Goal: Task Accomplishment & Management: Complete application form

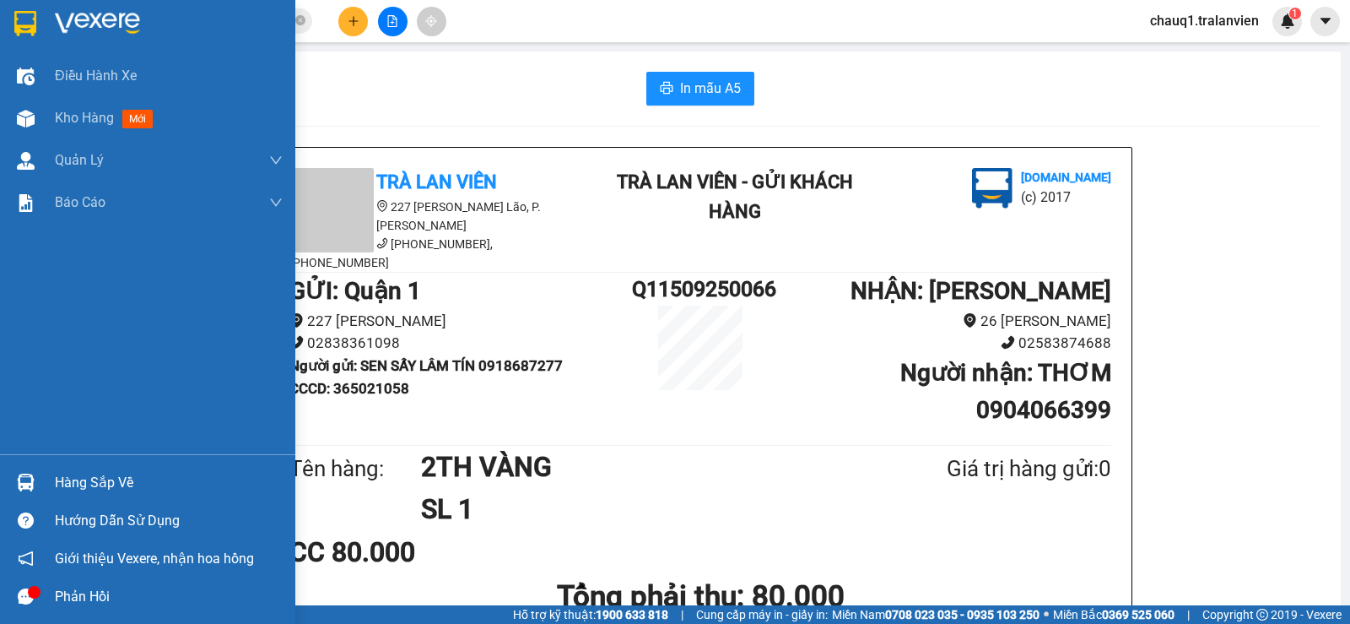
click at [33, 30] on img at bounding box center [25, 23] width 22 height 25
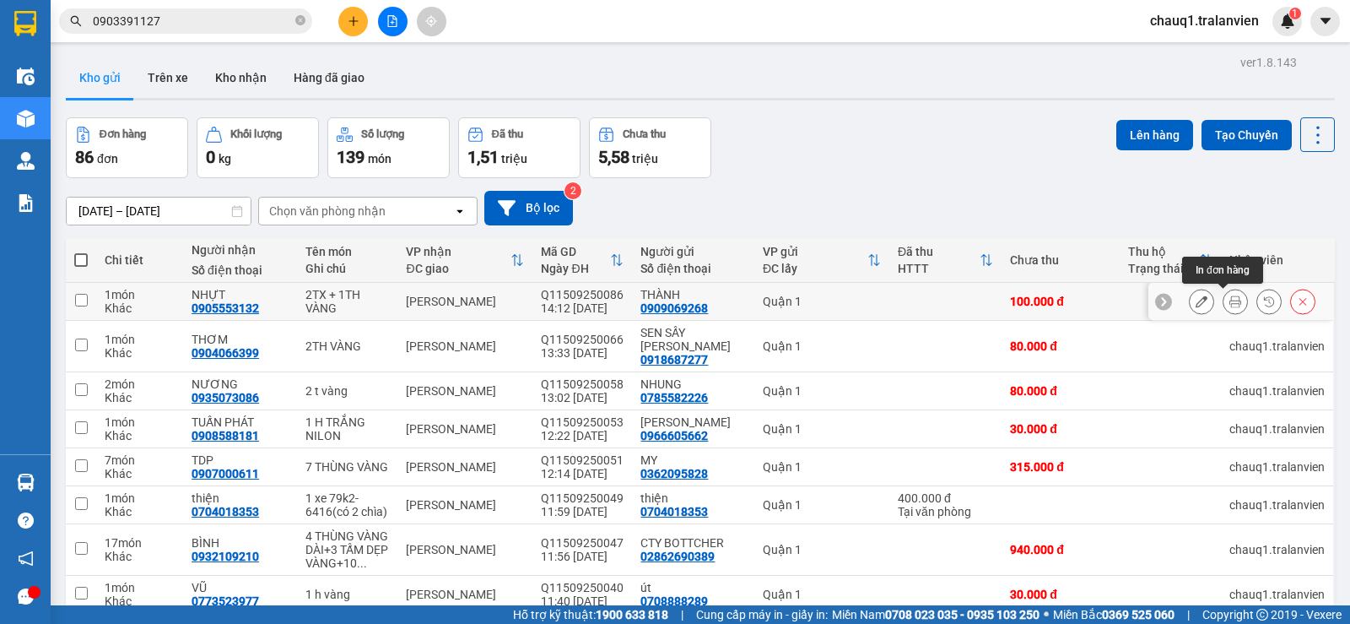
click at [1223, 300] on button at bounding box center [1235, 302] width 24 height 30
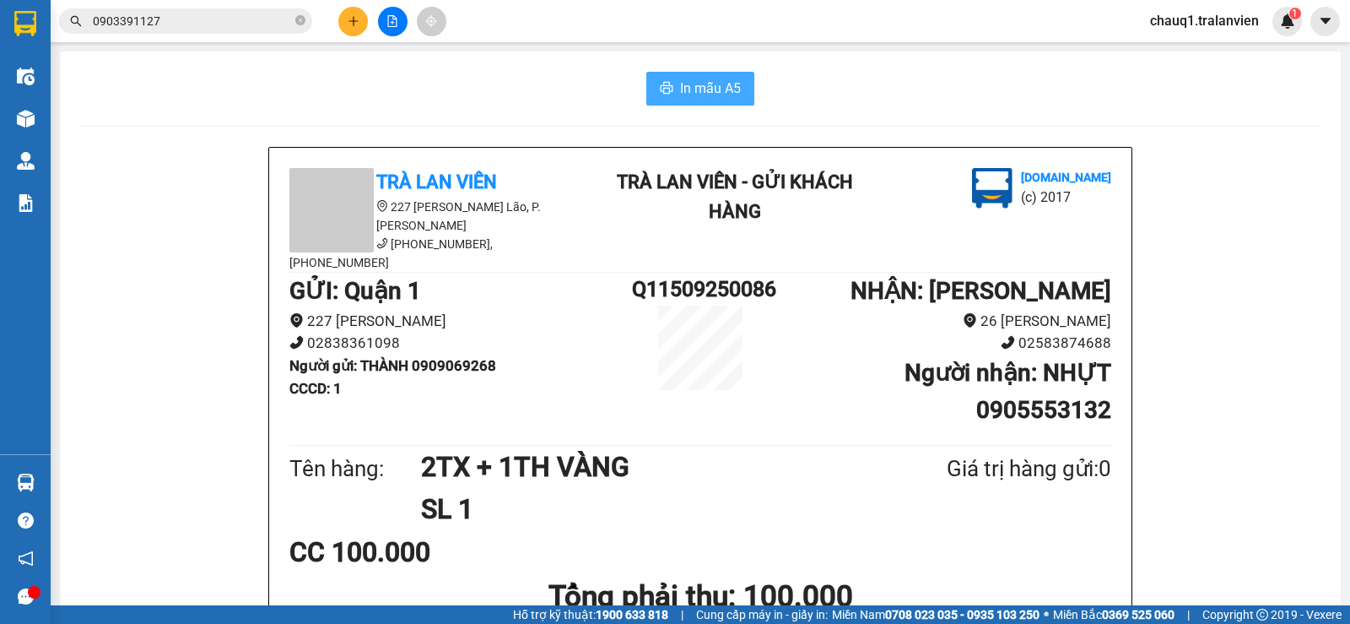
click at [667, 100] on button "In mẫu A5" at bounding box center [700, 89] width 108 height 34
click at [1349, 21] on div "chauq1.tralanvien 1" at bounding box center [1243, 22] width 213 height 30
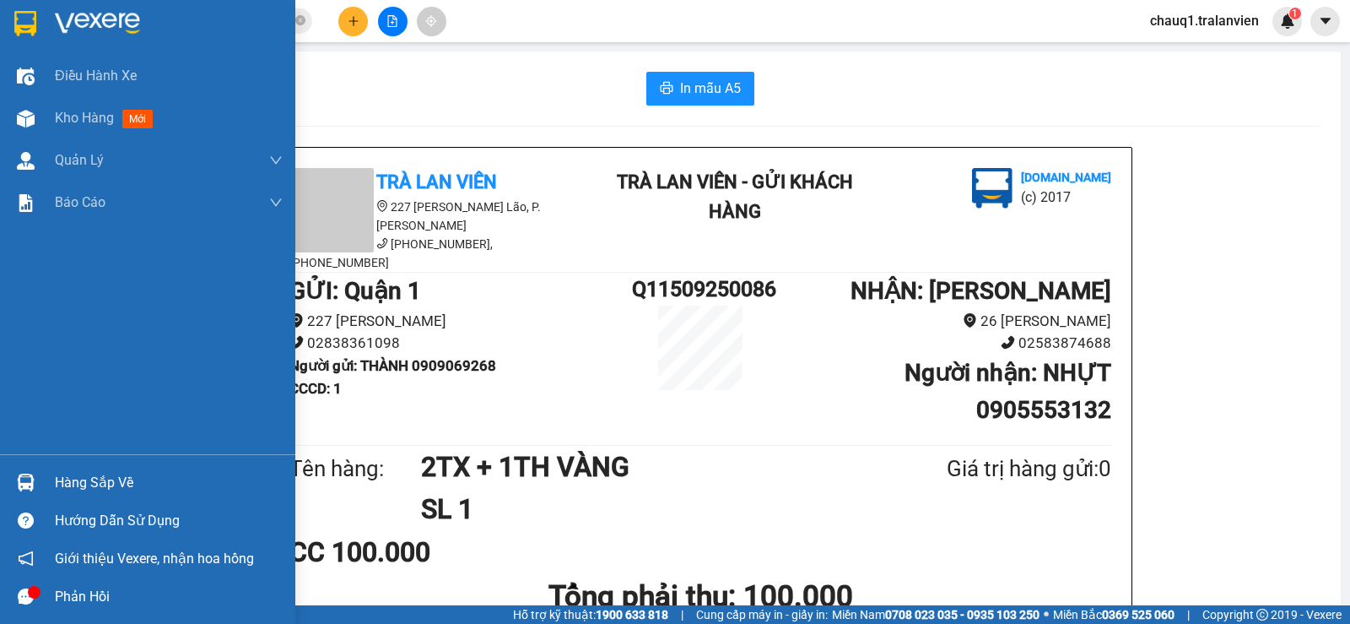
drag, startPoint x: 42, startPoint y: 18, endPoint x: 1349, endPoint y: 404, distance: 1362.9
click at [41, 15] on div at bounding box center [147, 27] width 295 height 55
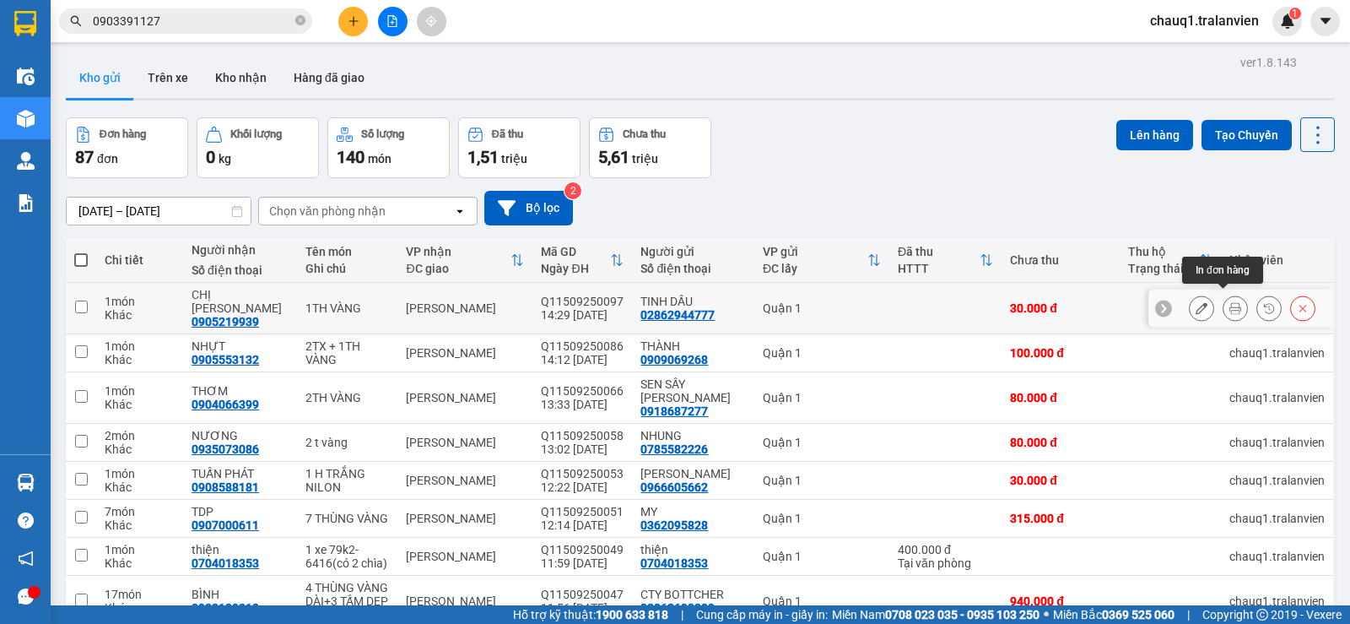
click at [1228, 294] on button at bounding box center [1235, 309] width 24 height 30
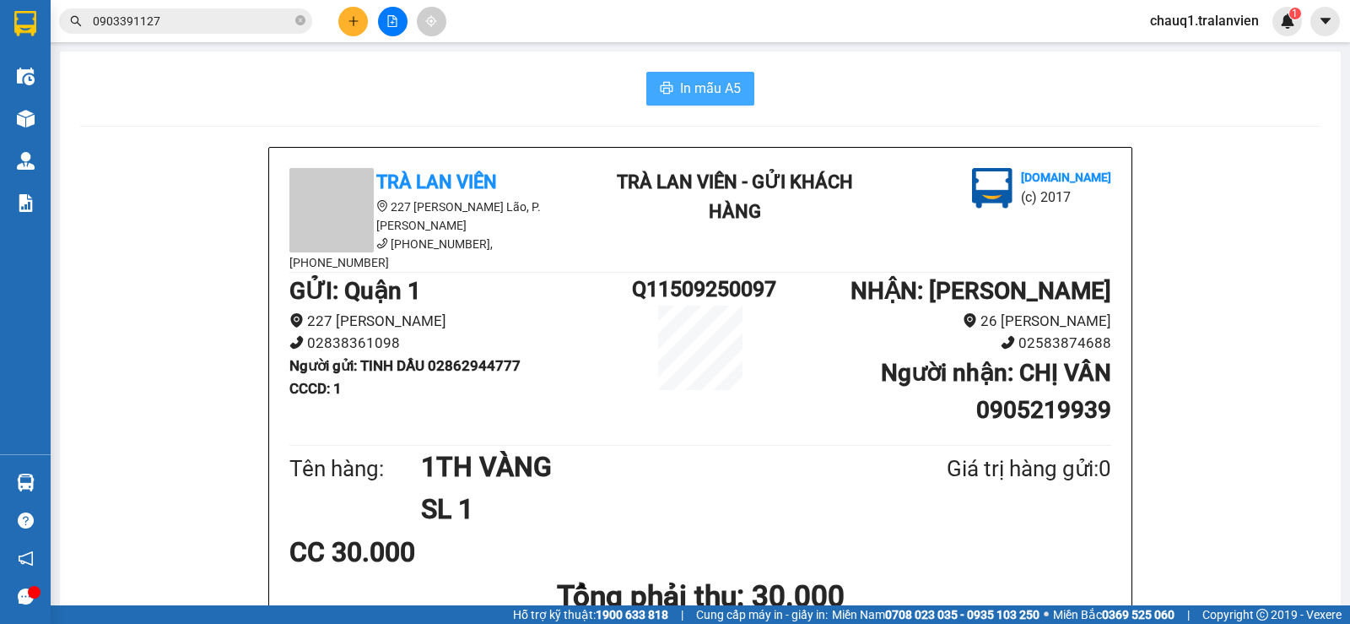
click at [718, 94] on span "In mẫu A5" at bounding box center [710, 88] width 61 height 21
drag, startPoint x: 751, startPoint y: 300, endPoint x: 752, endPoint y: 560, distance: 260.7
click at [752, 560] on div "Trà Lan Viên 227 [PERSON_NAME], P. [PERSON_NAME] Lão [PHONE_NUMBER], [PHONE_NUM…" at bounding box center [700, 481] width 862 height 666
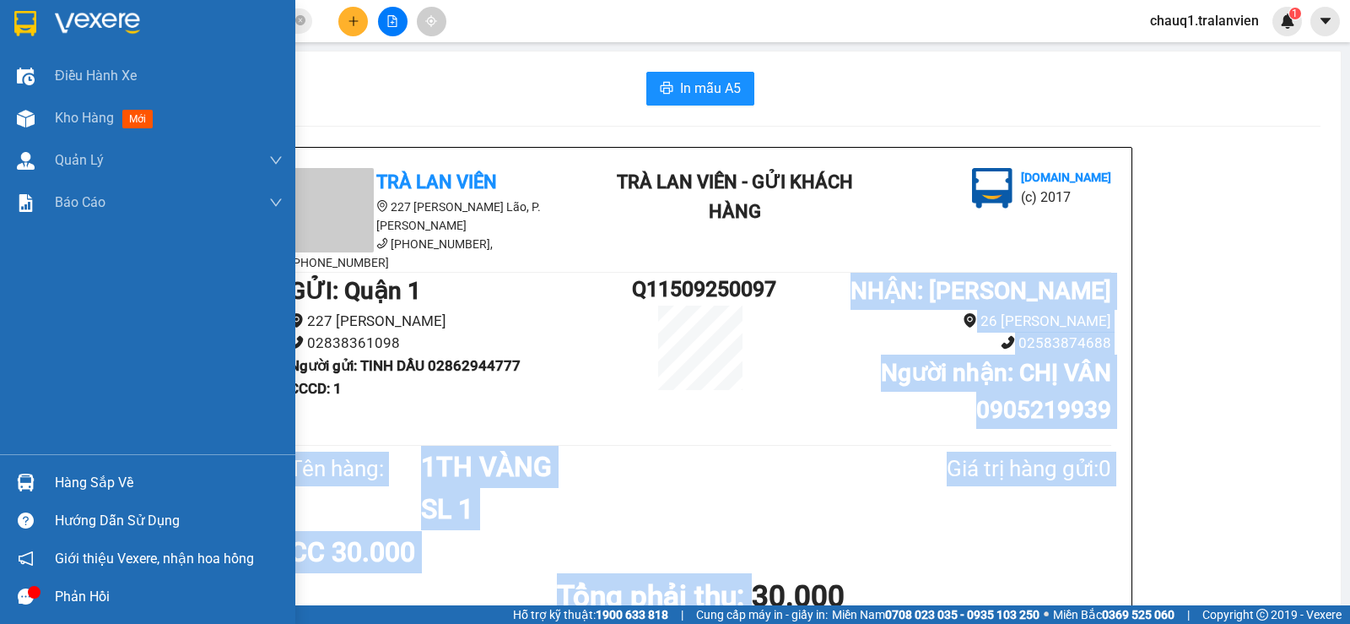
click at [84, 20] on img at bounding box center [97, 23] width 85 height 25
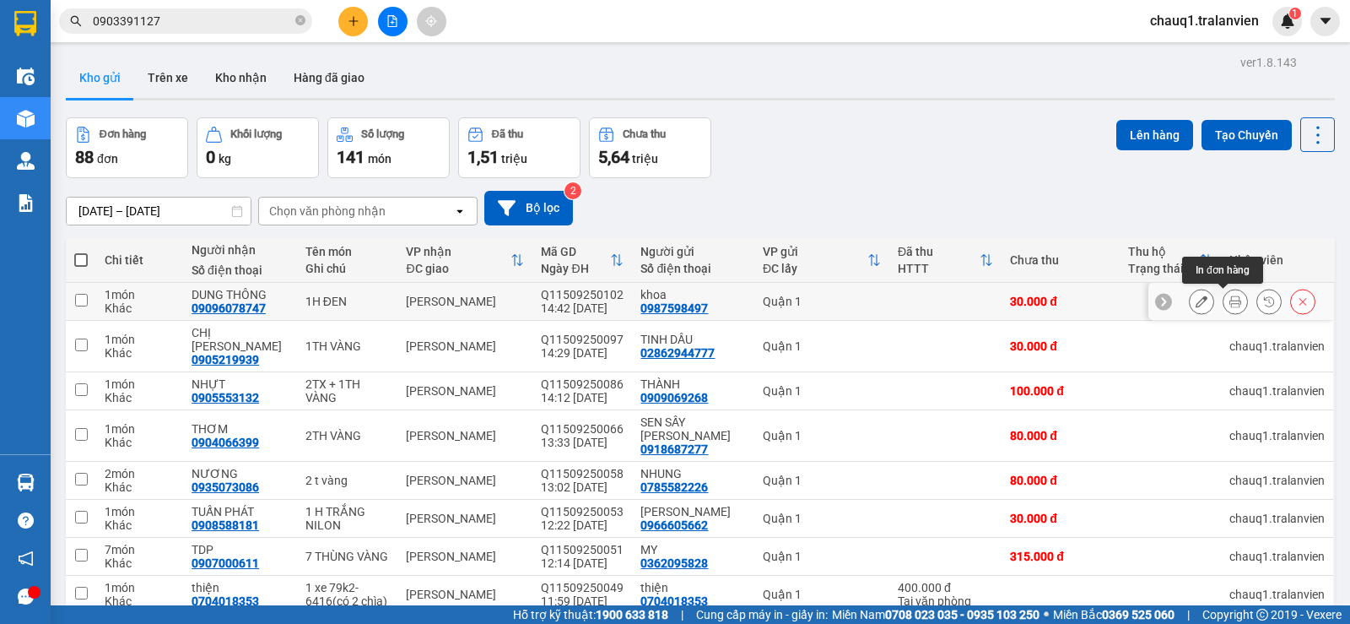
click at [1257, 300] on button at bounding box center [1269, 302] width 24 height 30
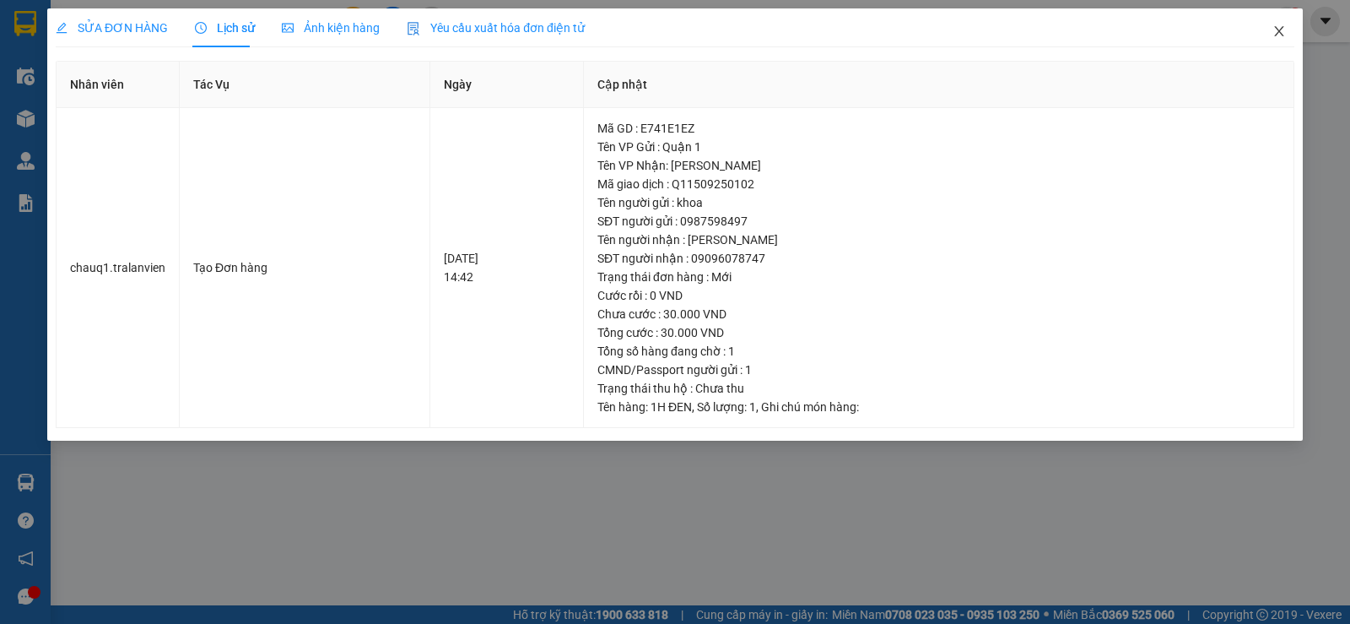
click at [1279, 32] on icon "close" at bounding box center [1278, 31] width 9 height 10
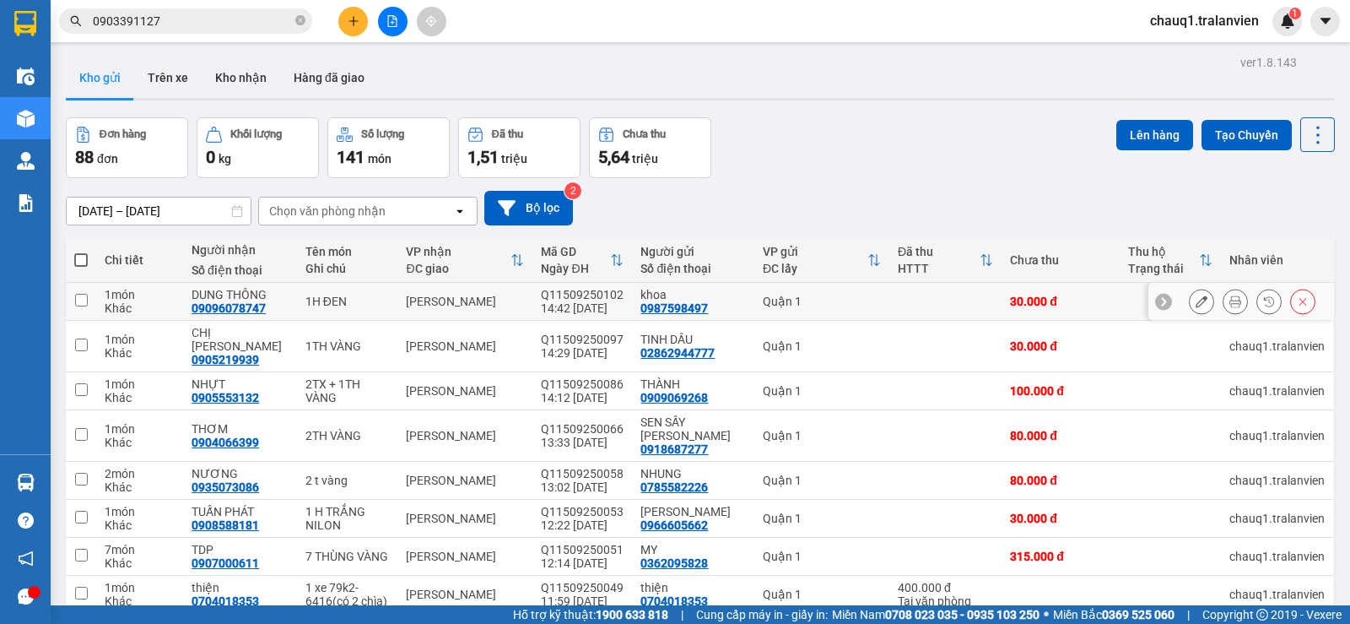
click at [1229, 296] on icon at bounding box center [1235, 301] width 12 height 12
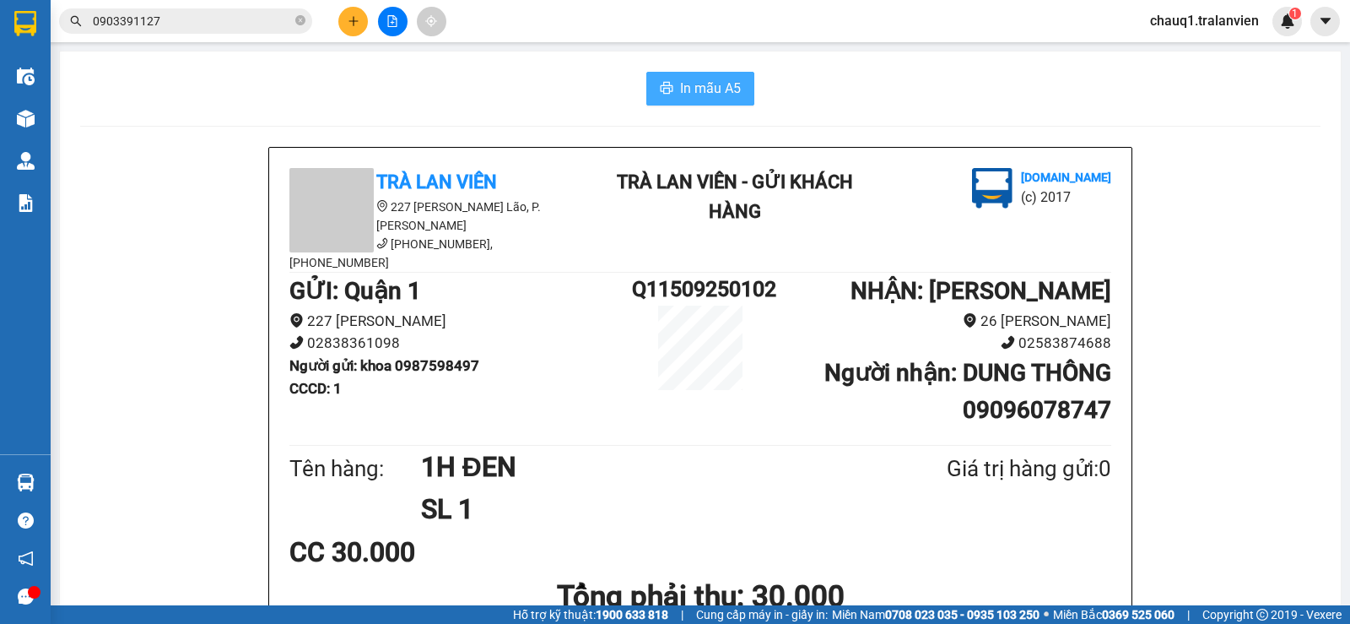
click at [721, 83] on span "In mẫu A5" at bounding box center [710, 88] width 61 height 21
drag, startPoint x: 919, startPoint y: 467, endPoint x: 972, endPoint y: 598, distance: 142.0
click at [914, 468] on div "Tên hàng: 1H ĐEN SL 1 Giá trị hàng gửi: 0" at bounding box center [700, 488] width 822 height 85
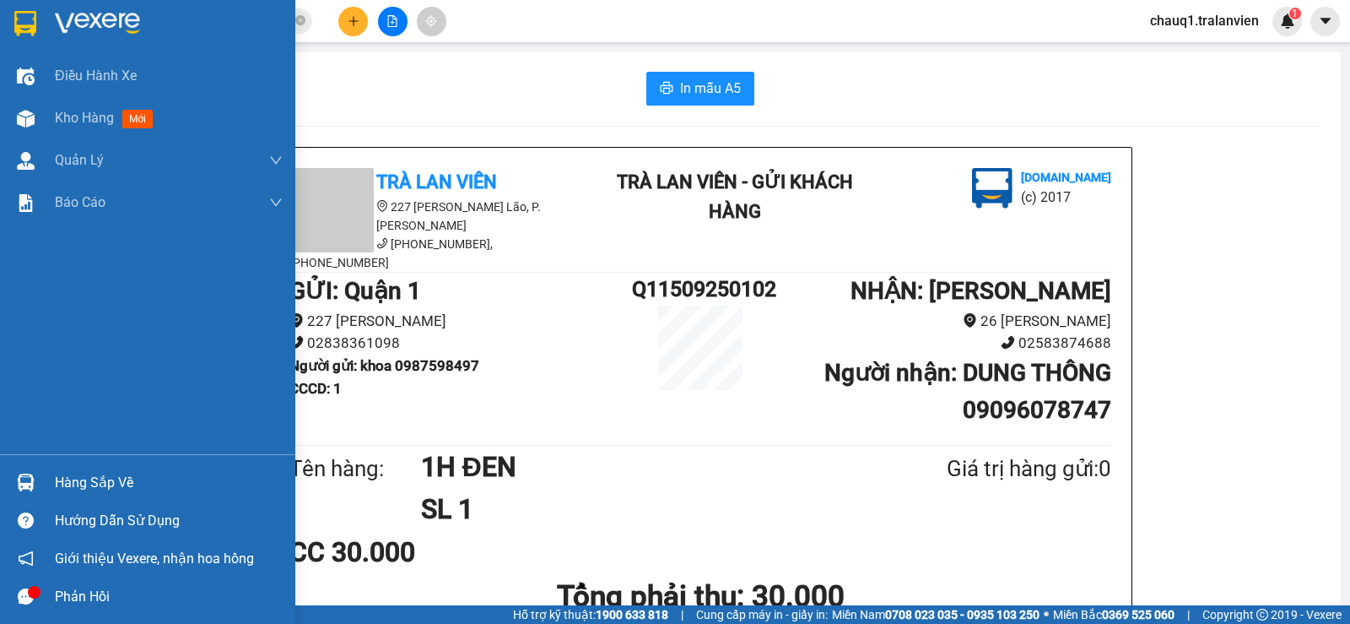
click at [78, 15] on img at bounding box center [97, 23] width 85 height 25
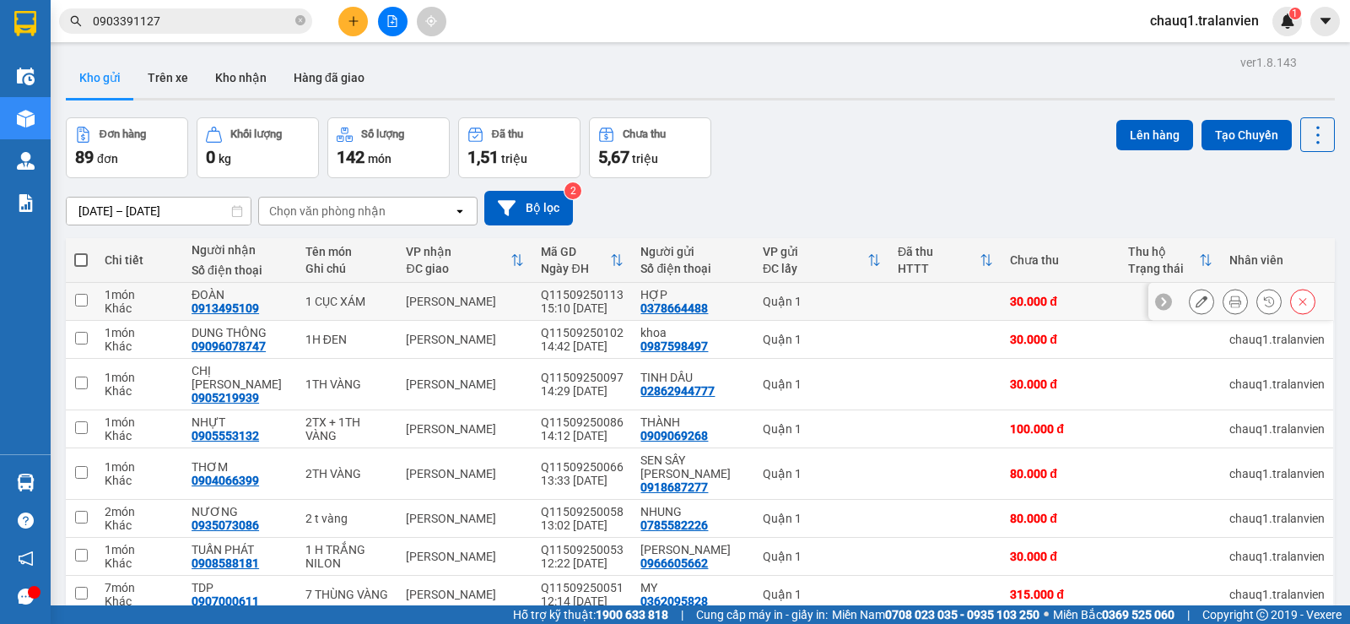
click at [1229, 302] on icon at bounding box center [1235, 301] width 12 height 12
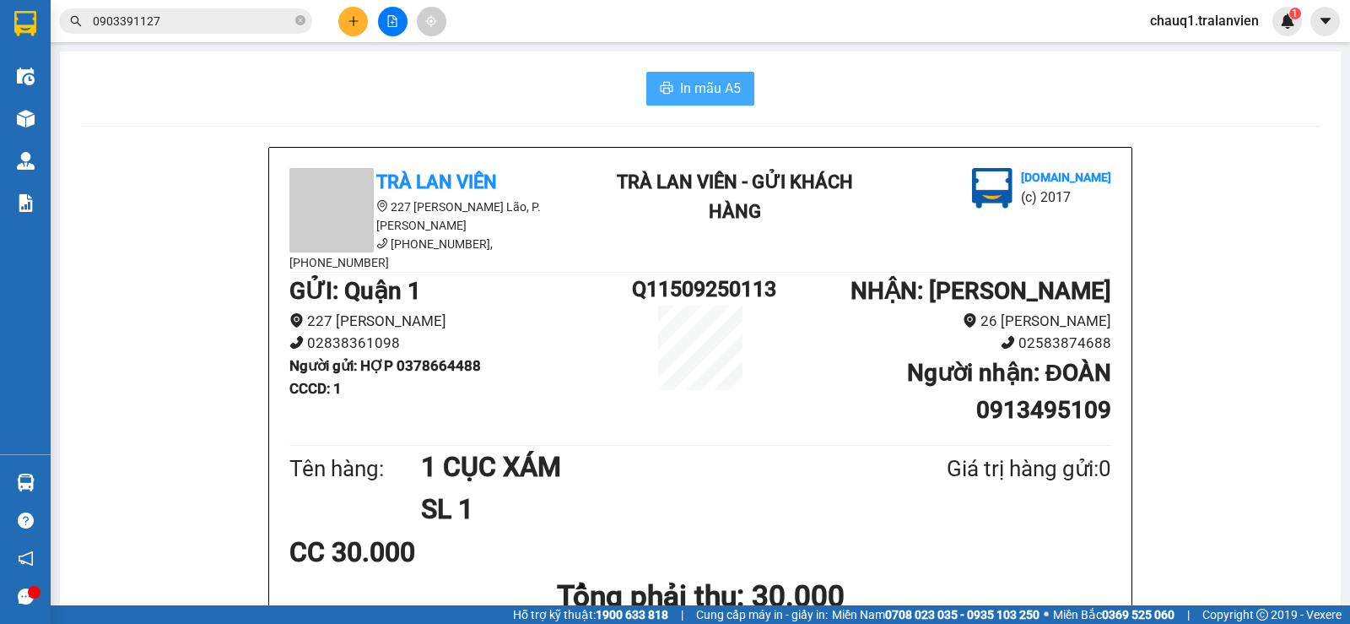
drag, startPoint x: 683, startPoint y: 92, endPoint x: 656, endPoint y: 105, distance: 29.1
click at [683, 93] on span "In mẫu A5" at bounding box center [710, 88] width 61 height 21
click at [354, 30] on button at bounding box center [353, 22] width 30 height 30
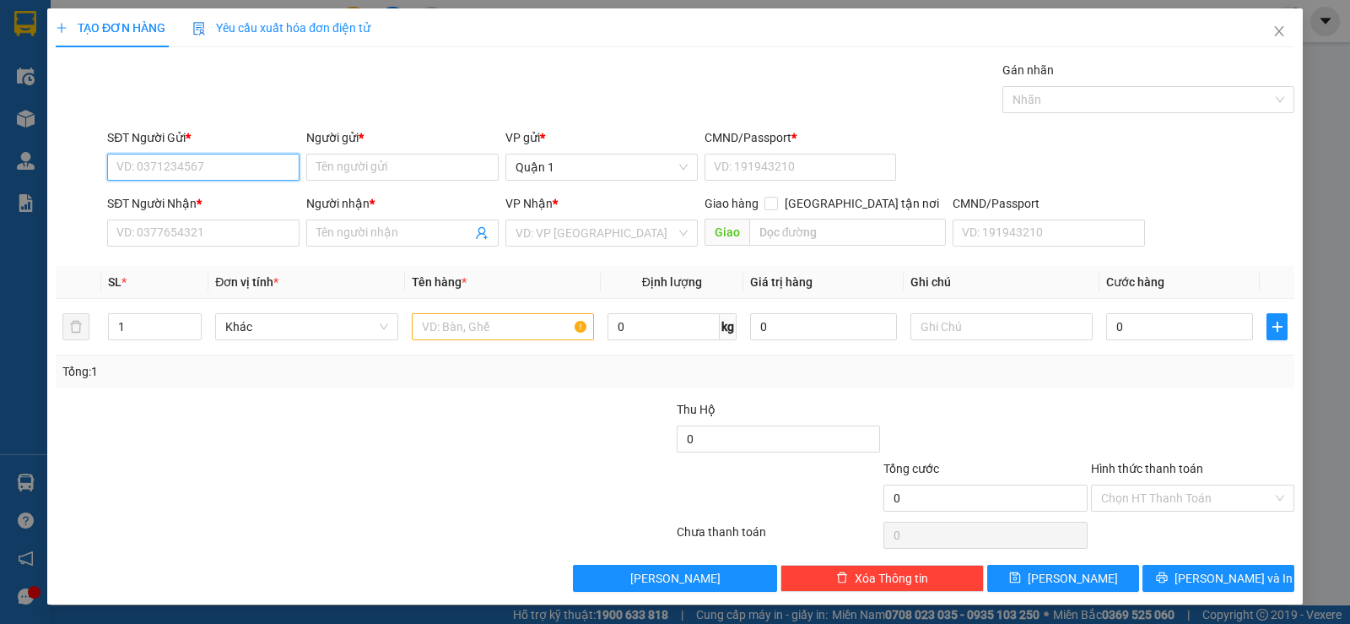
click at [241, 162] on input "SĐT Người Gửi *" at bounding box center [203, 167] width 192 height 27
click at [218, 203] on div "0839151666 - [GEOGRAPHIC_DATA]" at bounding box center [211, 201] width 190 height 19
type input "0839151666"
type input "ĐỨC"
type input "1"
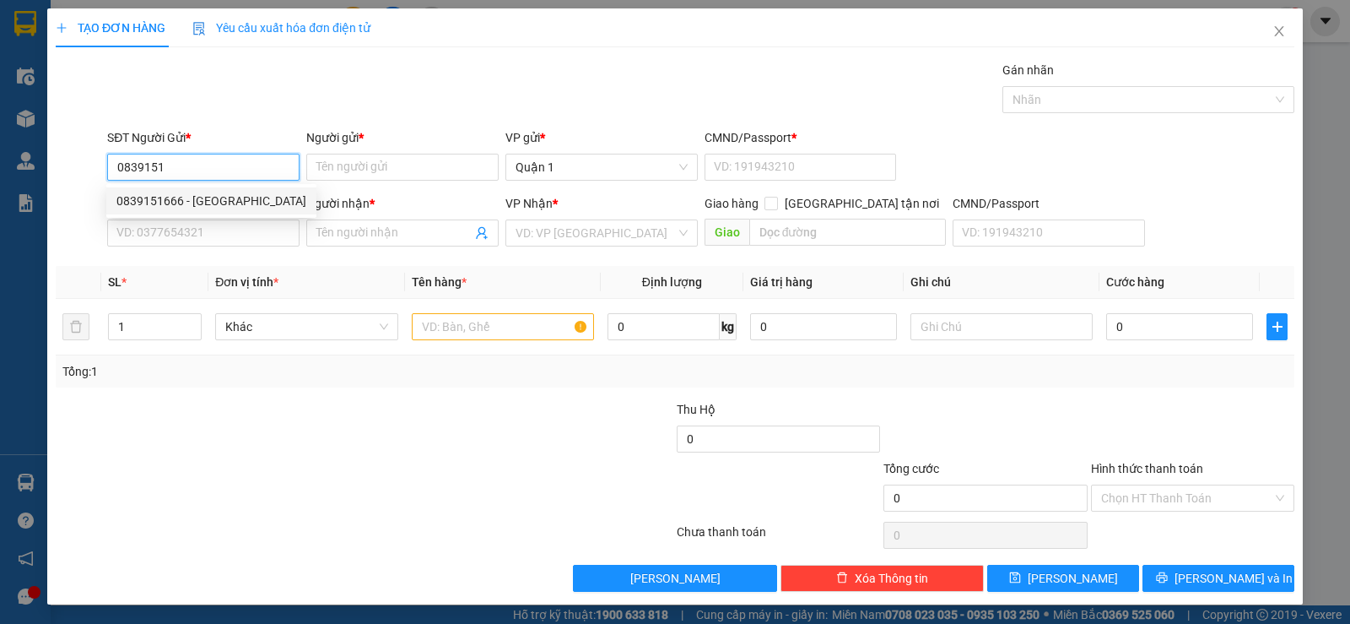
type input "0393460792"
type input "CẢNH"
type input "0839151666"
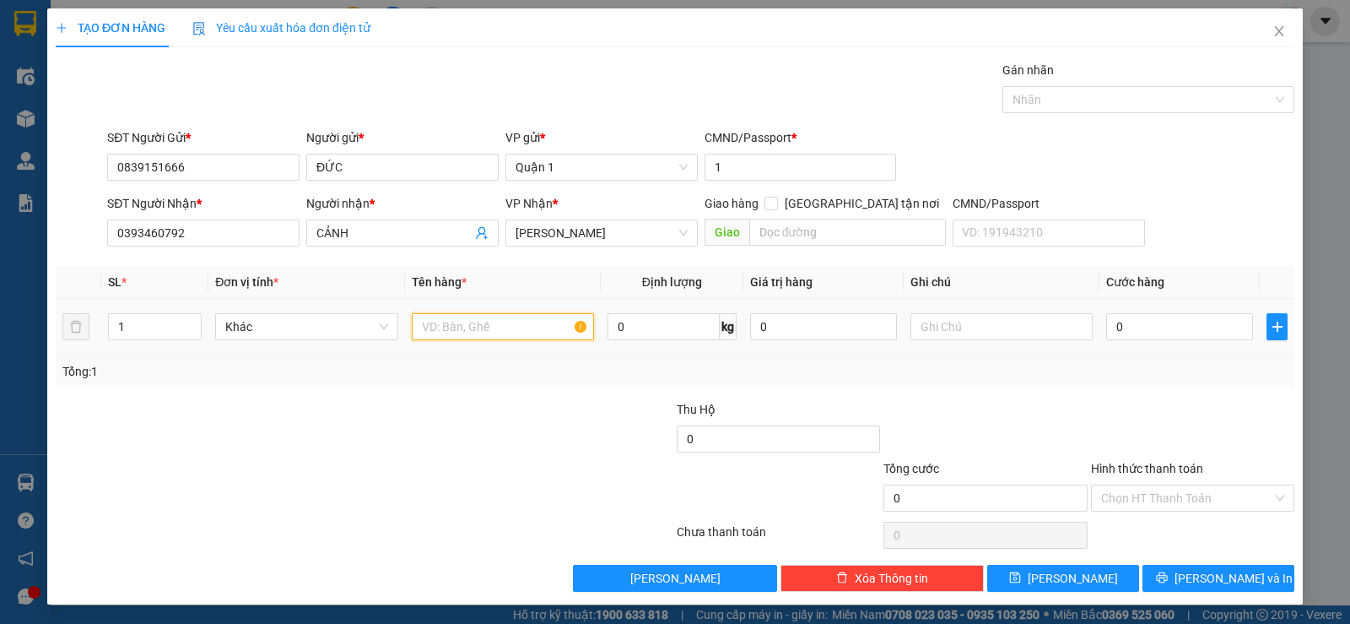
click at [483, 326] on input "text" at bounding box center [503, 326] width 182 height 27
type input "1 hộp dài nilong+ 1th nilong"
click at [1184, 316] on input "0" at bounding box center [1179, 326] width 147 height 27
type input "8"
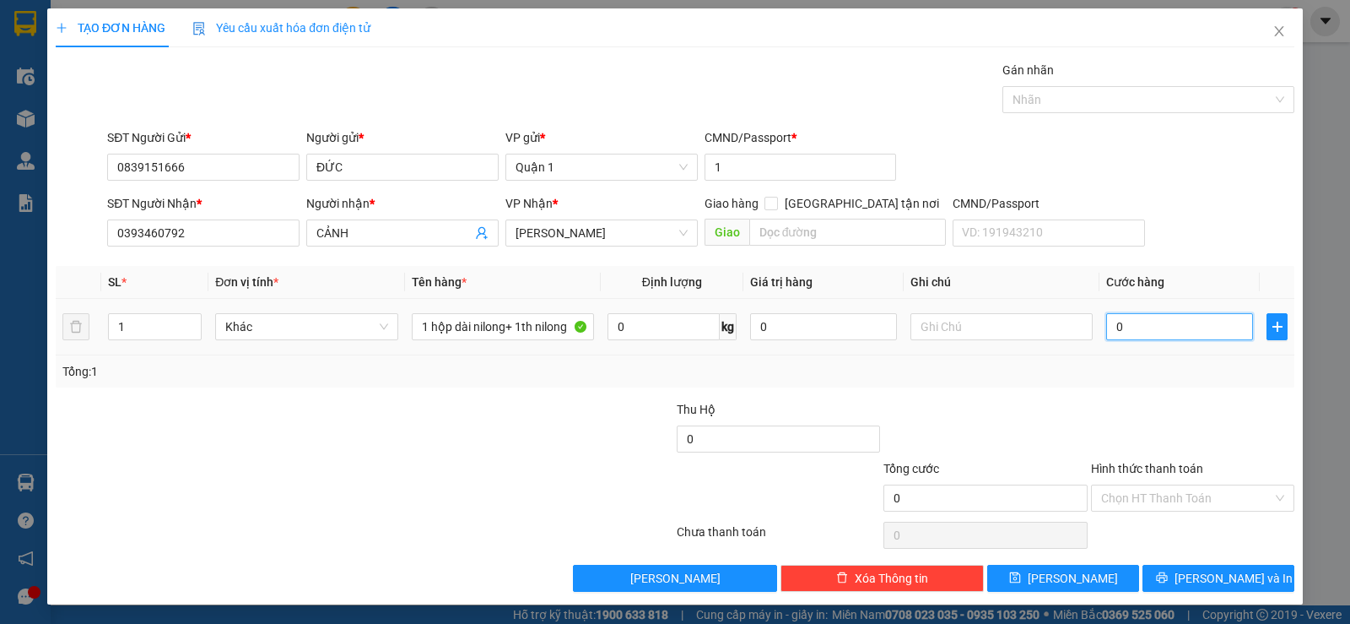
type input "8"
type input "80"
type input "80.000"
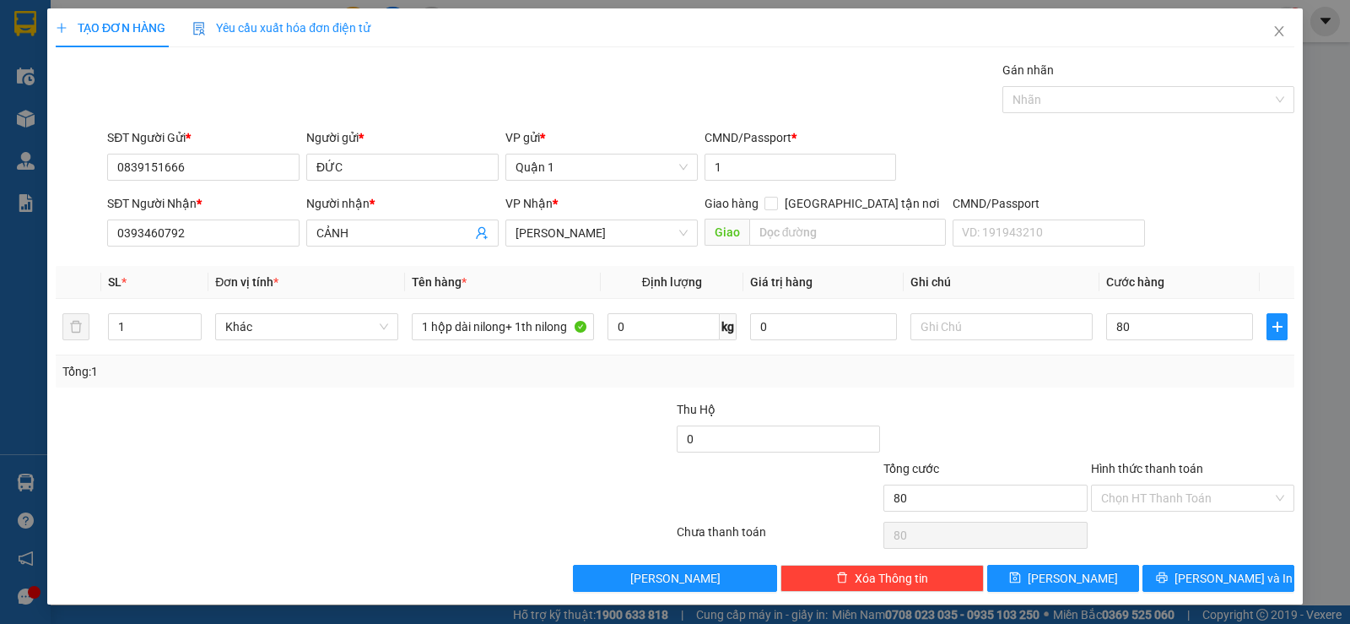
type input "80.000"
click at [1241, 360] on div "Tổng: 1" at bounding box center [675, 371] width 1239 height 32
click at [1245, 585] on button "[PERSON_NAME] và In" at bounding box center [1218, 577] width 152 height 27
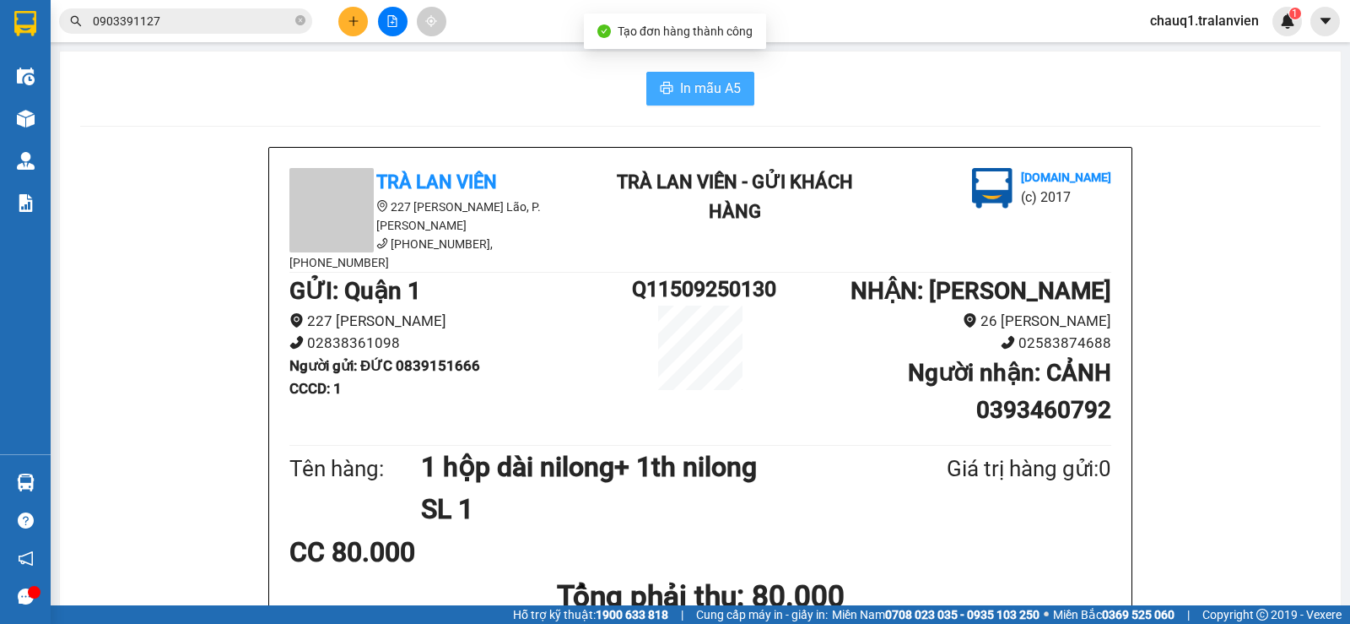
click at [711, 88] on span "In mẫu A5" at bounding box center [710, 88] width 61 height 21
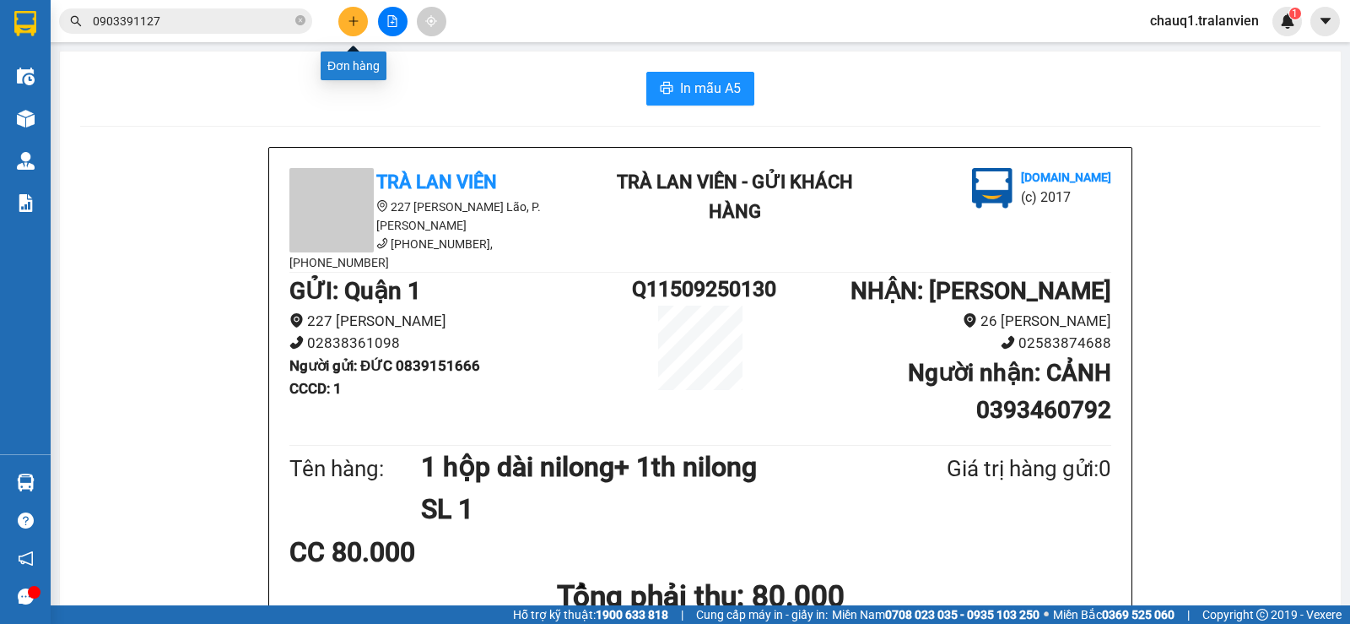
click at [355, 10] on button at bounding box center [353, 22] width 30 height 30
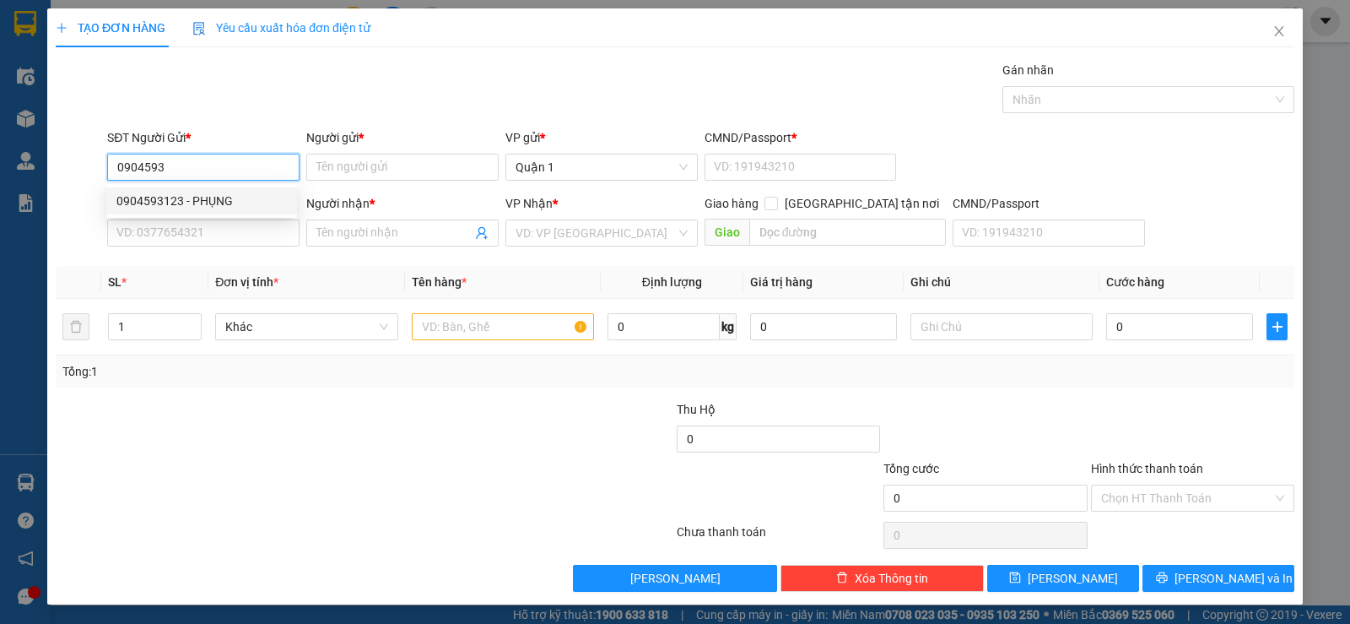
click at [219, 187] on div "0904593123 - PHỤNG" at bounding box center [201, 200] width 191 height 27
type input "0904593123"
type input "PHỤNG"
type input "1"
type input "0905130191"
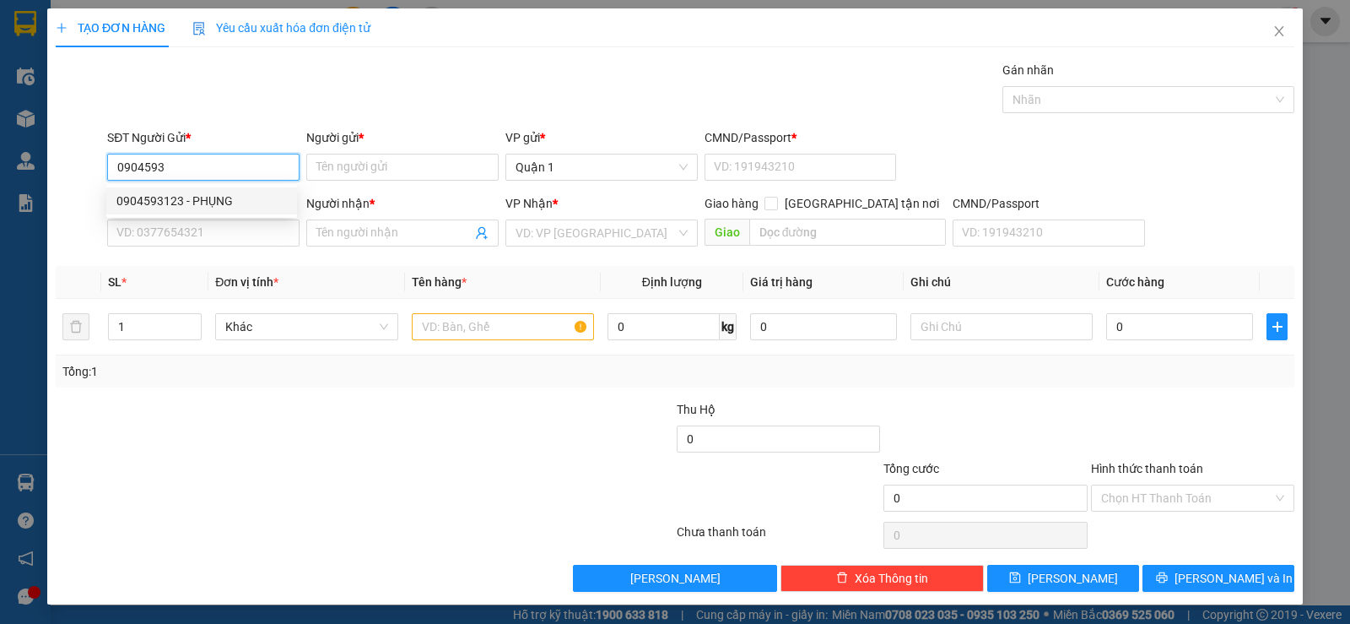
type input "HUYỀN"
type input "0904593123"
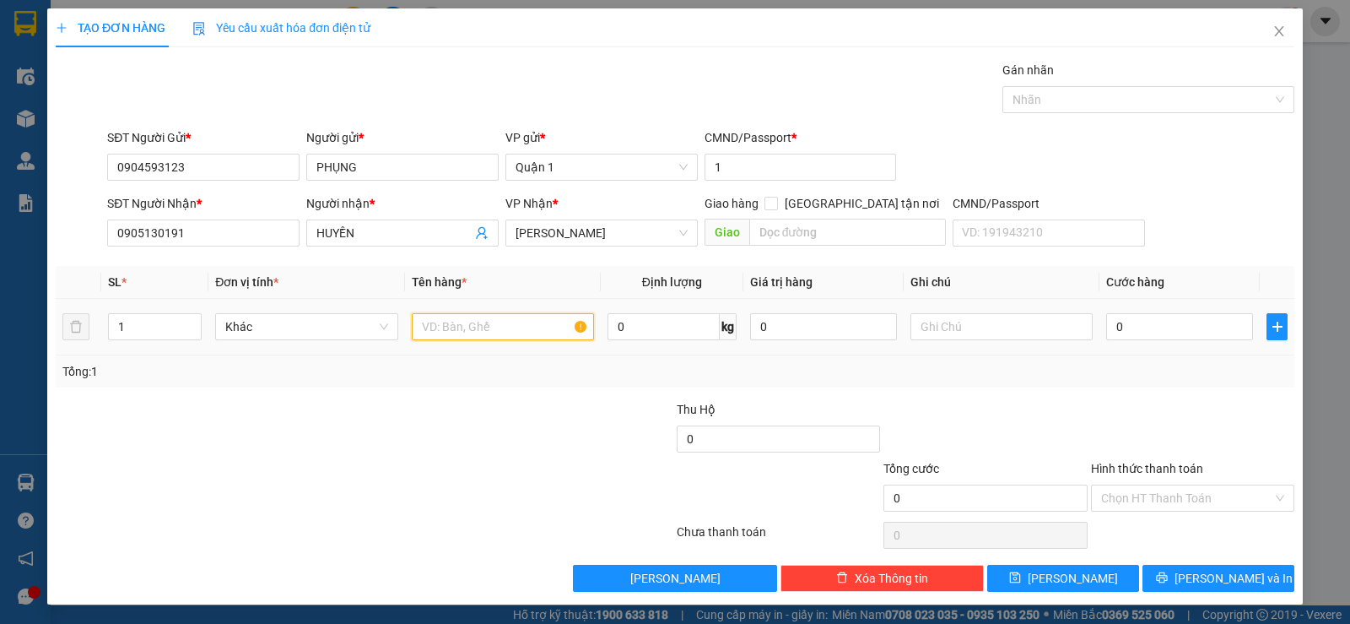
click at [459, 328] on input "text" at bounding box center [503, 326] width 182 height 27
type input "1th vàng"
click at [1164, 322] on input "0" at bounding box center [1179, 326] width 147 height 27
type input "4"
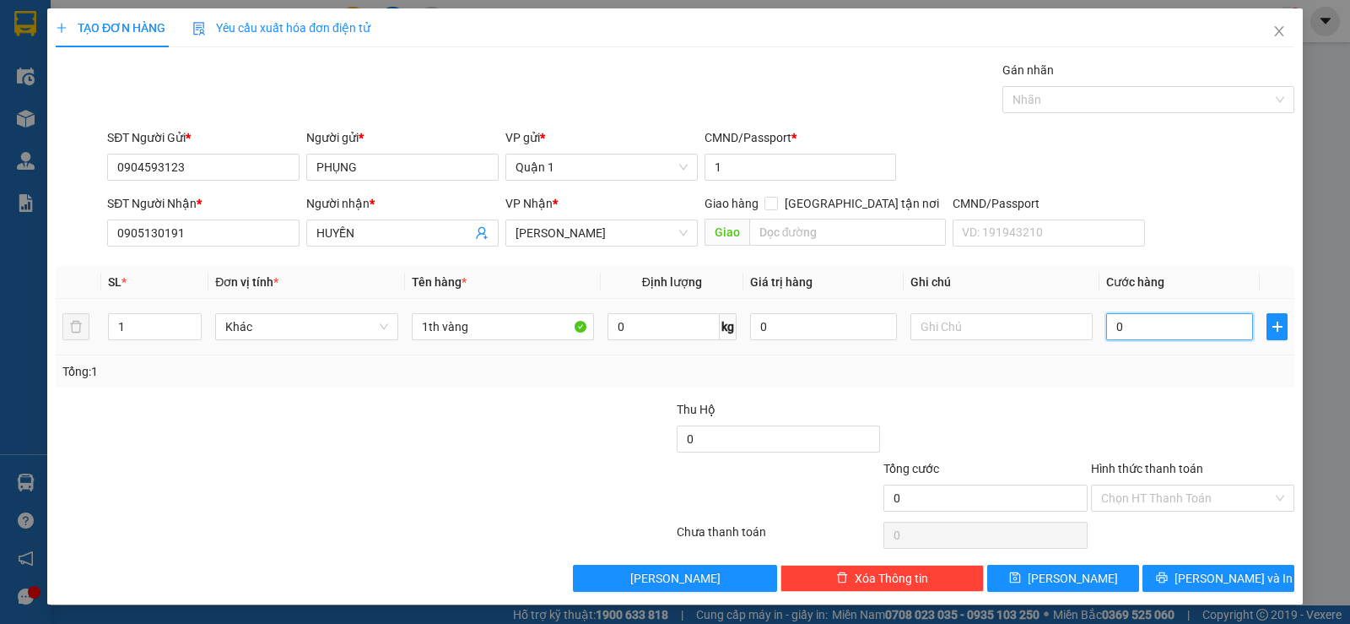
type input "4"
type input "40"
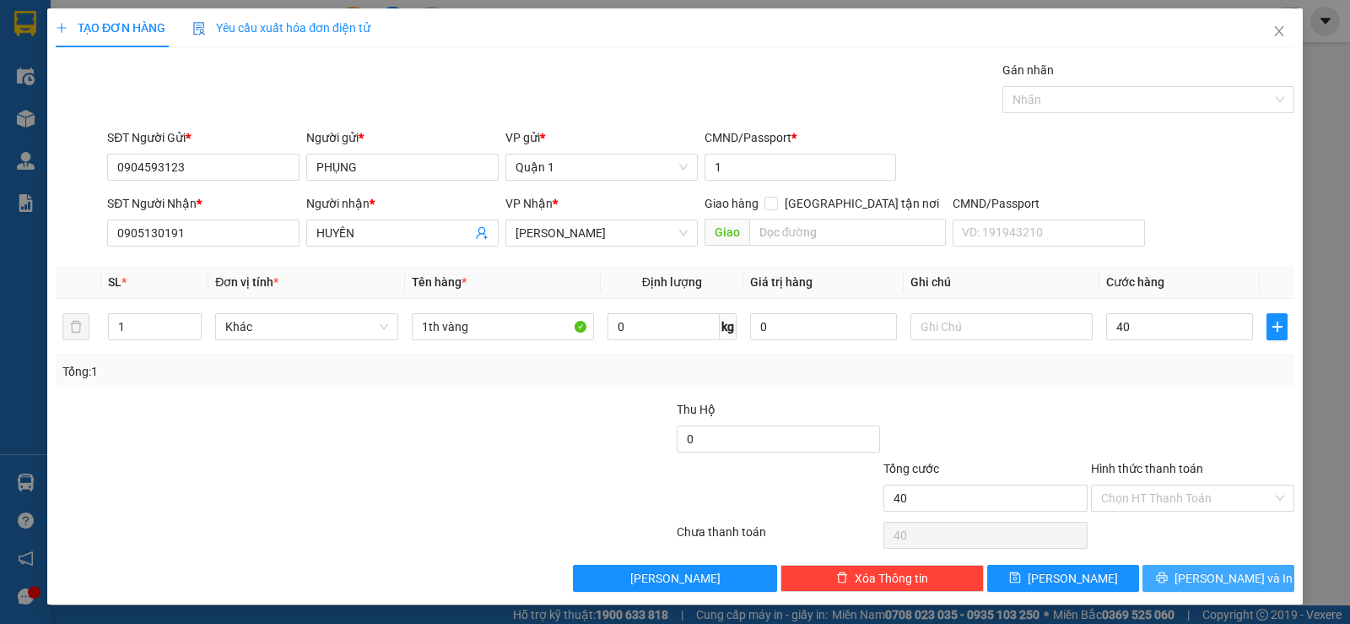
type input "40.000"
click at [1213, 575] on span "[PERSON_NAME] và In" at bounding box center [1234, 578] width 118 height 19
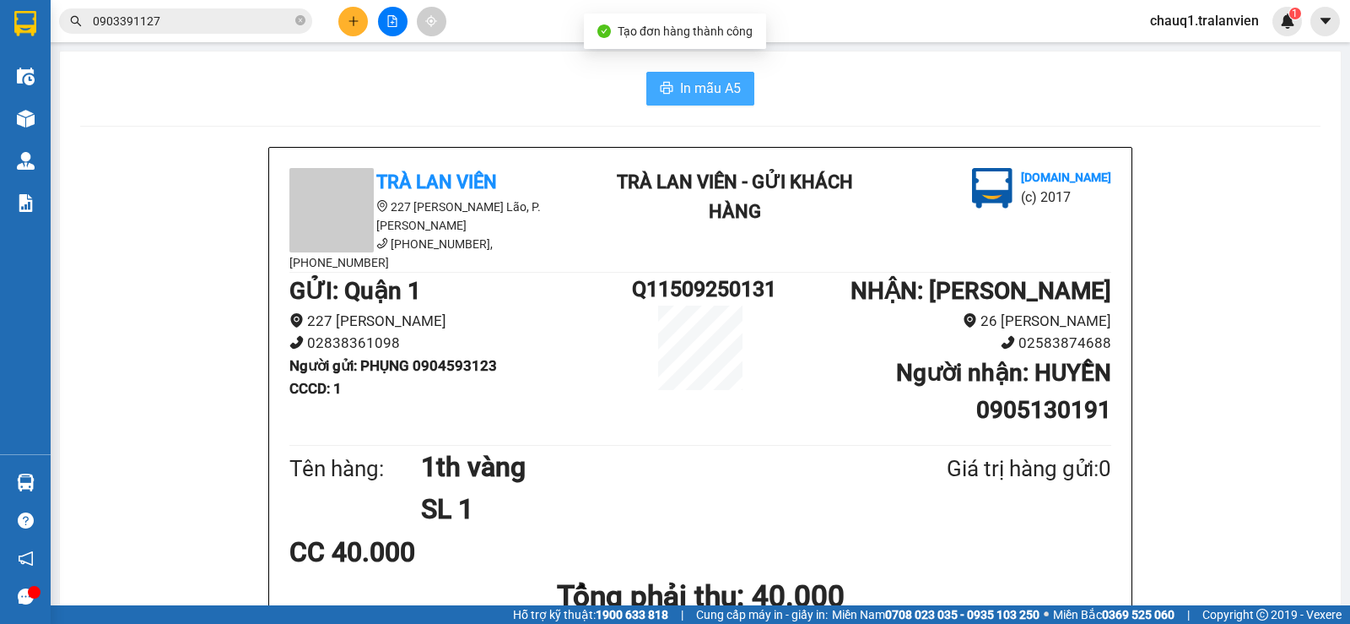
click at [706, 80] on span "In mẫu A5" at bounding box center [710, 88] width 61 height 21
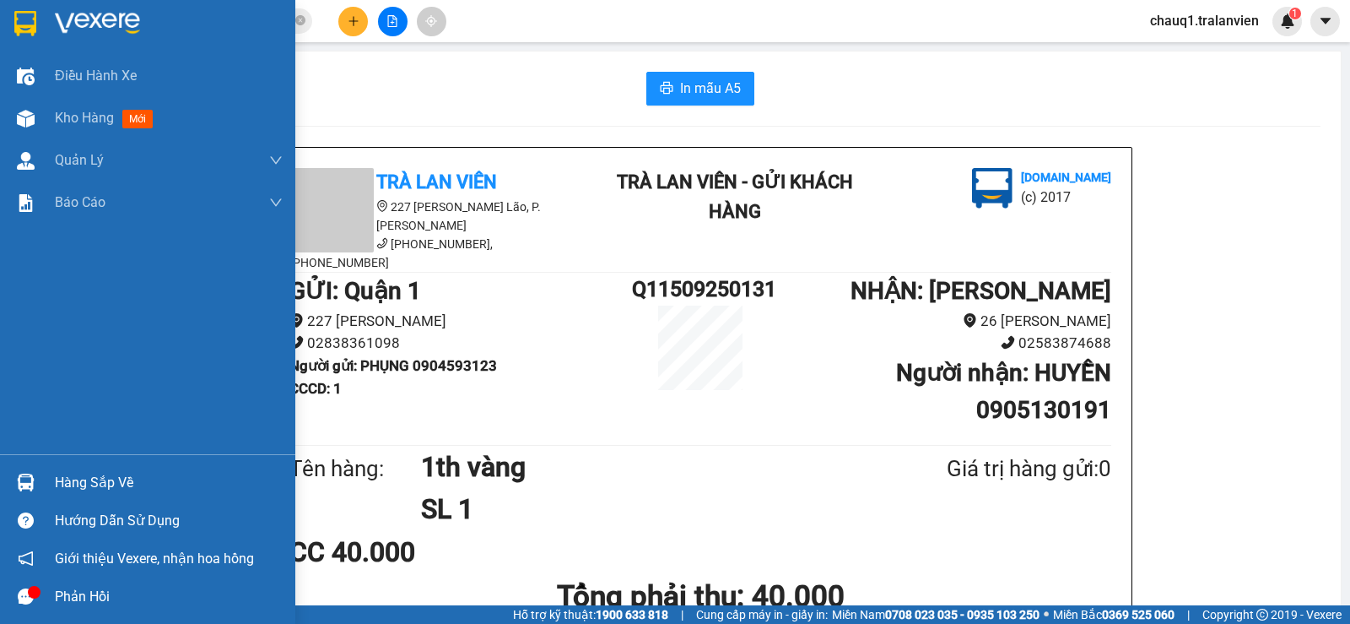
click at [35, 30] on img at bounding box center [25, 23] width 22 height 25
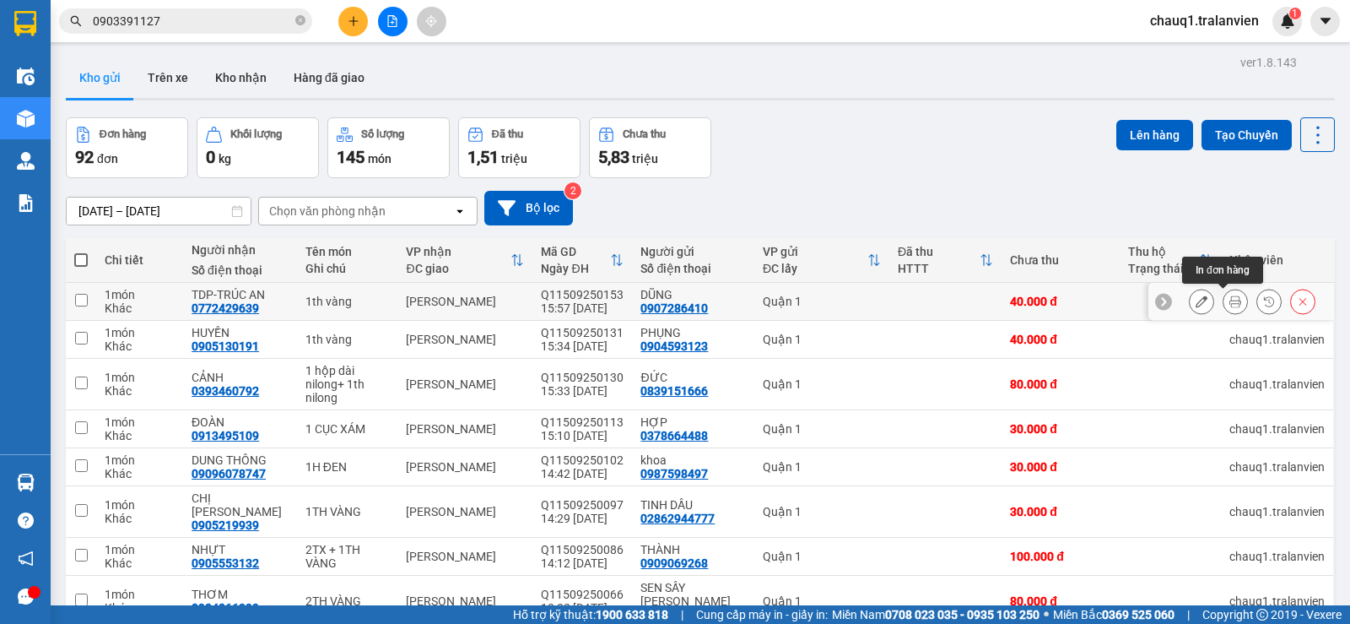
click at [1196, 300] on icon at bounding box center [1202, 301] width 12 height 12
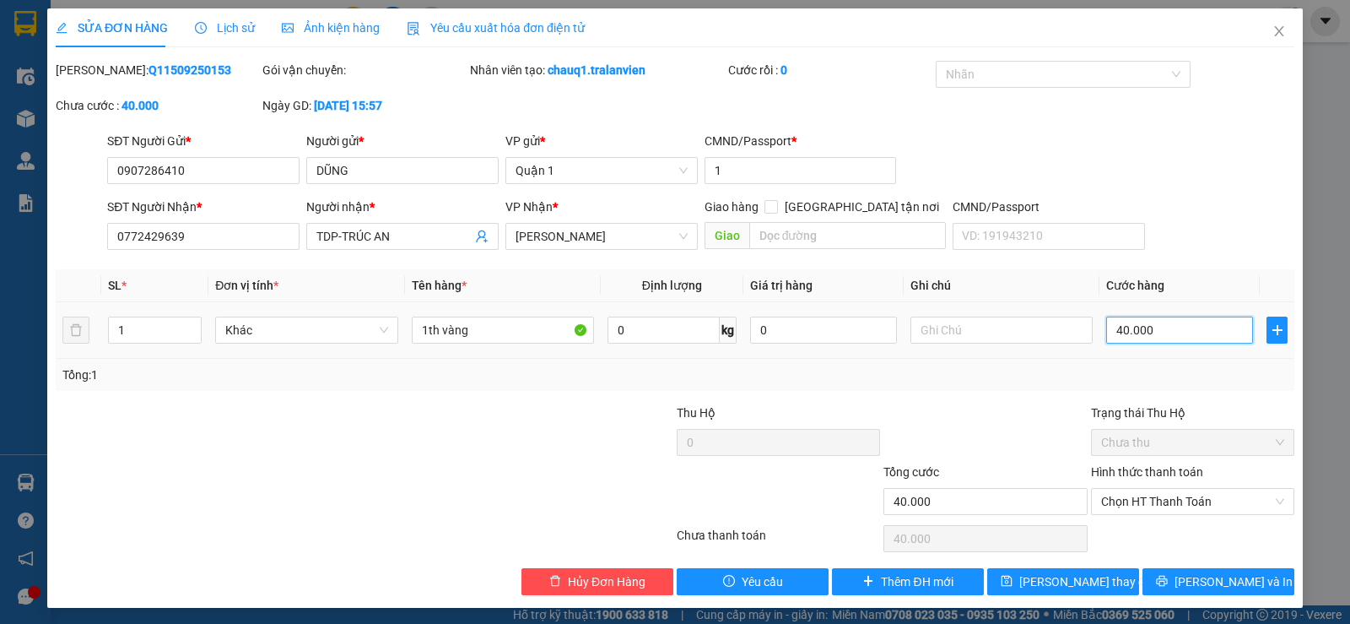
click at [1175, 335] on input "40.000" at bounding box center [1179, 329] width 147 height 27
type input "4"
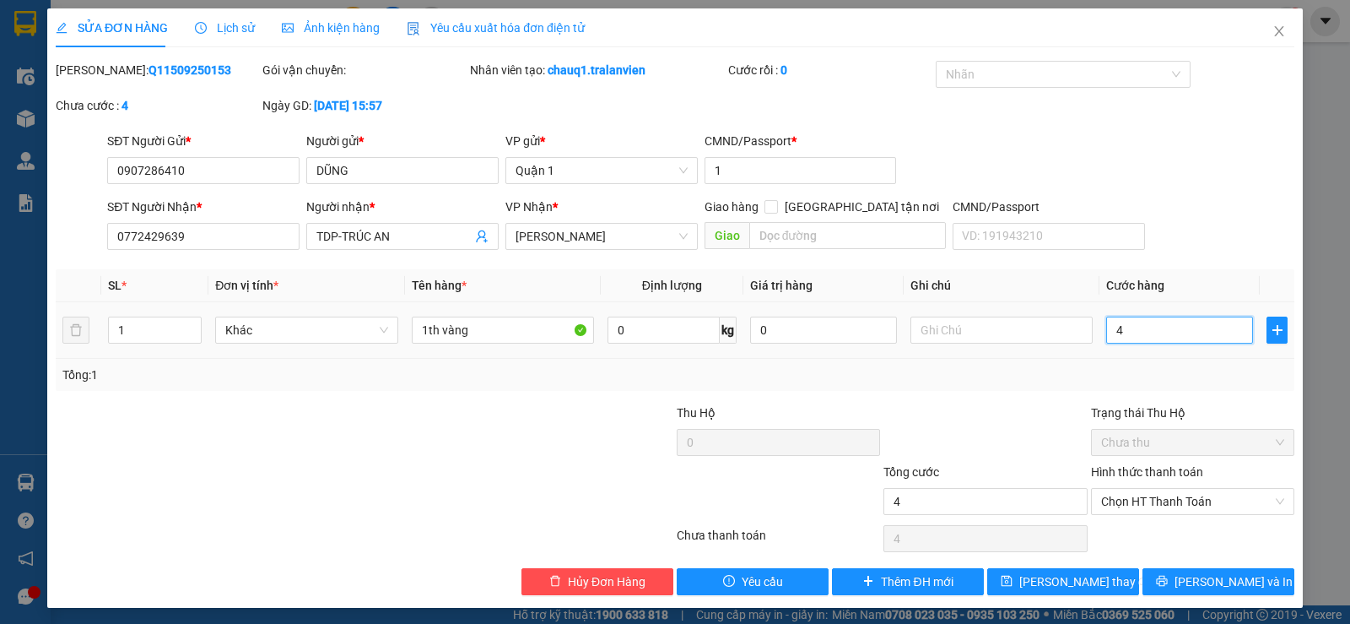
type input "45"
type input "45.000"
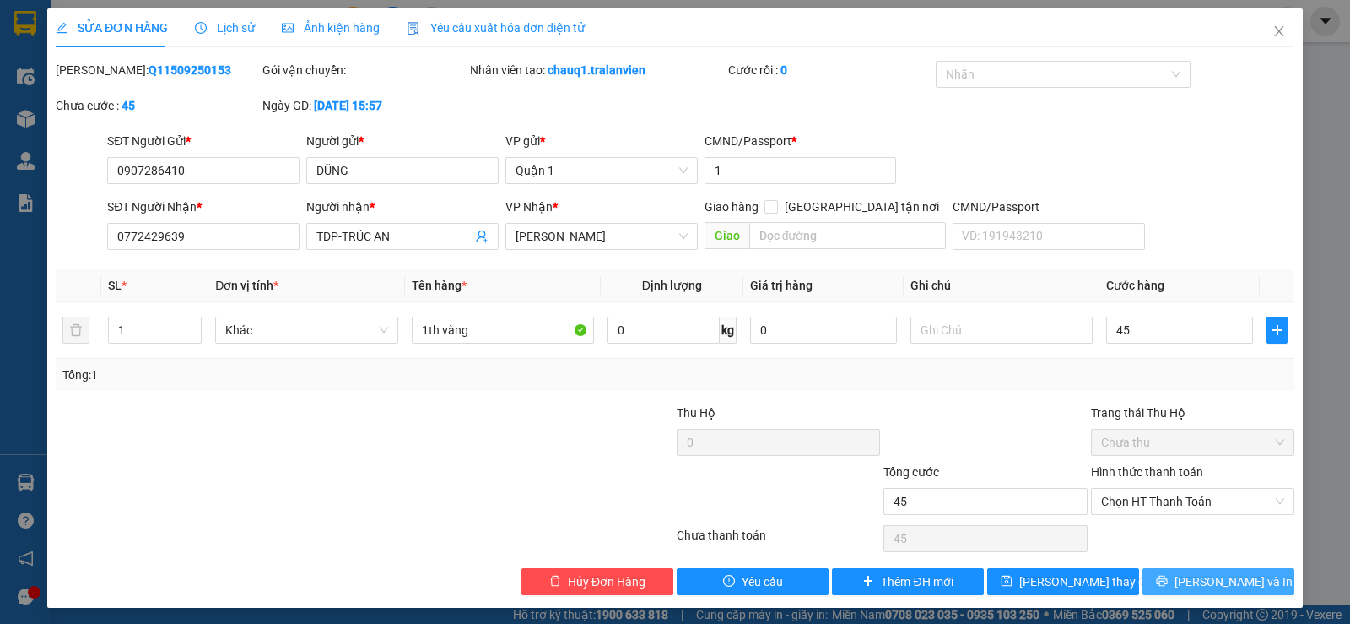
type input "45.000"
click at [1205, 588] on button "[PERSON_NAME] và In" at bounding box center [1218, 581] width 152 height 27
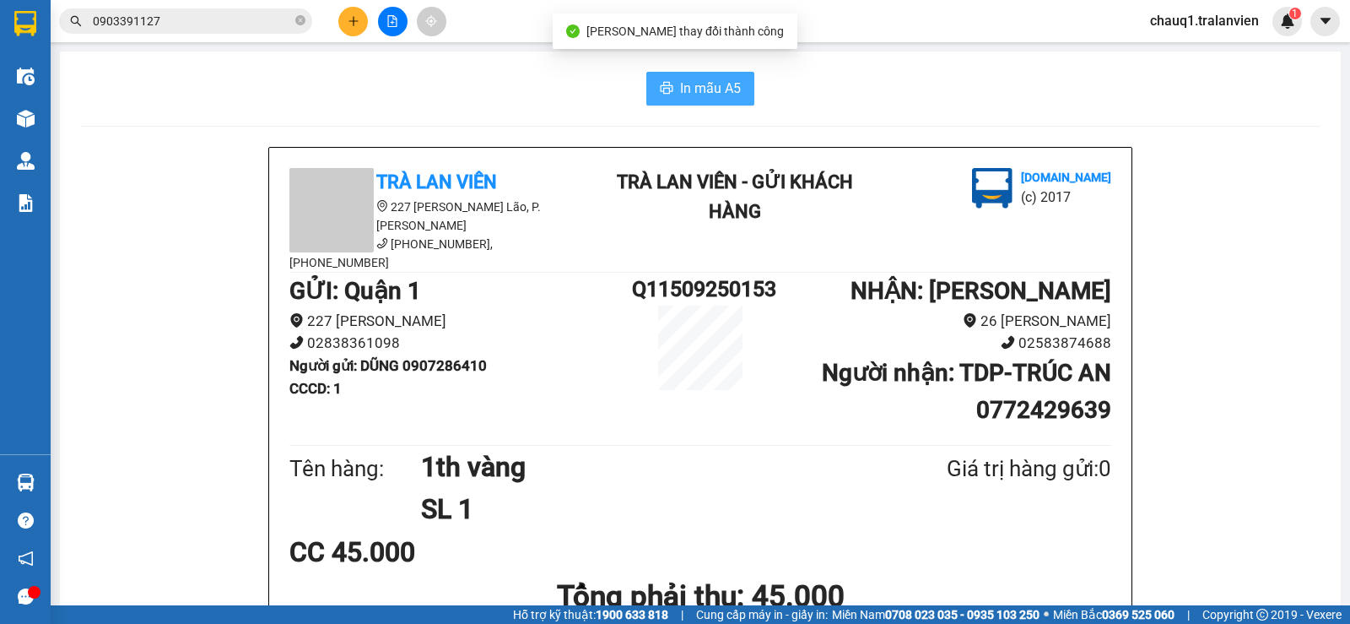
click at [701, 72] on button "In mẫu A5" at bounding box center [700, 89] width 108 height 34
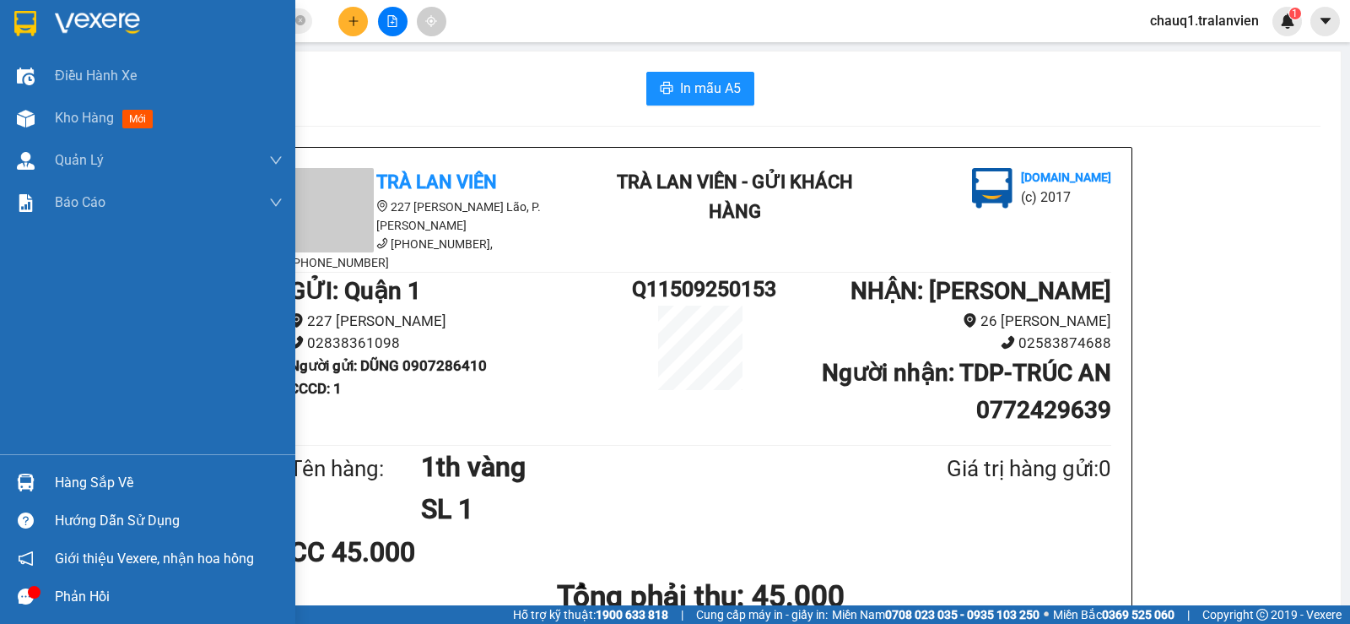
click at [95, 7] on div at bounding box center [147, 27] width 295 height 55
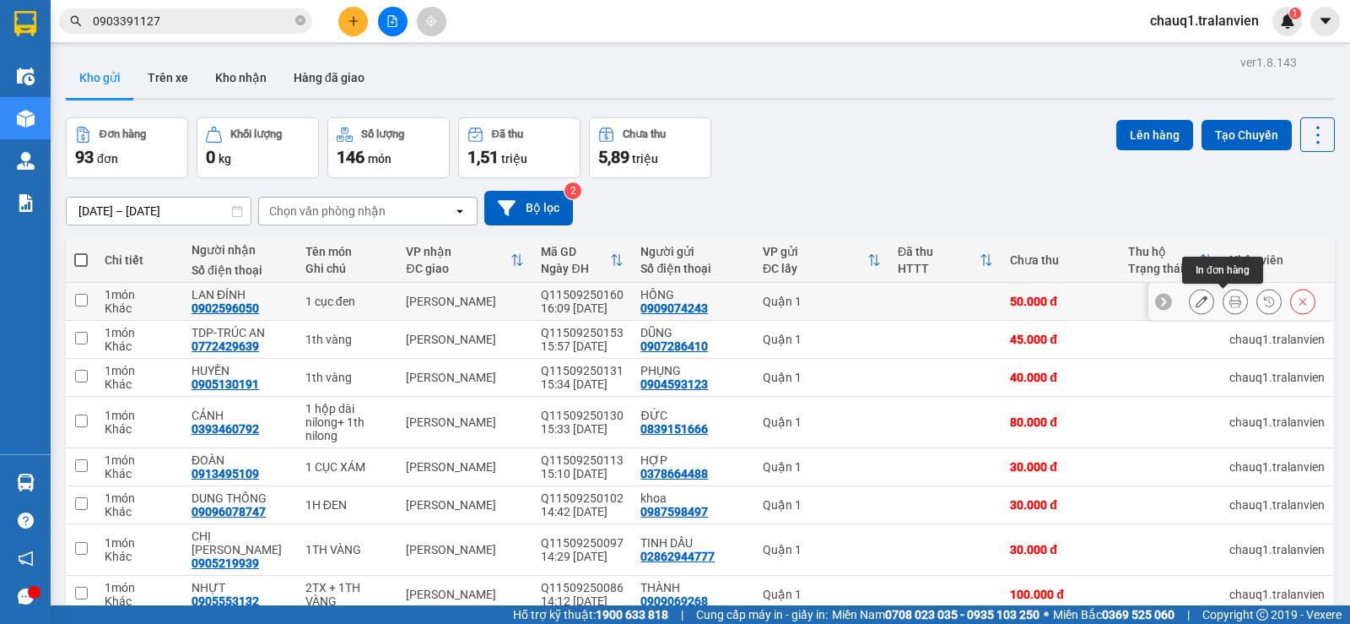
click at [1229, 305] on icon at bounding box center [1235, 301] width 12 height 12
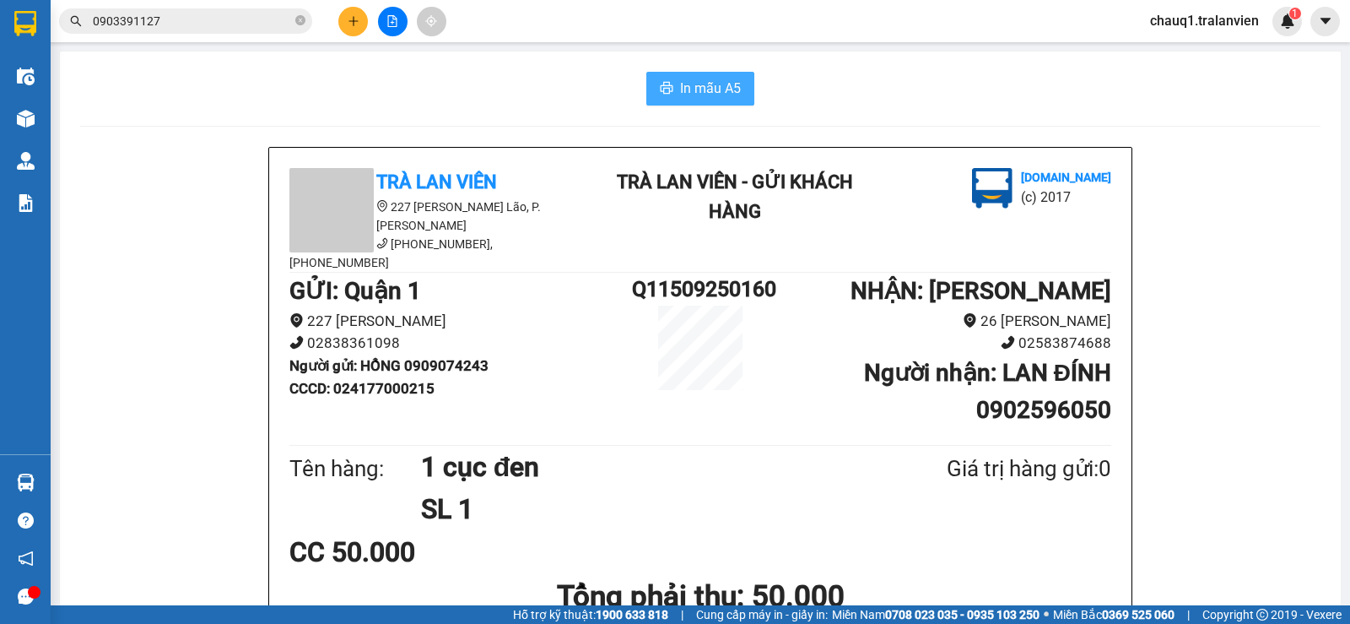
click at [702, 77] on button "In mẫu A5" at bounding box center [700, 89] width 108 height 34
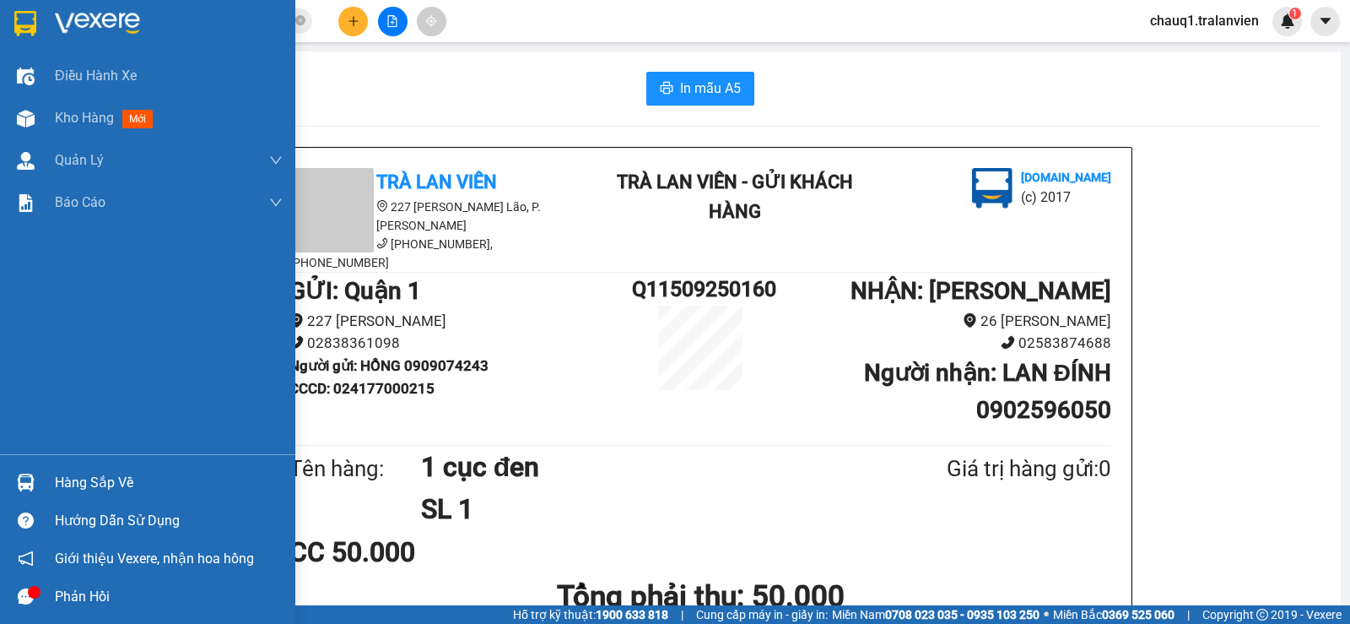
click at [44, 15] on div at bounding box center [147, 27] width 295 height 55
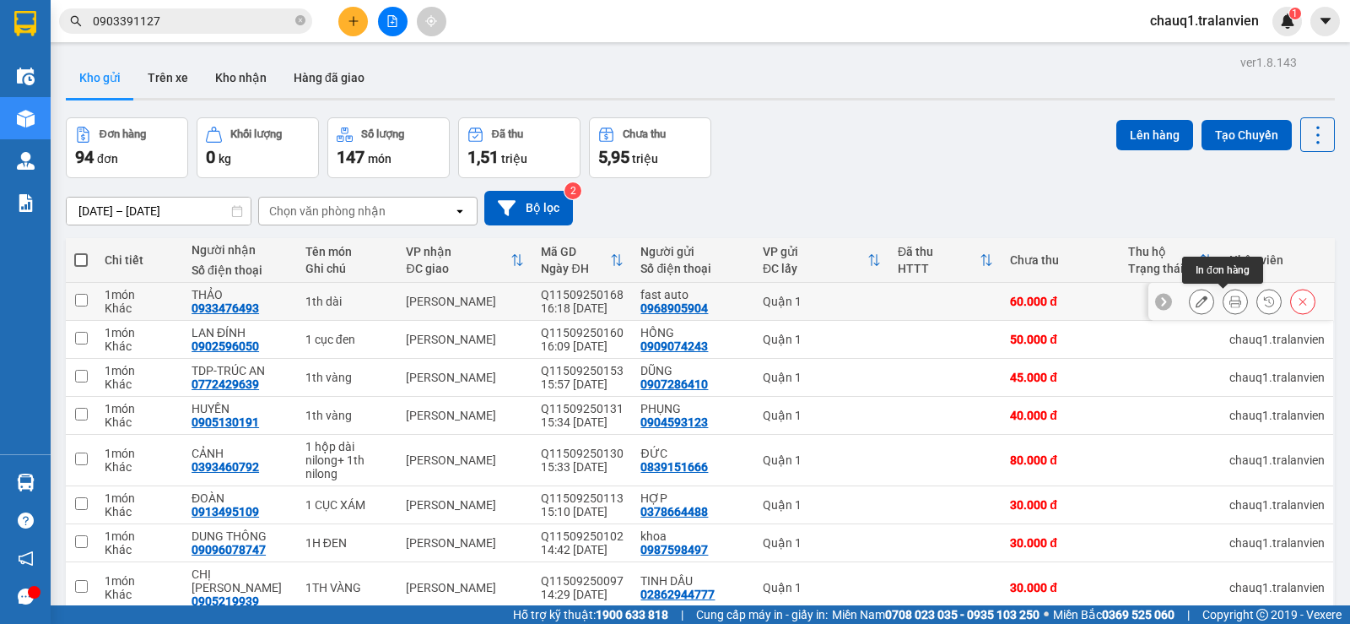
click at [1231, 302] on button at bounding box center [1235, 302] width 24 height 30
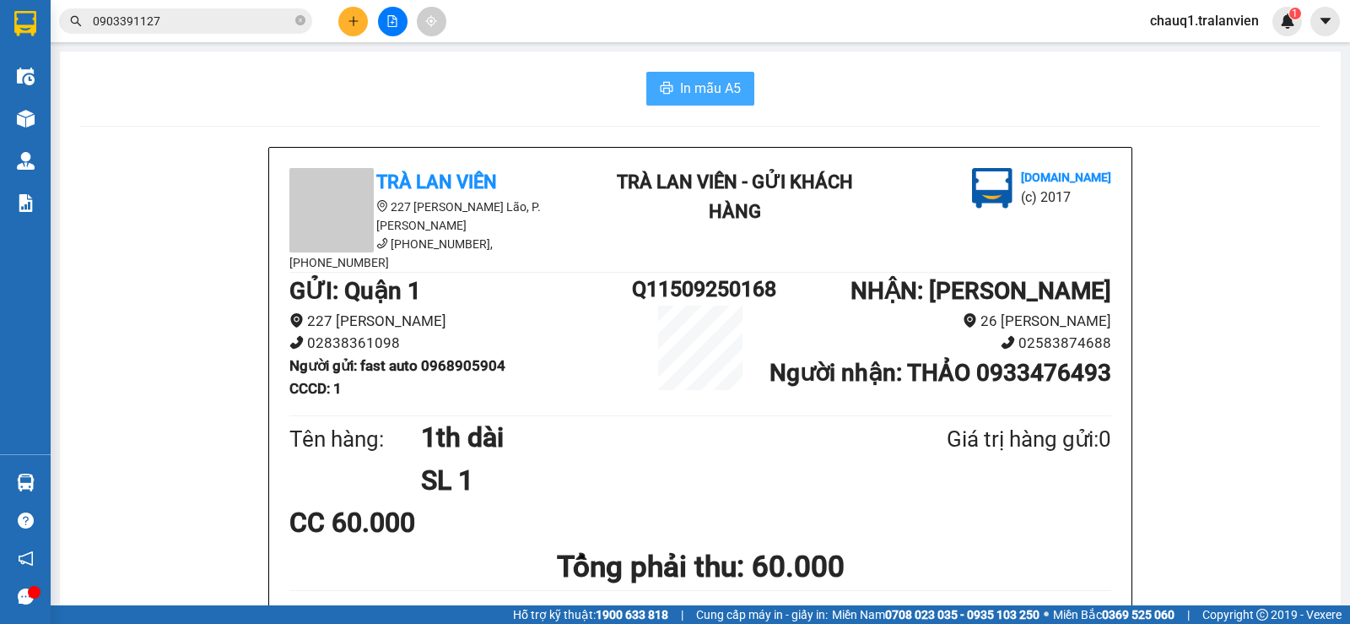
click at [720, 95] on span "In mẫu A5" at bounding box center [710, 88] width 61 height 21
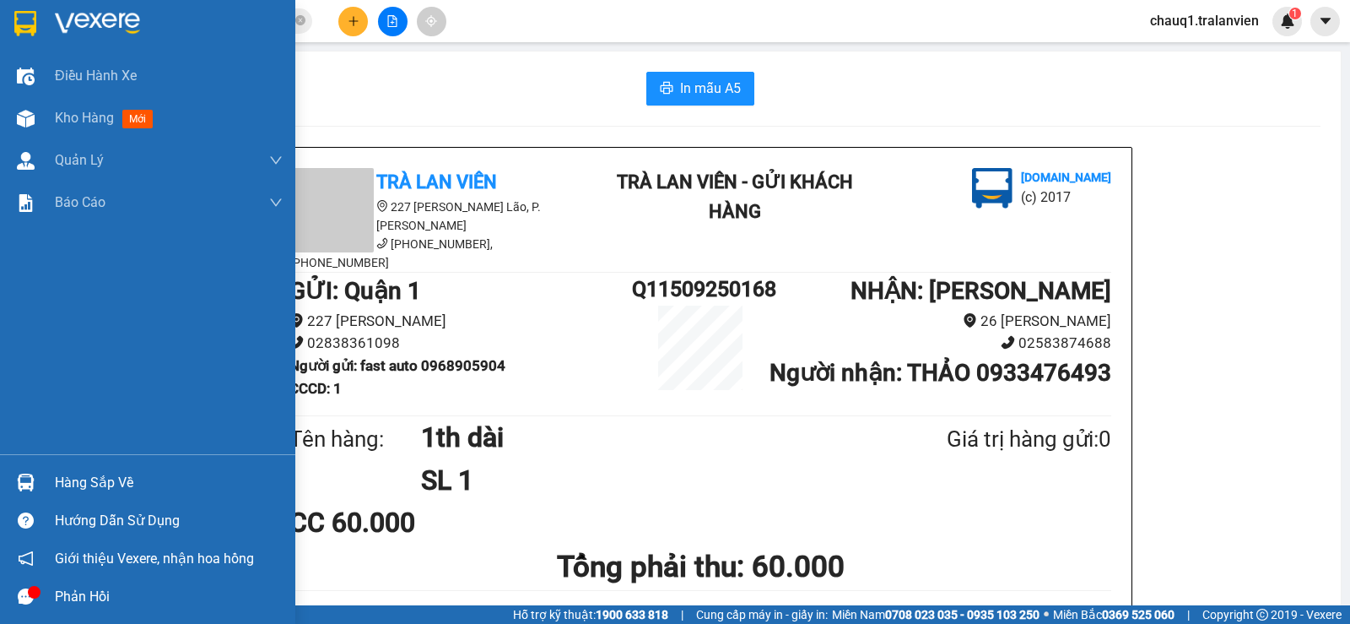
drag, startPoint x: 9, startPoint y: 4, endPoint x: 45, endPoint y: 35, distance: 47.2
click at [9, 4] on div at bounding box center [147, 27] width 295 height 55
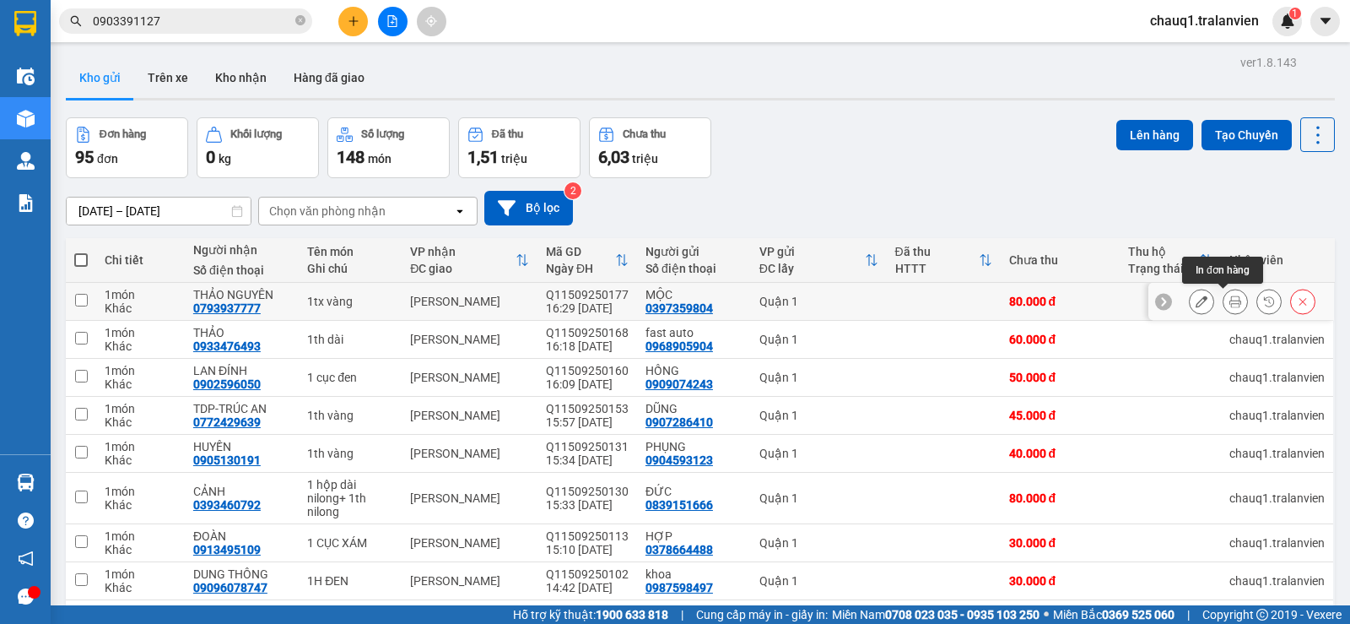
click at [1229, 302] on icon at bounding box center [1235, 301] width 12 height 12
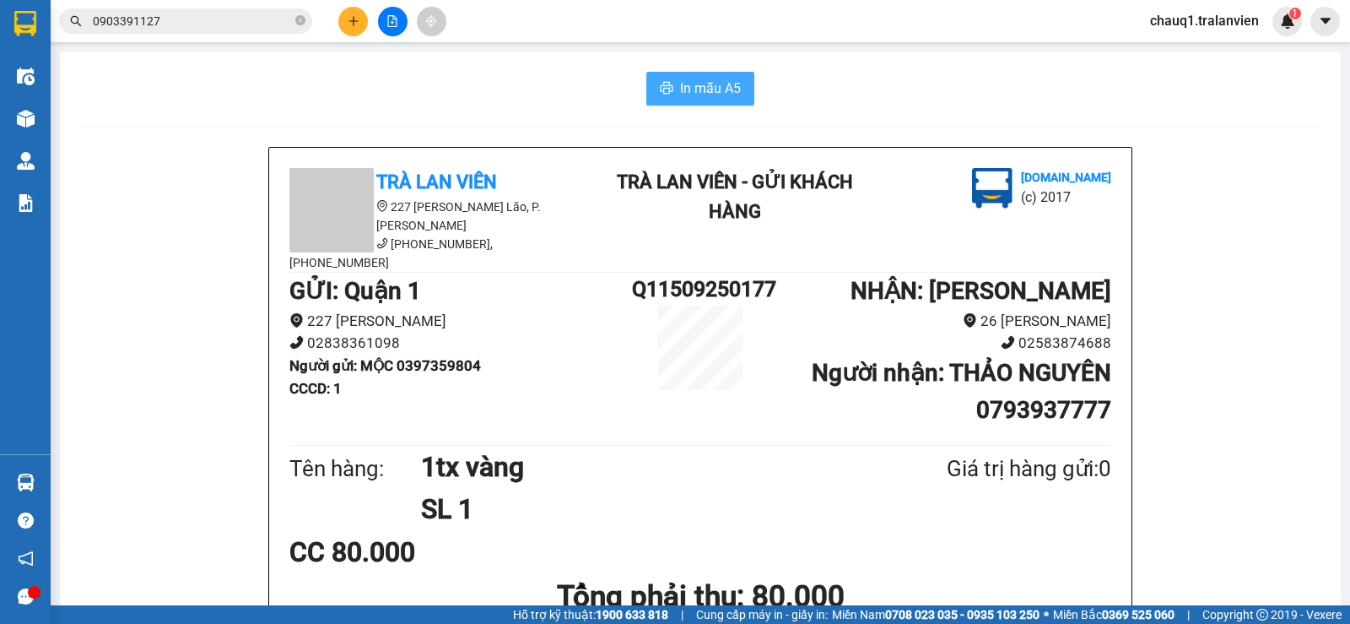
click at [692, 96] on span "In mẫu A5" at bounding box center [710, 88] width 61 height 21
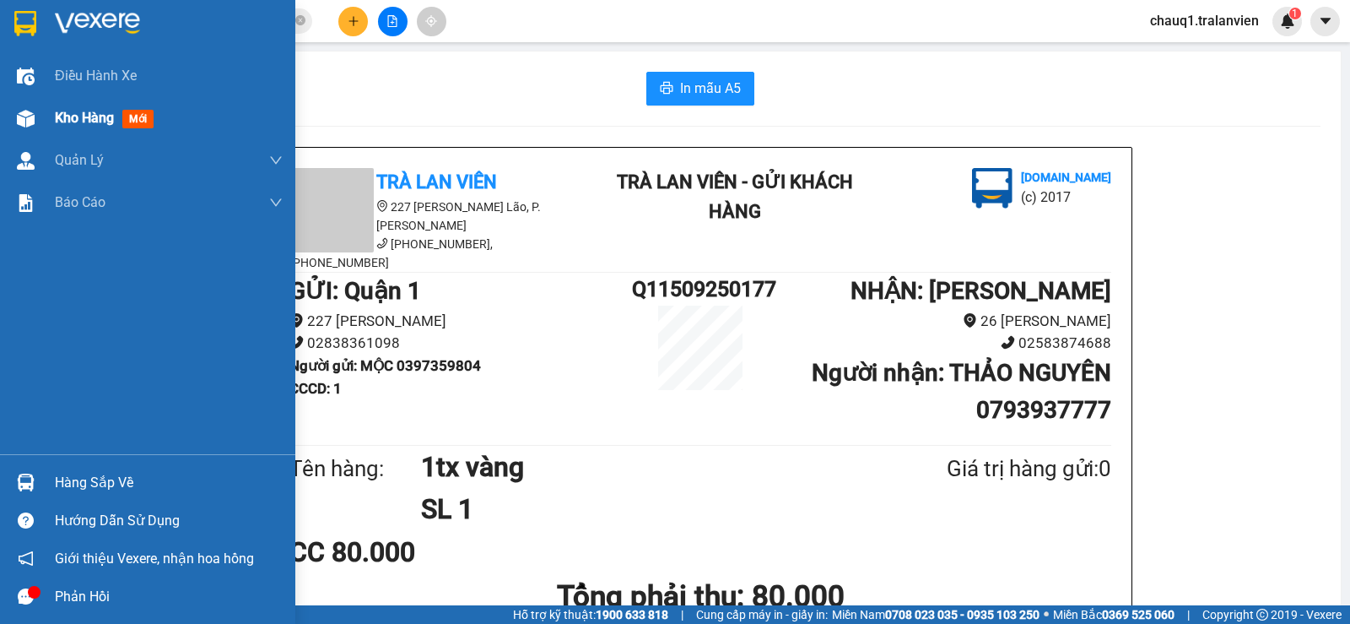
click at [64, 123] on span "Kho hàng" at bounding box center [84, 118] width 59 height 16
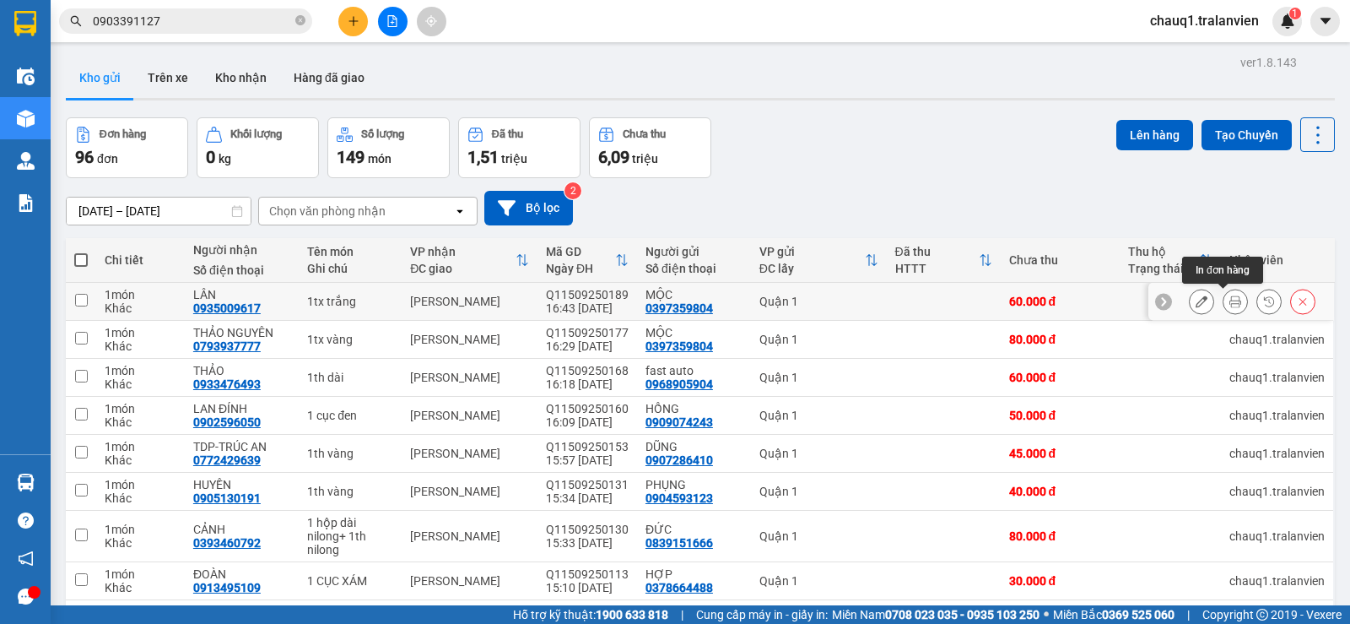
click at [1229, 298] on icon at bounding box center [1235, 301] width 12 height 12
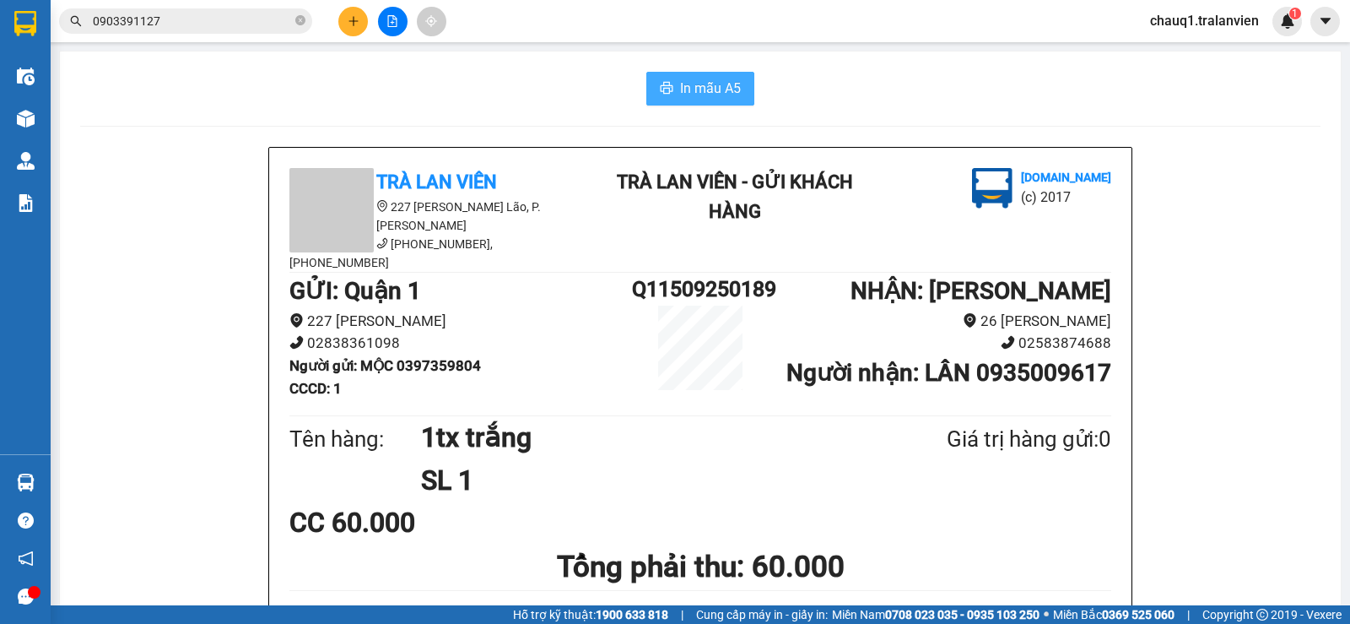
click at [696, 88] on span "In mẫu A5" at bounding box center [710, 88] width 61 height 21
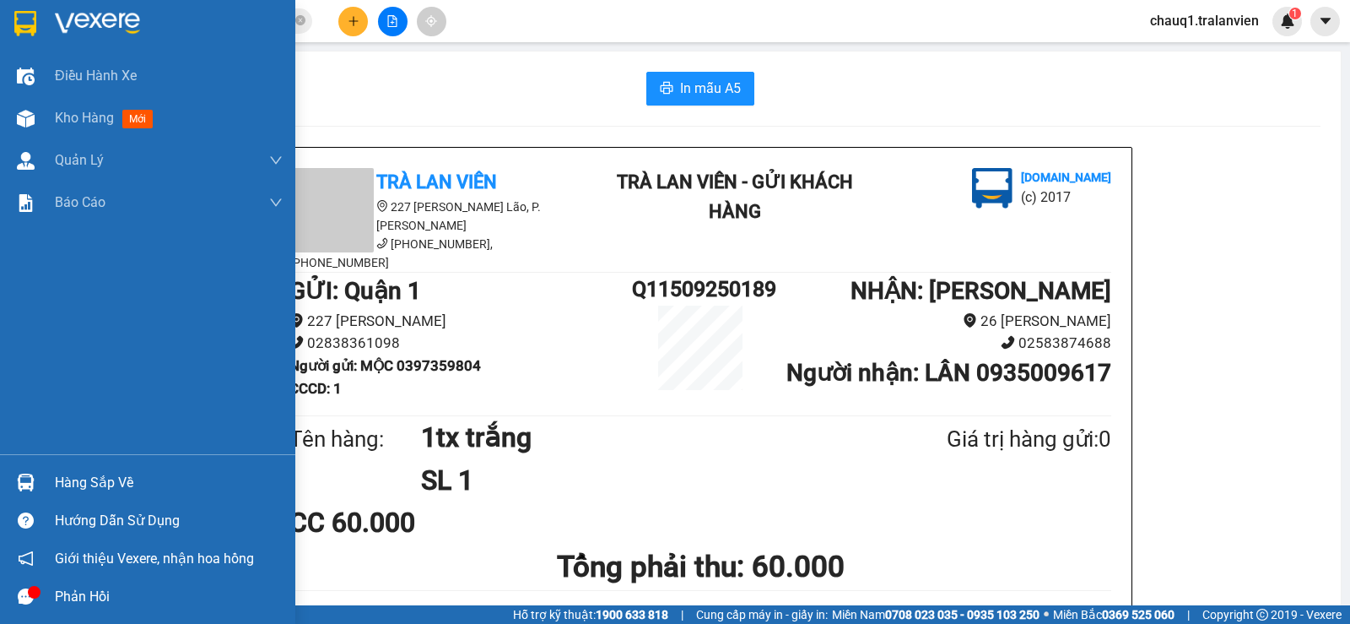
click at [44, 19] on div at bounding box center [147, 27] width 295 height 55
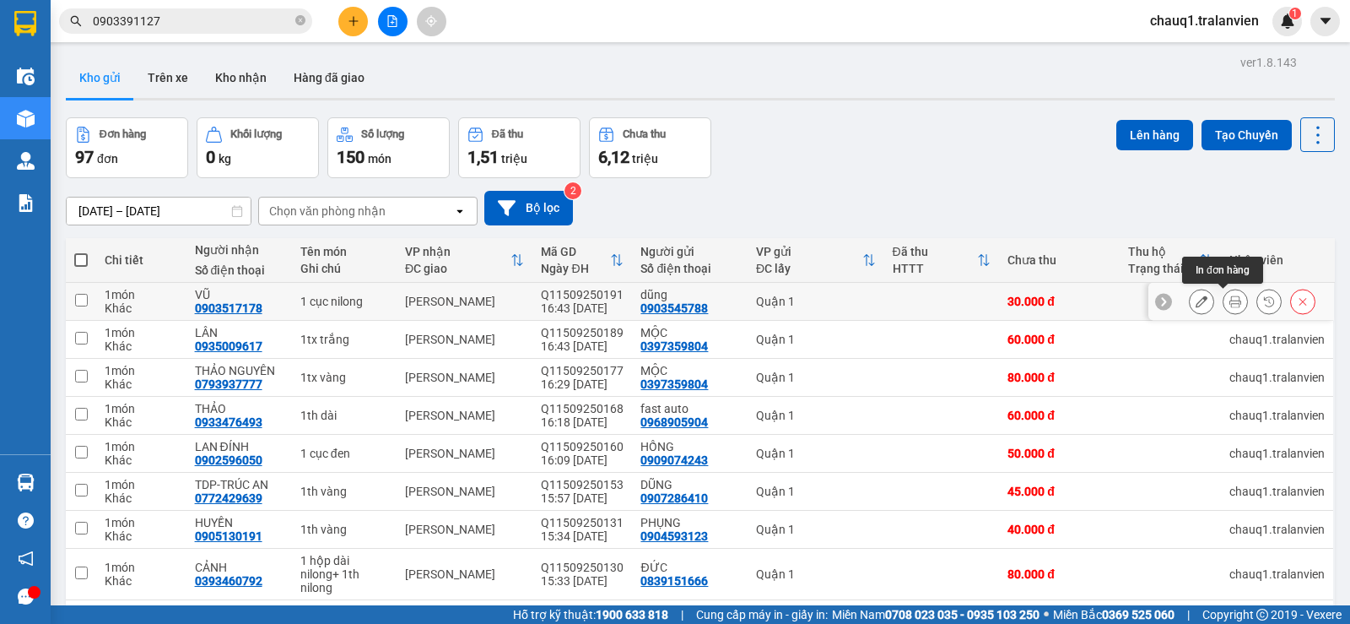
click at [1223, 309] on button at bounding box center [1235, 302] width 24 height 30
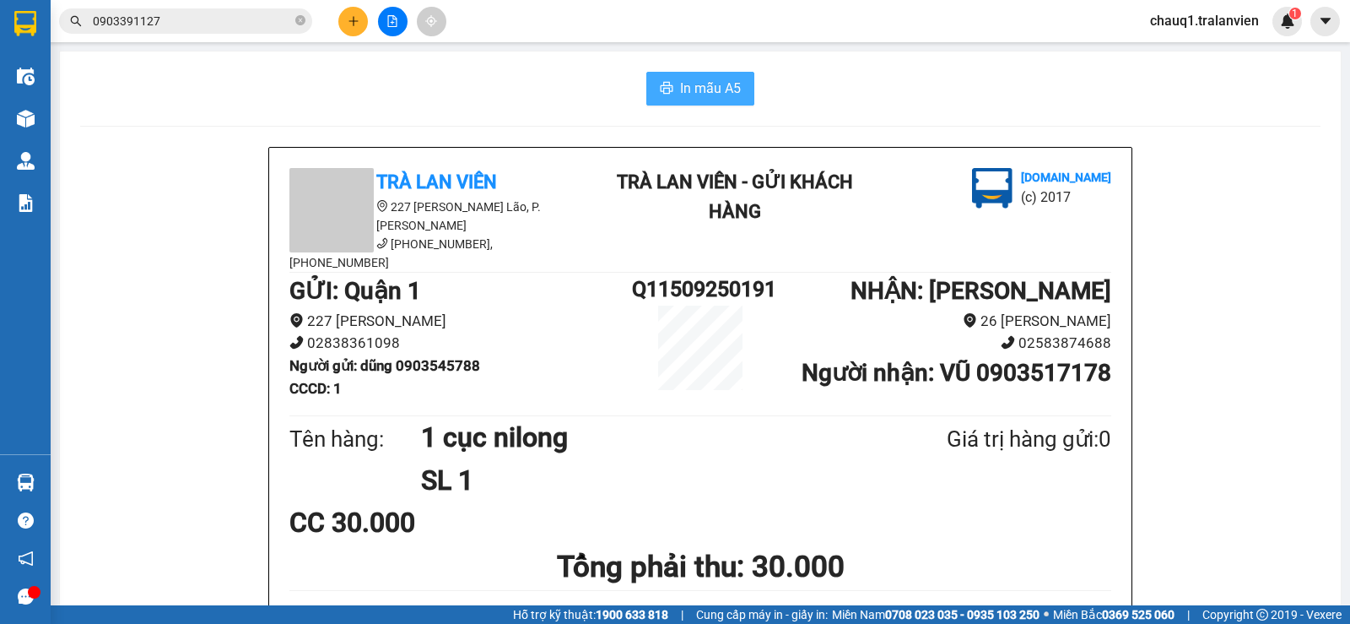
click at [727, 84] on span "In mẫu A5" at bounding box center [710, 88] width 61 height 21
click at [211, 22] on input "0903391127" at bounding box center [192, 21] width 199 height 19
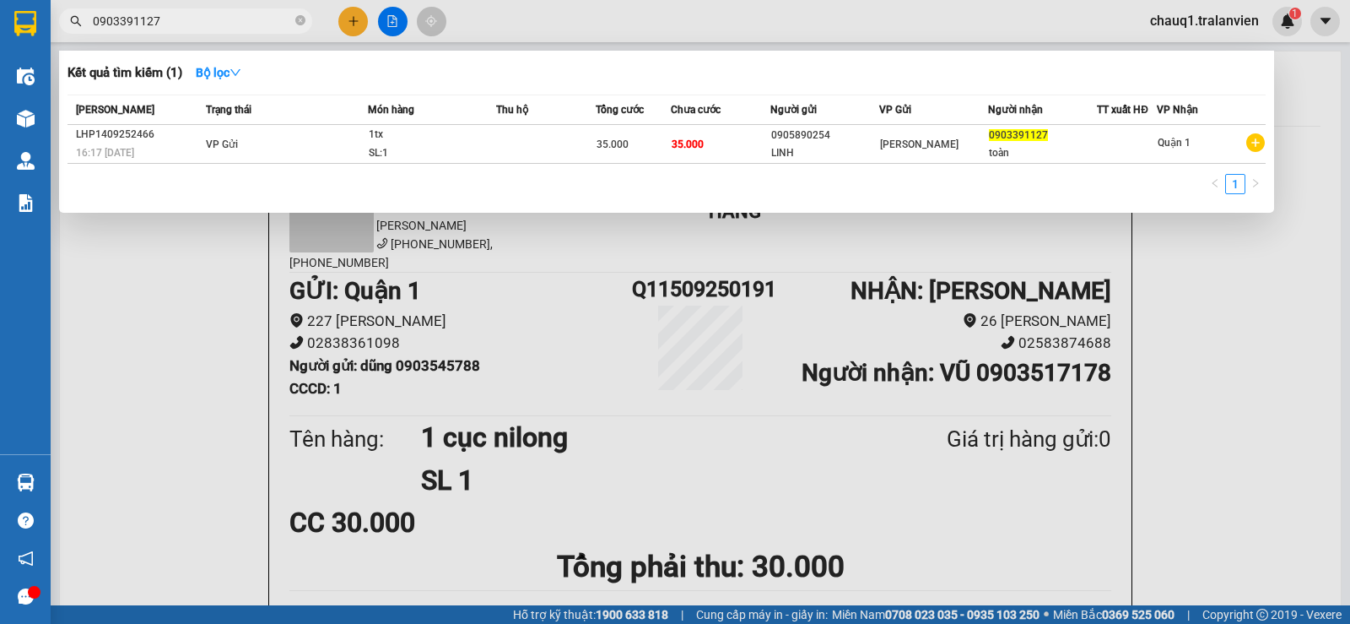
click at [211, 22] on input "0903391127" at bounding box center [192, 21] width 199 height 19
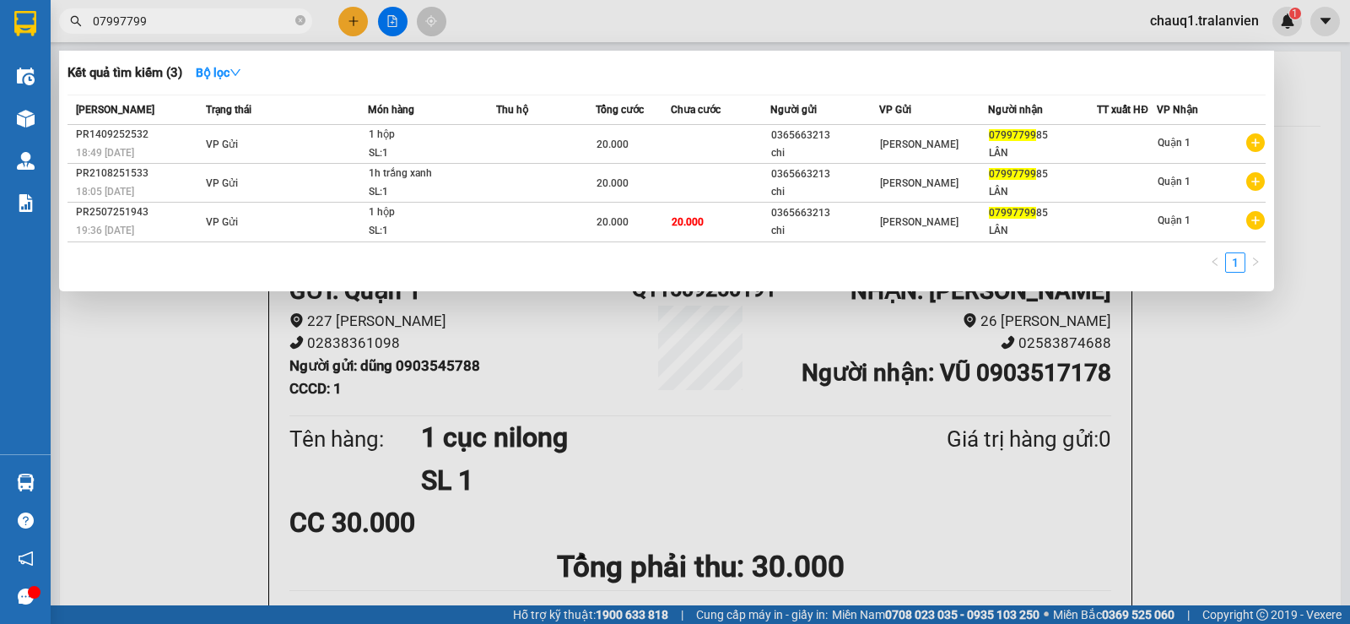
click at [157, 17] on input "07997799" at bounding box center [192, 21] width 199 height 19
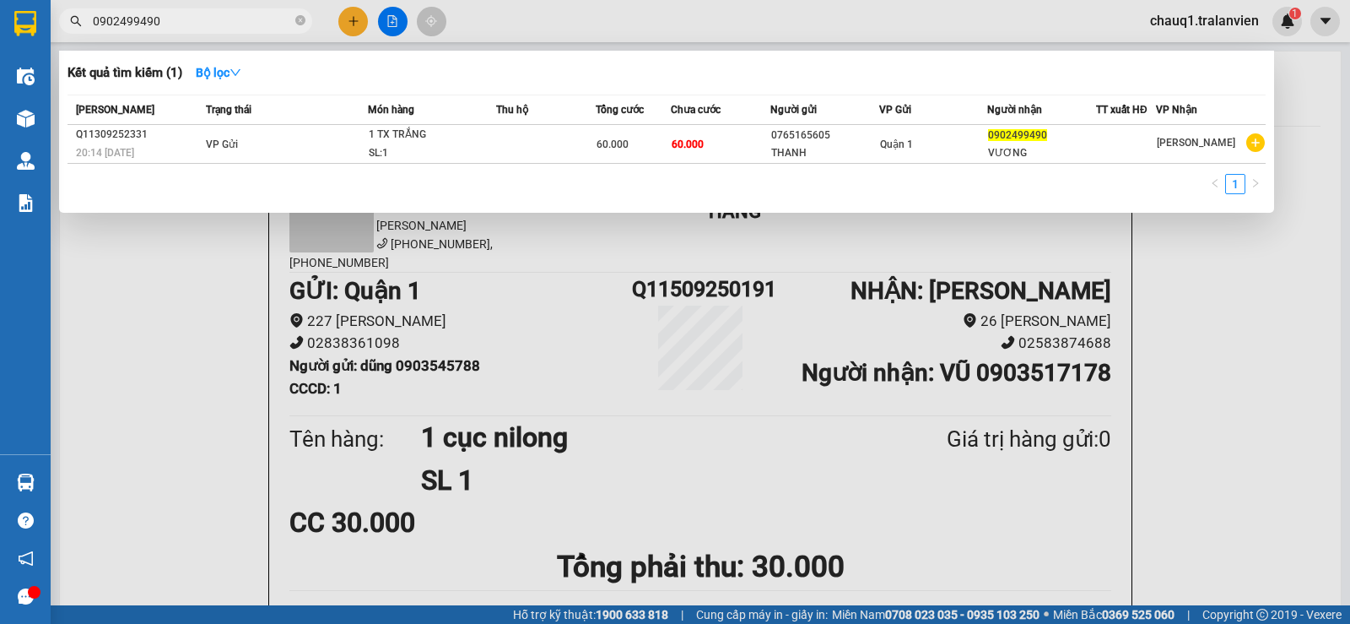
type input "0902499490"
click at [354, 11] on div at bounding box center [675, 312] width 1350 height 624
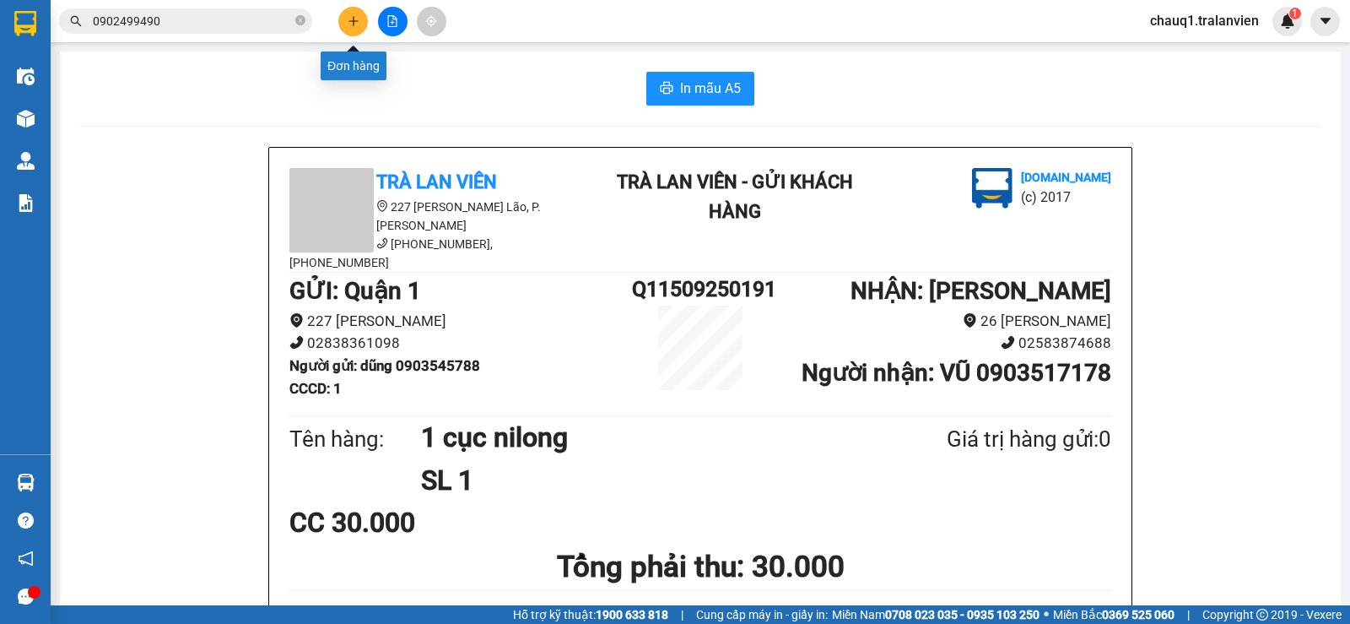
click at [348, 19] on icon "plus" at bounding box center [354, 21] width 12 height 12
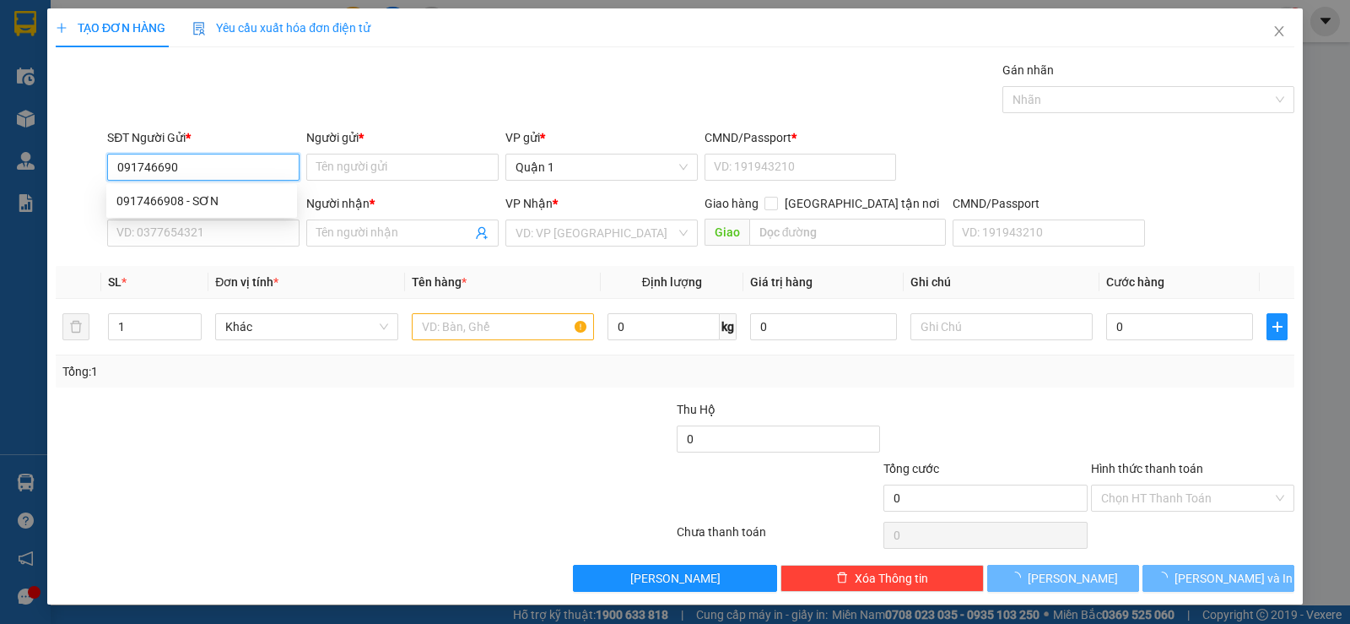
type input "0917466908"
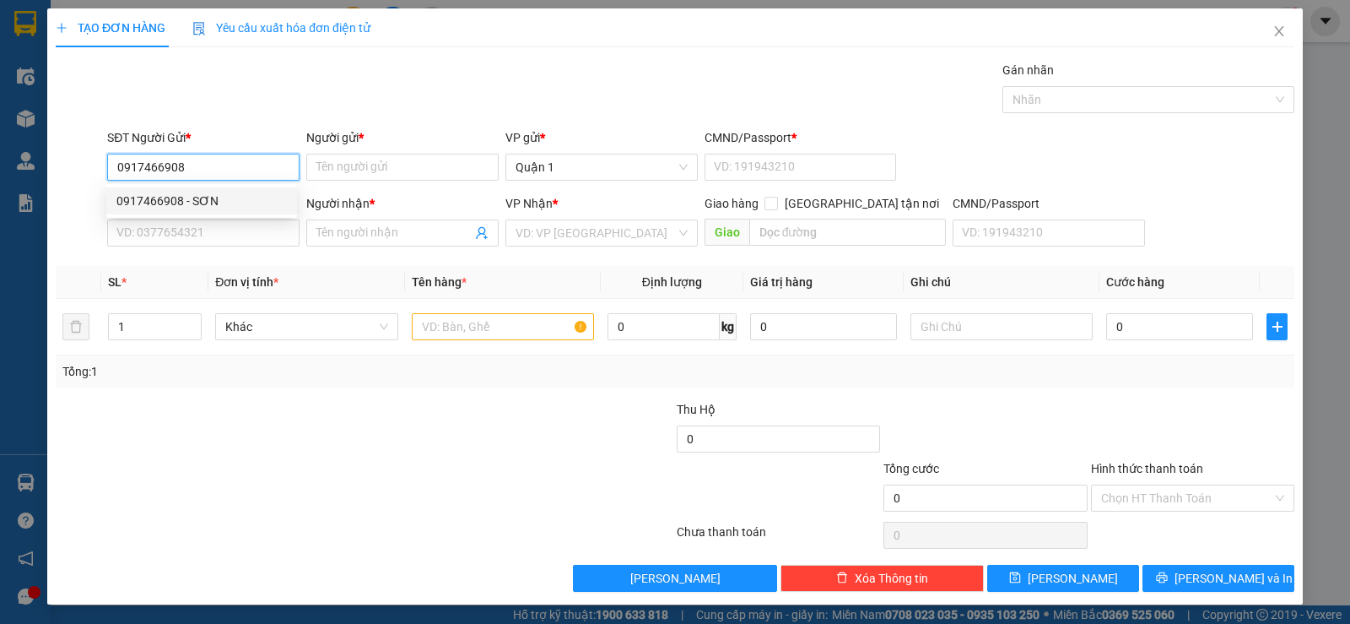
click at [206, 192] on div "0917466908 - SƠN" at bounding box center [201, 201] width 170 height 19
type input "SƠN"
type input "1"
type input "0933903043"
type input "QUỲNH"
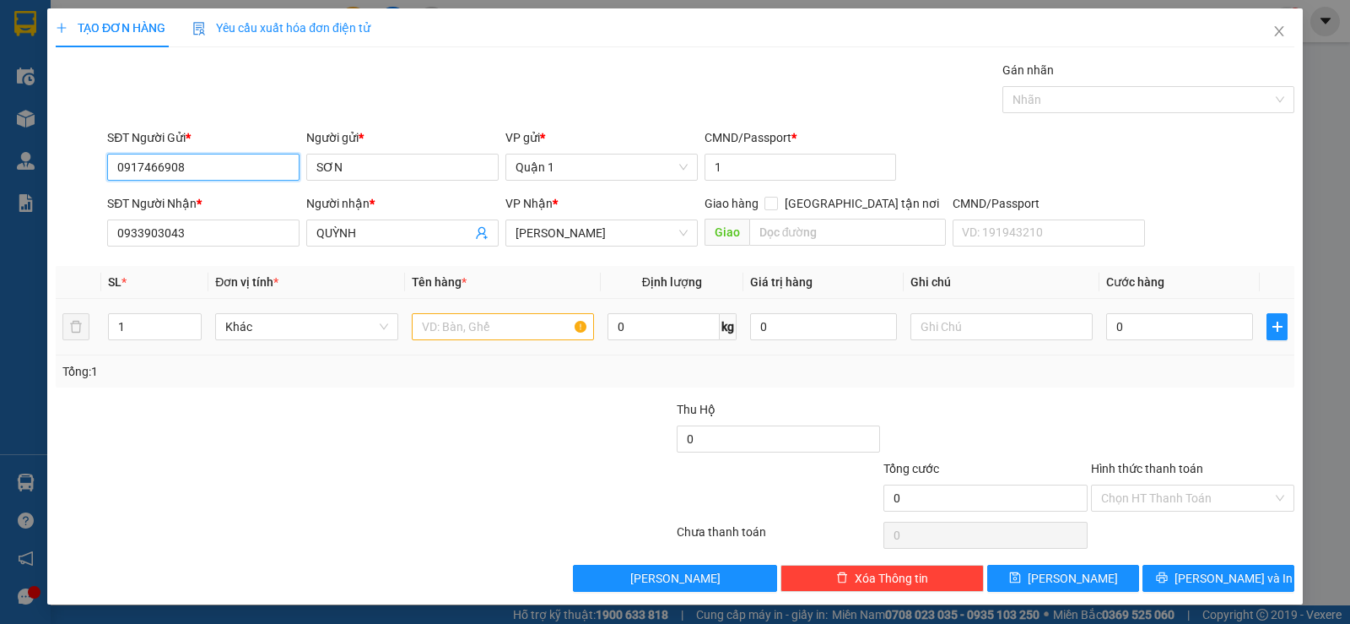
type input "0917466908"
click at [432, 314] on input "text" at bounding box center [503, 326] width 182 height 27
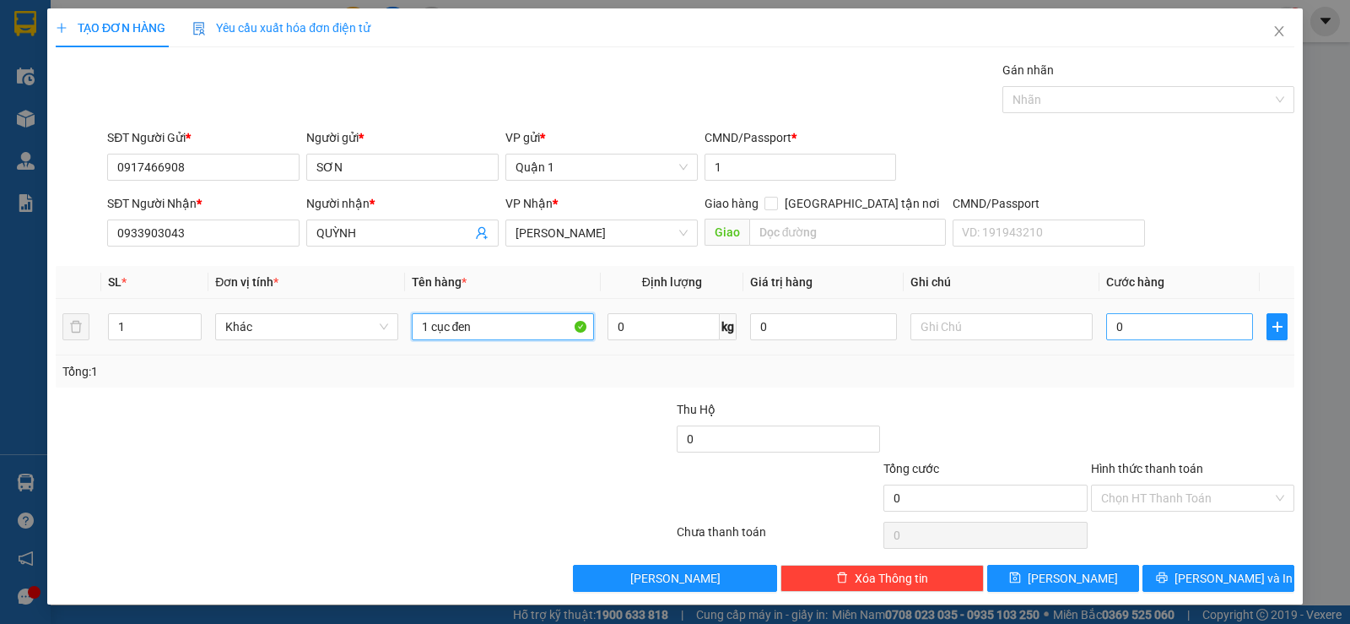
type input "1 cục đen"
click at [1132, 338] on input "0" at bounding box center [1179, 326] width 147 height 27
type input "6"
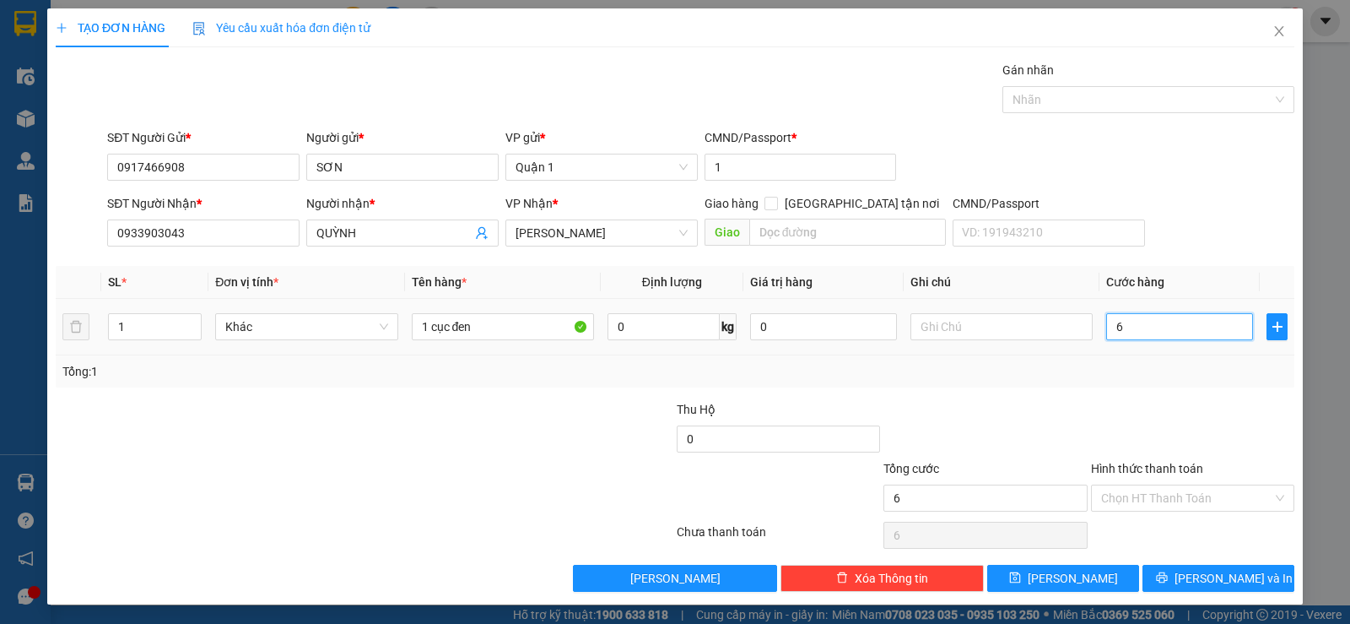
type input "60"
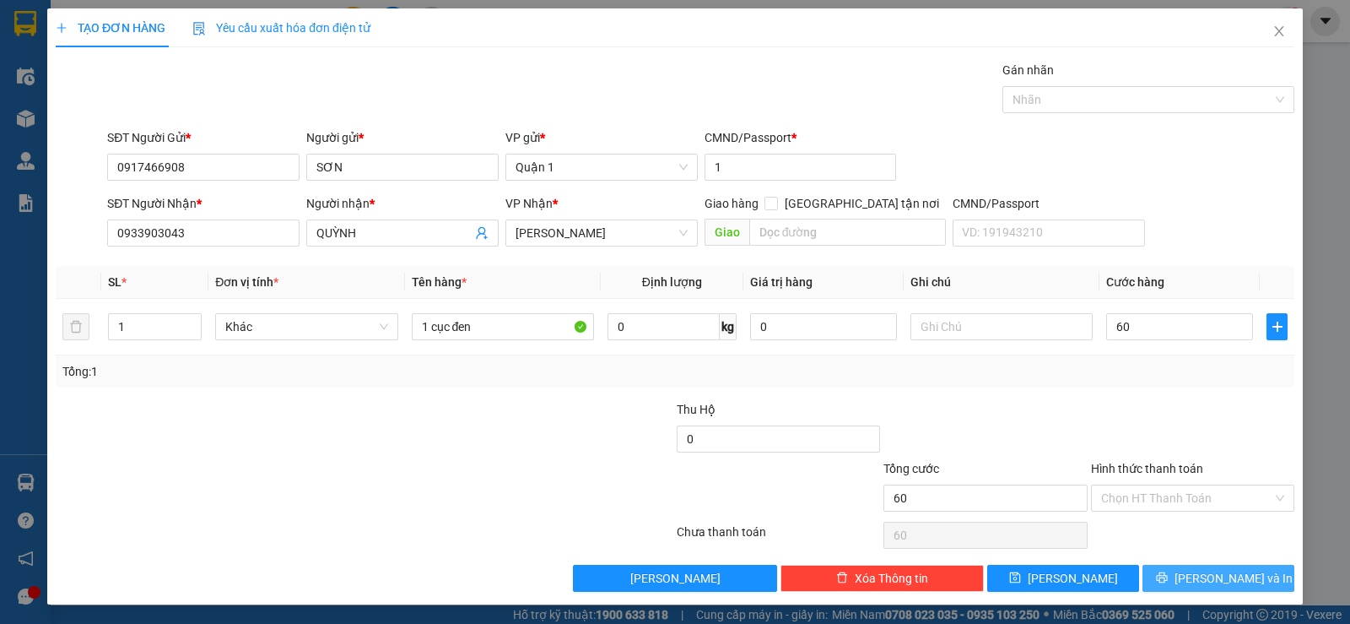
type input "60.000"
click at [1181, 568] on button "[PERSON_NAME] và In" at bounding box center [1218, 577] width 152 height 27
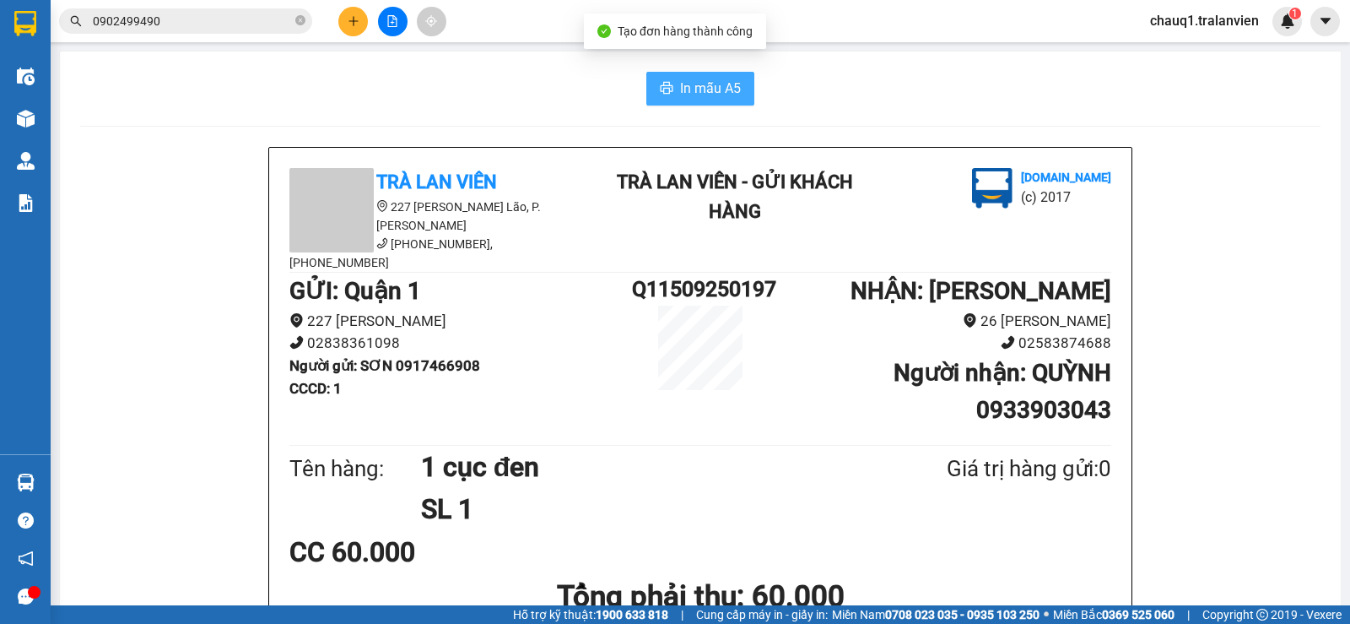
click at [712, 79] on span "In mẫu A5" at bounding box center [710, 88] width 61 height 21
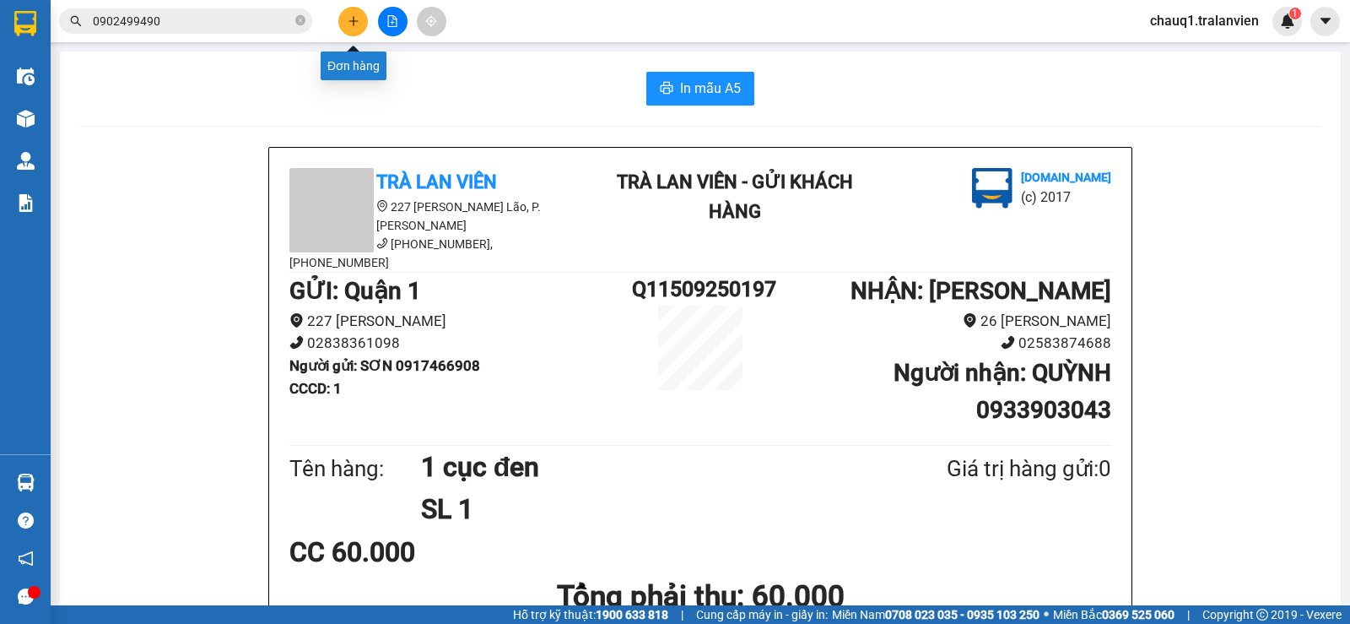
click at [351, 14] on button at bounding box center [353, 22] width 30 height 30
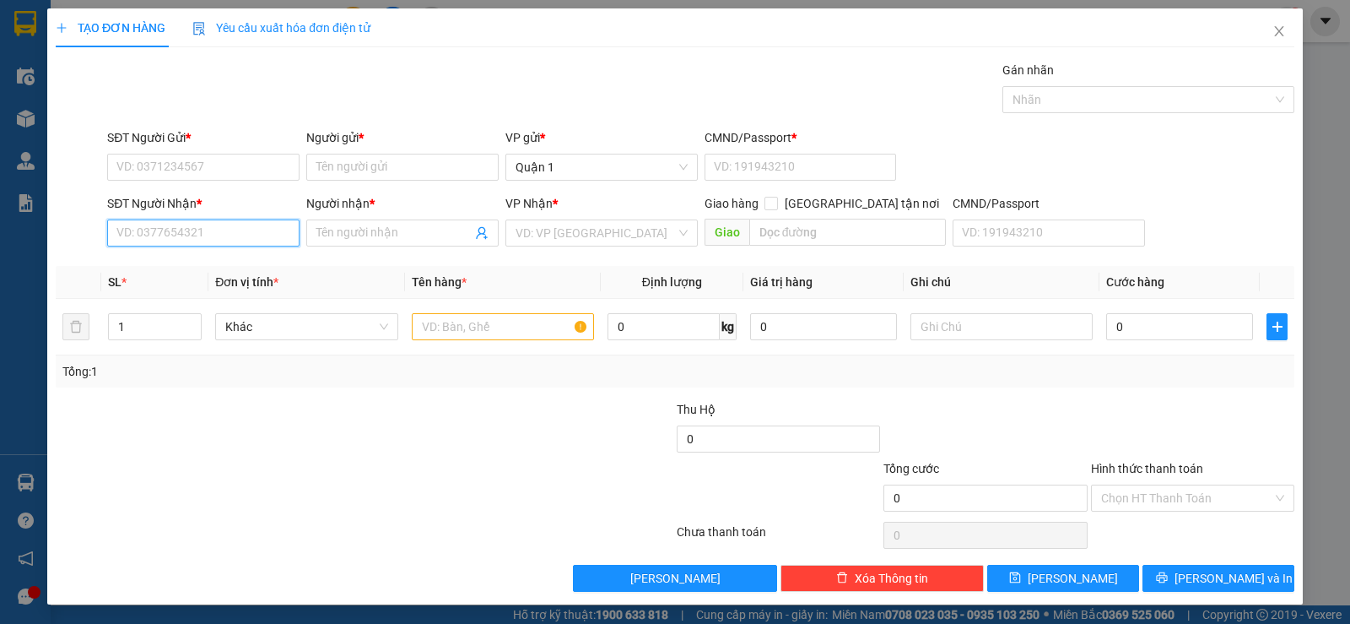
click at [216, 230] on input "SĐT Người Nhận *" at bounding box center [203, 232] width 192 height 27
type input "0903309609"
click at [206, 259] on div "0903309609 - HƯNG" at bounding box center [201, 266] width 170 height 19
type input "HƯNG"
type input "0903309609"
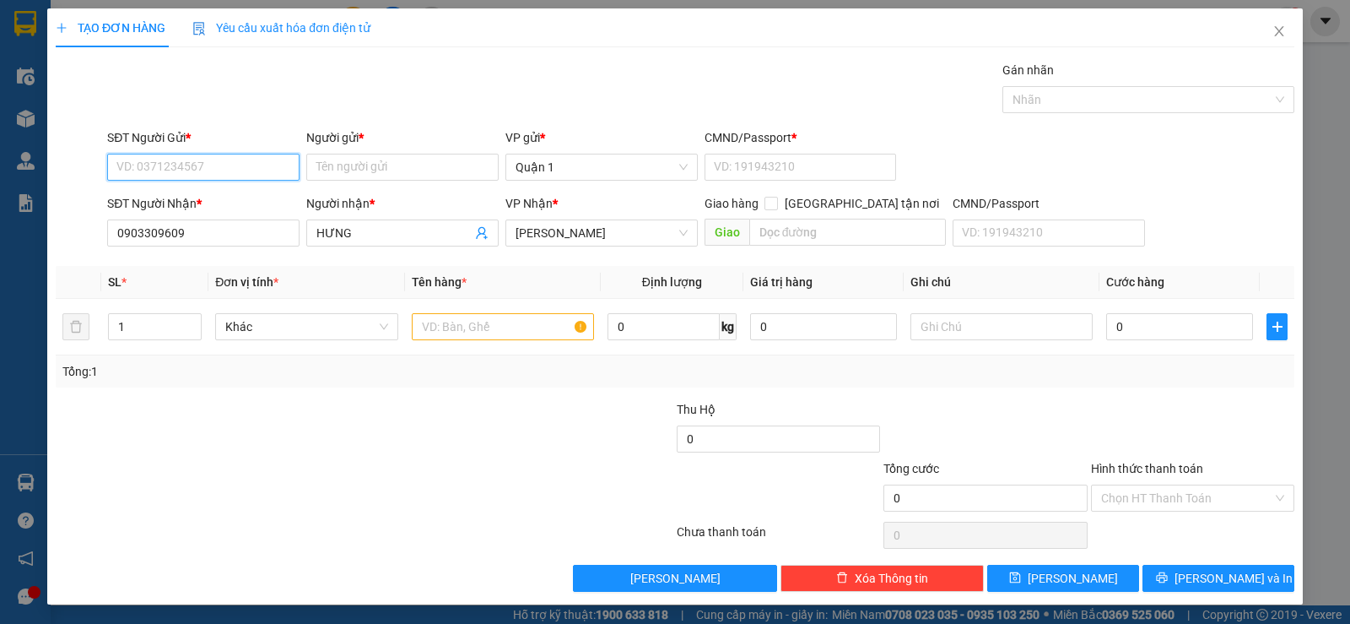
click at [213, 169] on input "SĐT Người Gửi *" at bounding box center [203, 167] width 192 height 27
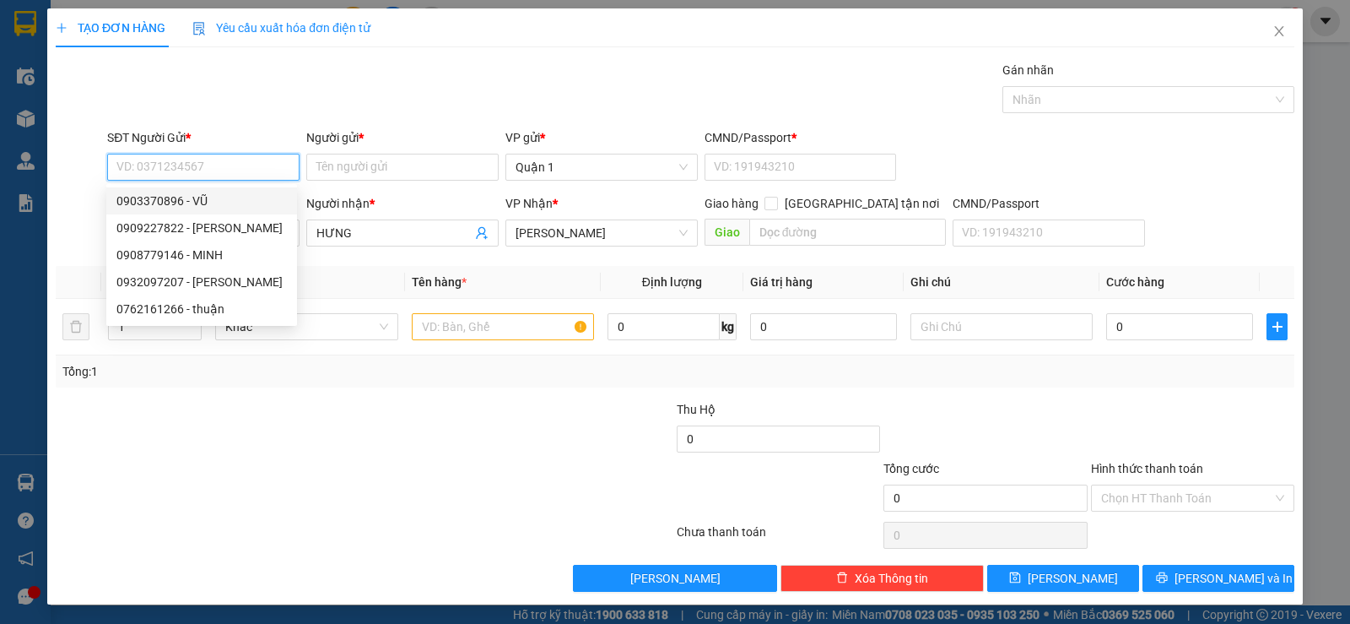
click at [184, 202] on div "0903370896 - VŨ" at bounding box center [201, 201] width 170 height 19
type input "0903370896"
type input "VŨ"
type input "1"
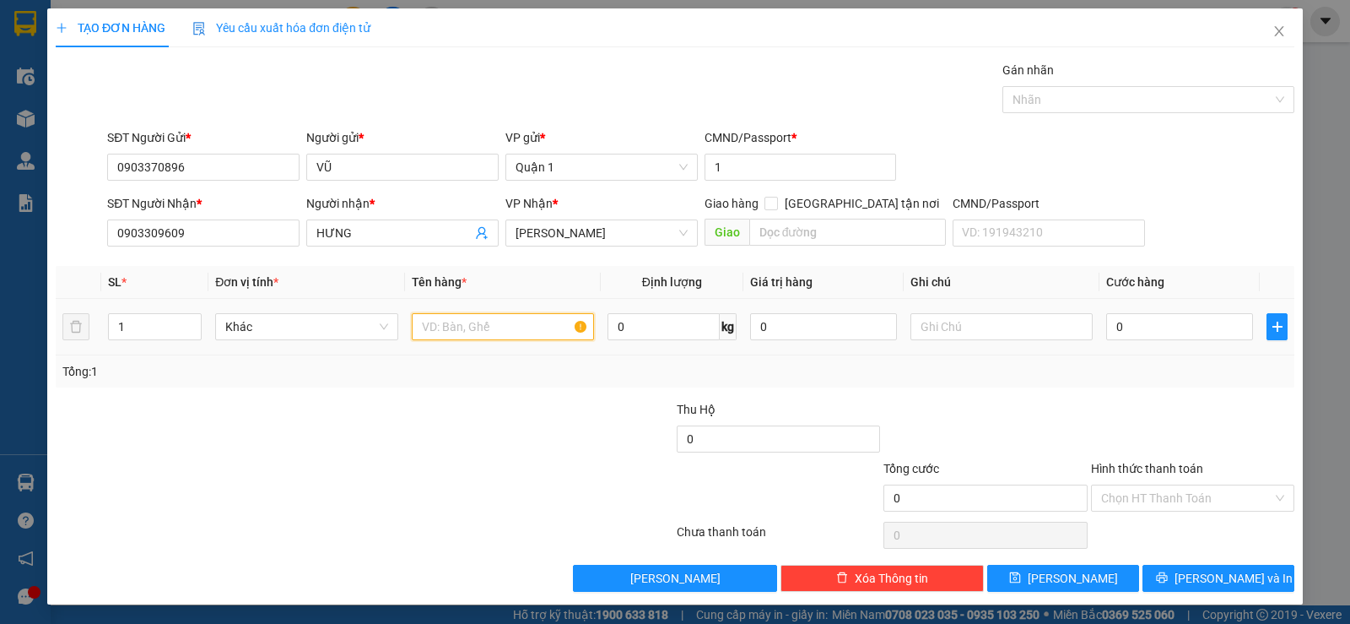
click at [452, 330] on input "text" at bounding box center [503, 326] width 182 height 27
type input "1 t vàng"
click at [1129, 315] on input "0" at bounding box center [1179, 326] width 147 height 27
type input "3"
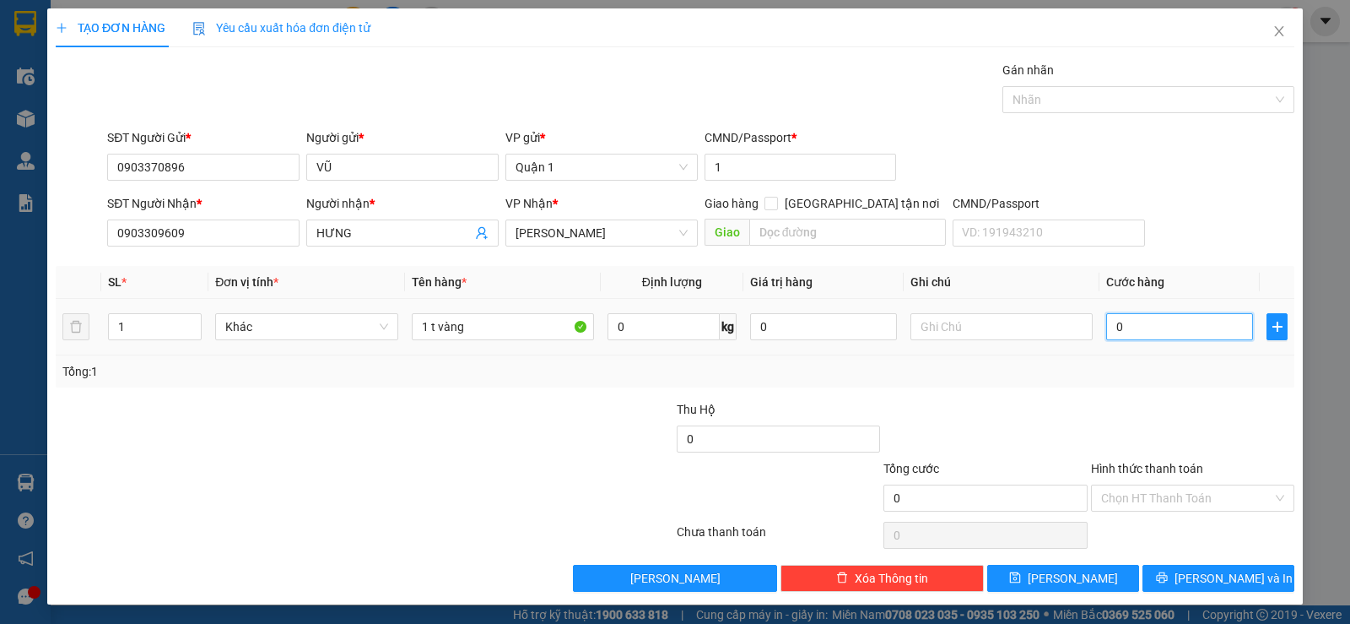
type input "3"
type input "30"
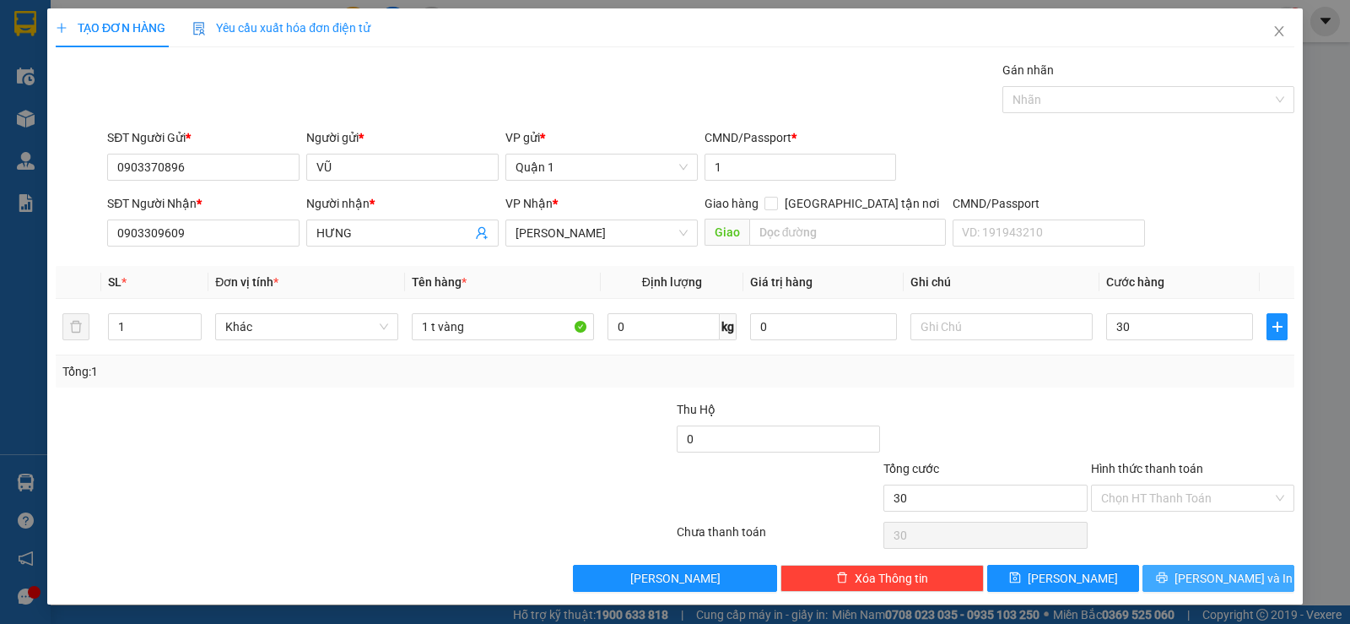
type input "30.000"
click at [1162, 580] on button "[PERSON_NAME] và In" at bounding box center [1218, 577] width 152 height 27
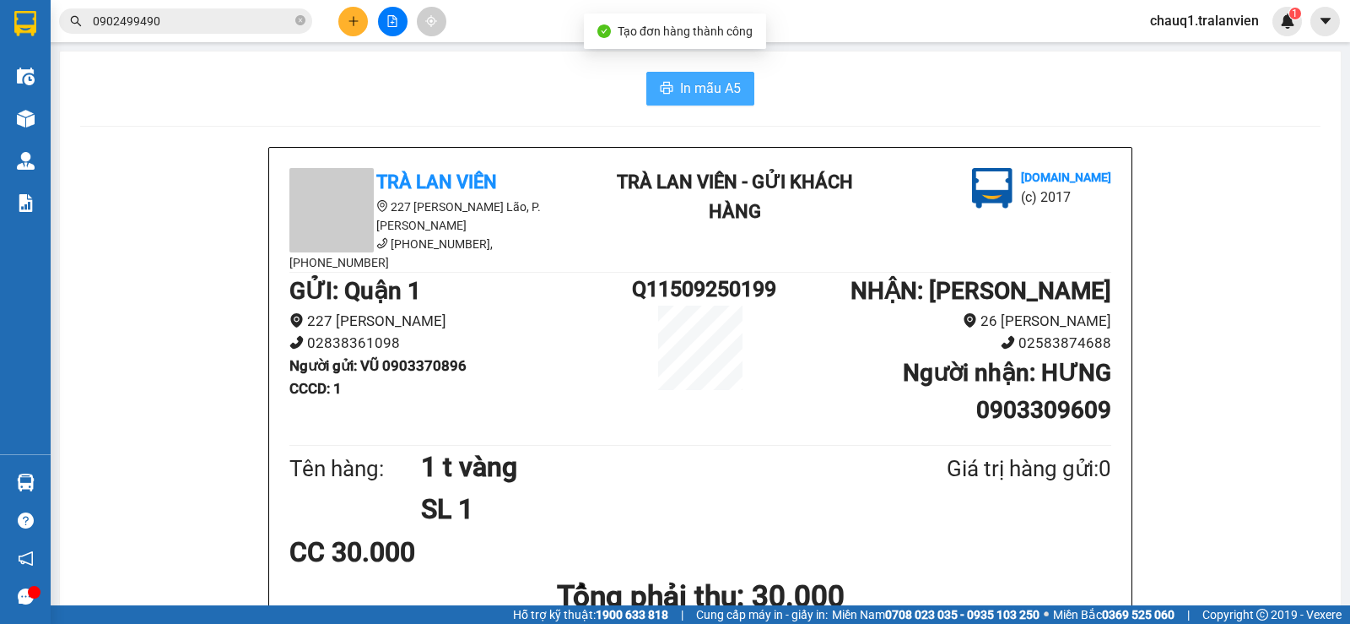
click at [716, 89] on span "In mẫu A5" at bounding box center [710, 88] width 61 height 21
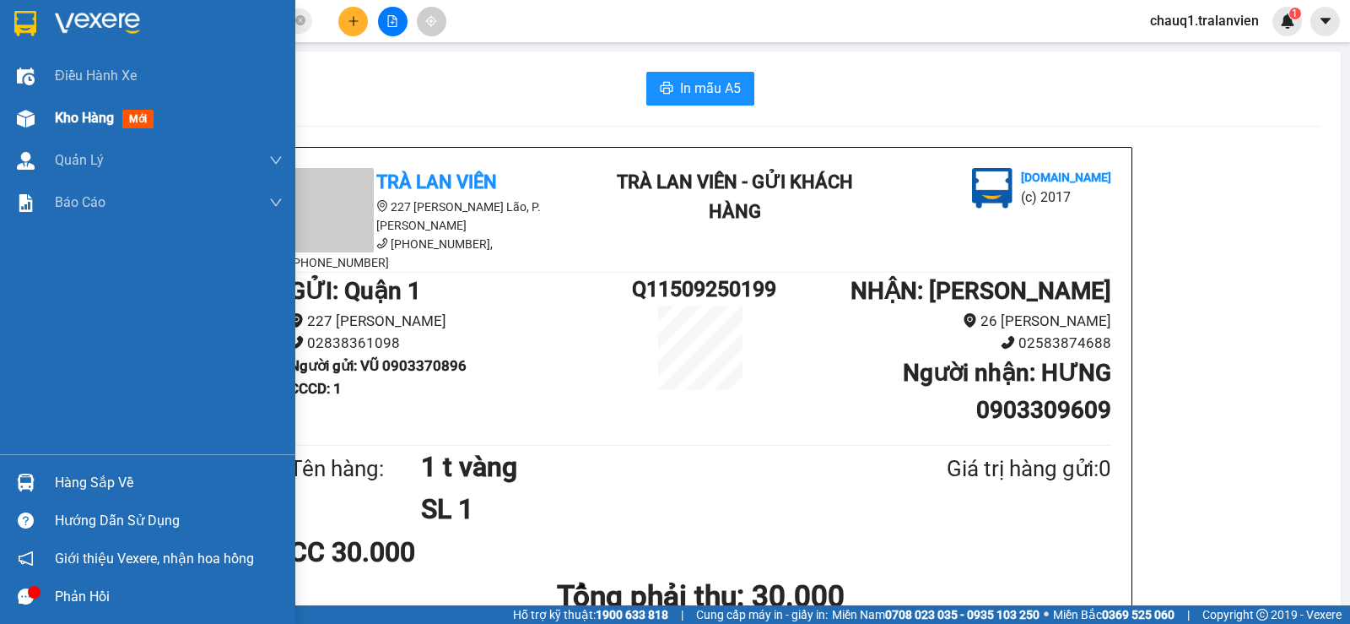
click at [79, 125] on span "Kho hàng" at bounding box center [84, 118] width 59 height 16
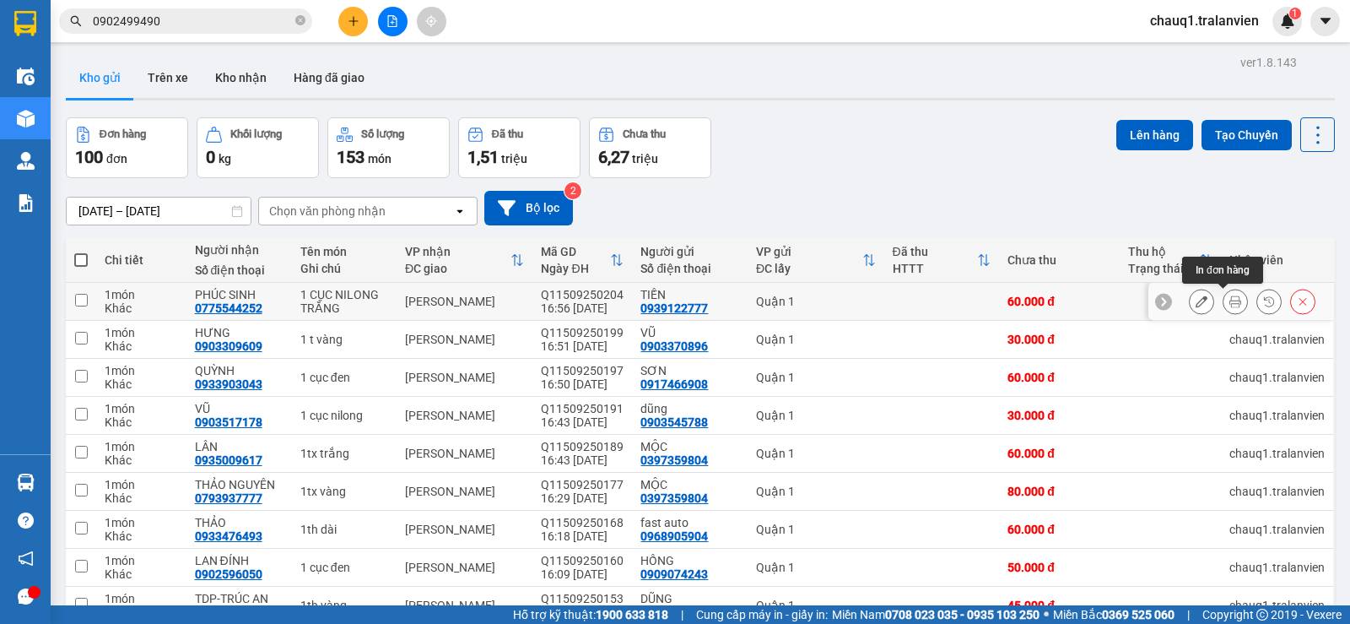
click at [1229, 296] on icon at bounding box center [1235, 301] width 12 height 12
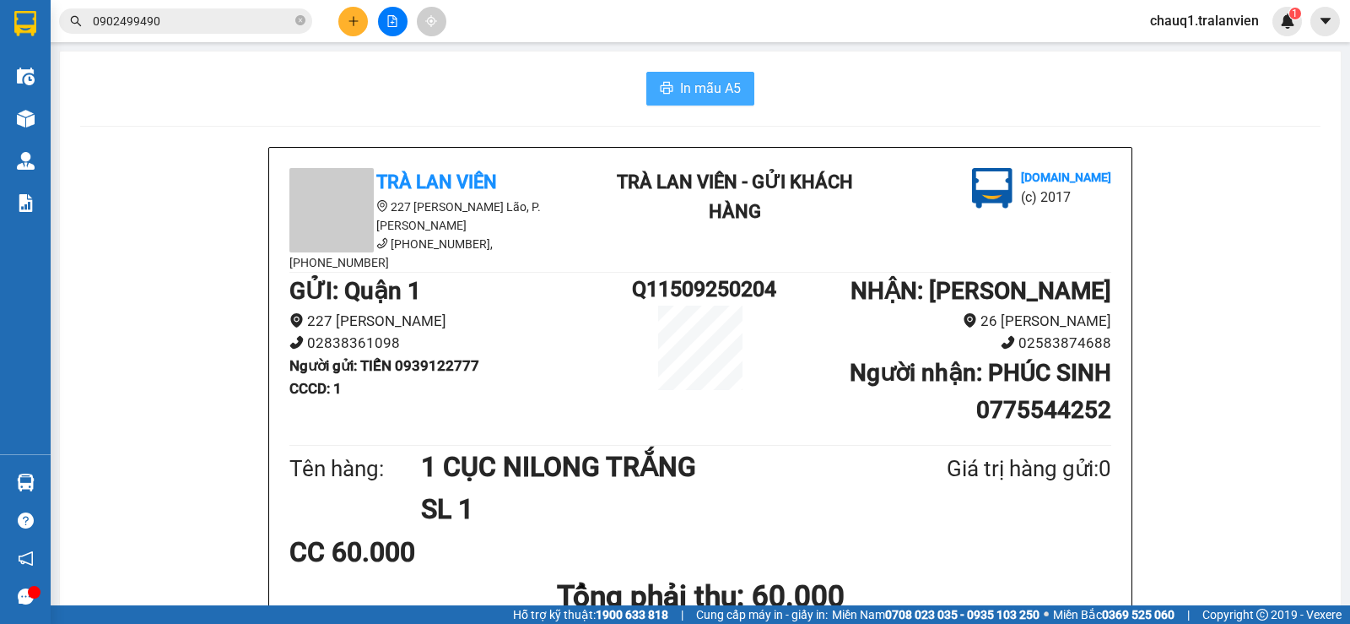
click at [680, 89] on span "In mẫu A5" at bounding box center [710, 88] width 61 height 21
click at [359, 13] on button at bounding box center [353, 22] width 30 height 30
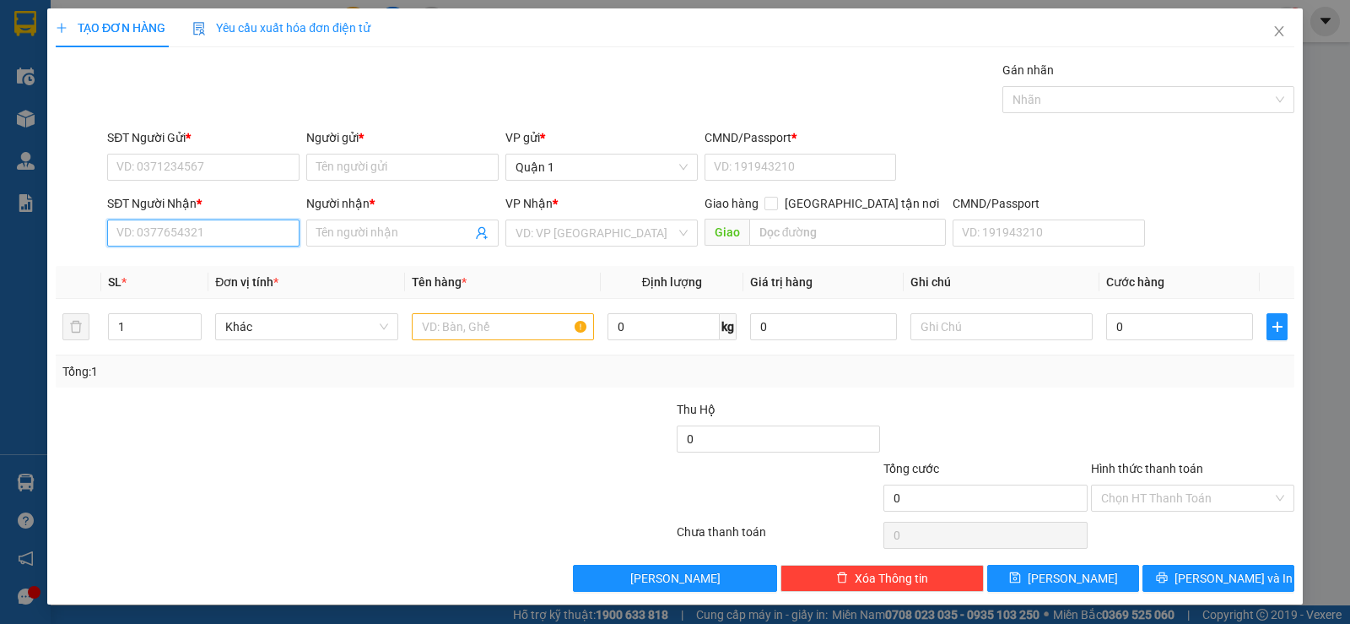
click at [123, 242] on input "SĐT Người Nhận *" at bounding box center [203, 232] width 192 height 27
type input "0778112211"
click at [144, 267] on div "0778112211 - AUTO 789" at bounding box center [201, 266] width 170 height 19
type input "AUTO 789"
type input "0778112211"
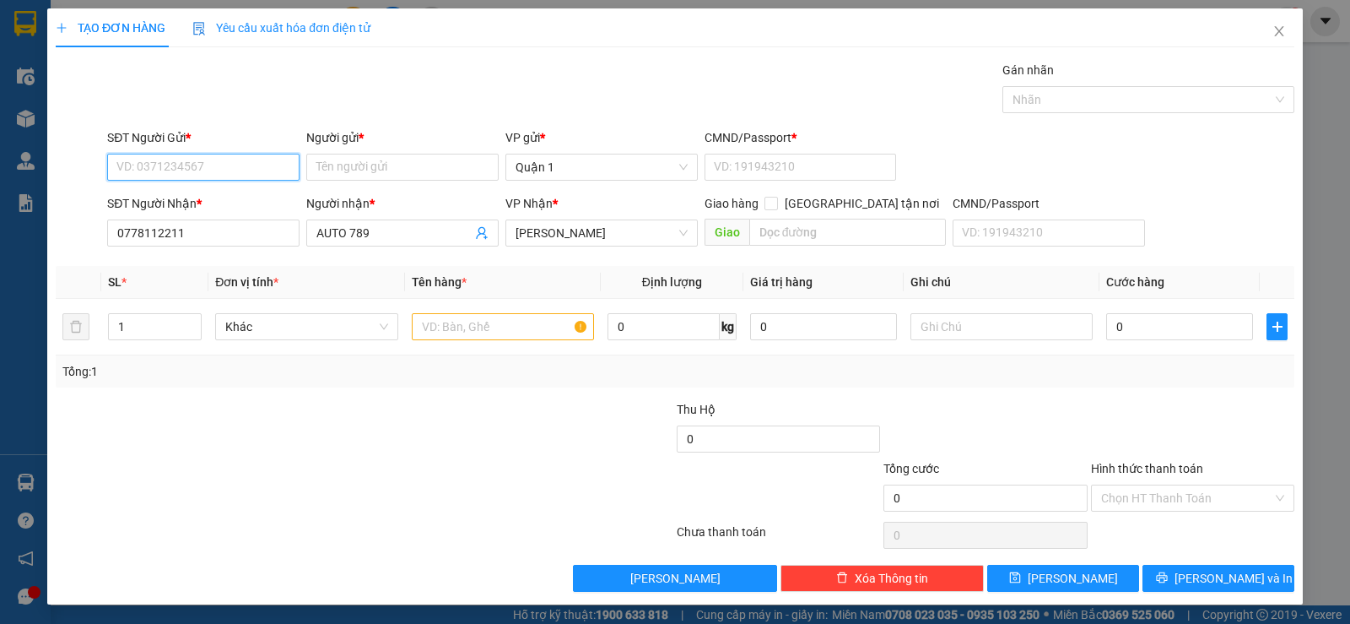
click at [158, 170] on input "SĐT Người Gửi *" at bounding box center [203, 167] width 192 height 27
click at [197, 201] on div "0987598497 - khoa" at bounding box center [201, 201] width 170 height 19
type input "0987598497"
type input "khoa"
type input "1"
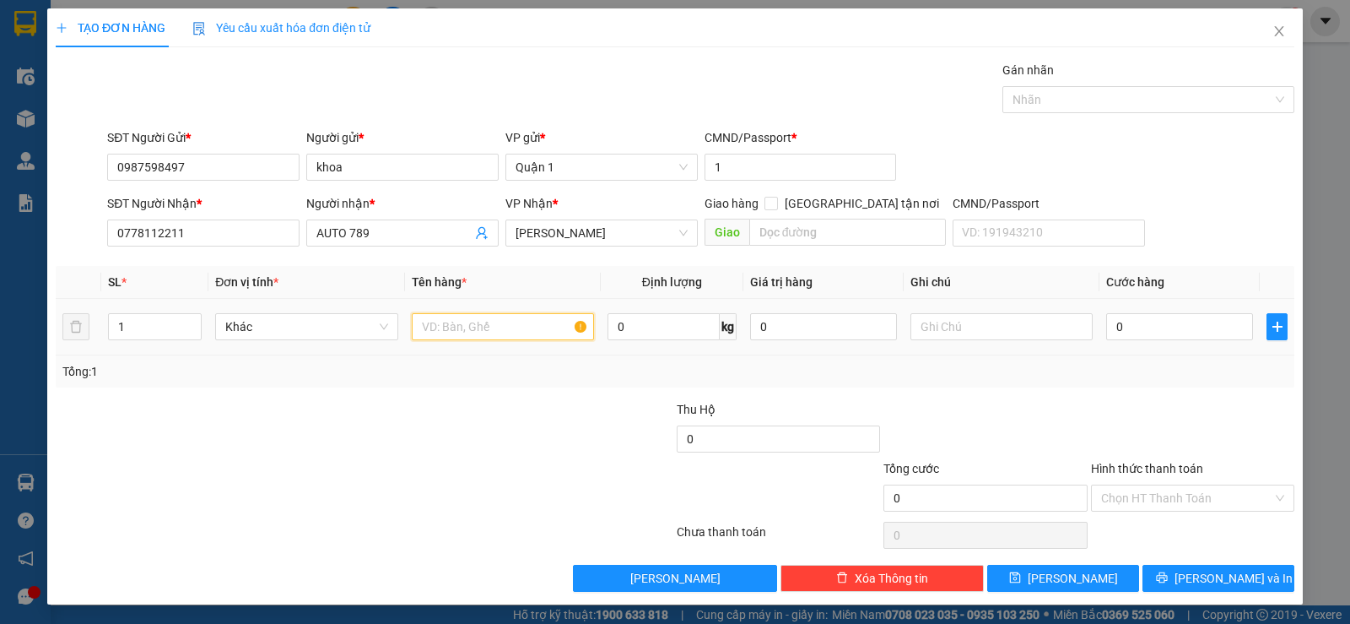
drag, startPoint x: 450, startPoint y: 332, endPoint x: 406, endPoint y: 208, distance: 131.6
click at [441, 332] on input "text" at bounding box center [503, 326] width 182 height 27
type input "1 H VÀNG"
click at [1159, 322] on input "0" at bounding box center [1179, 326] width 147 height 27
type input "2"
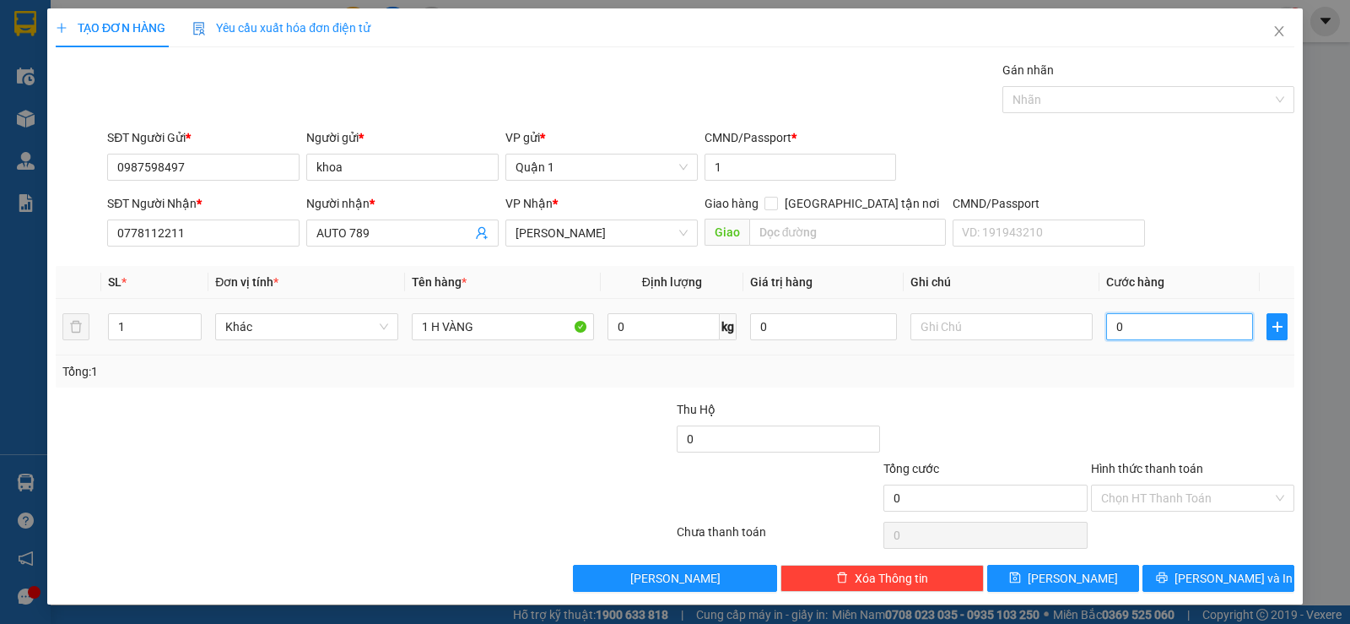
type input "2"
type input "25"
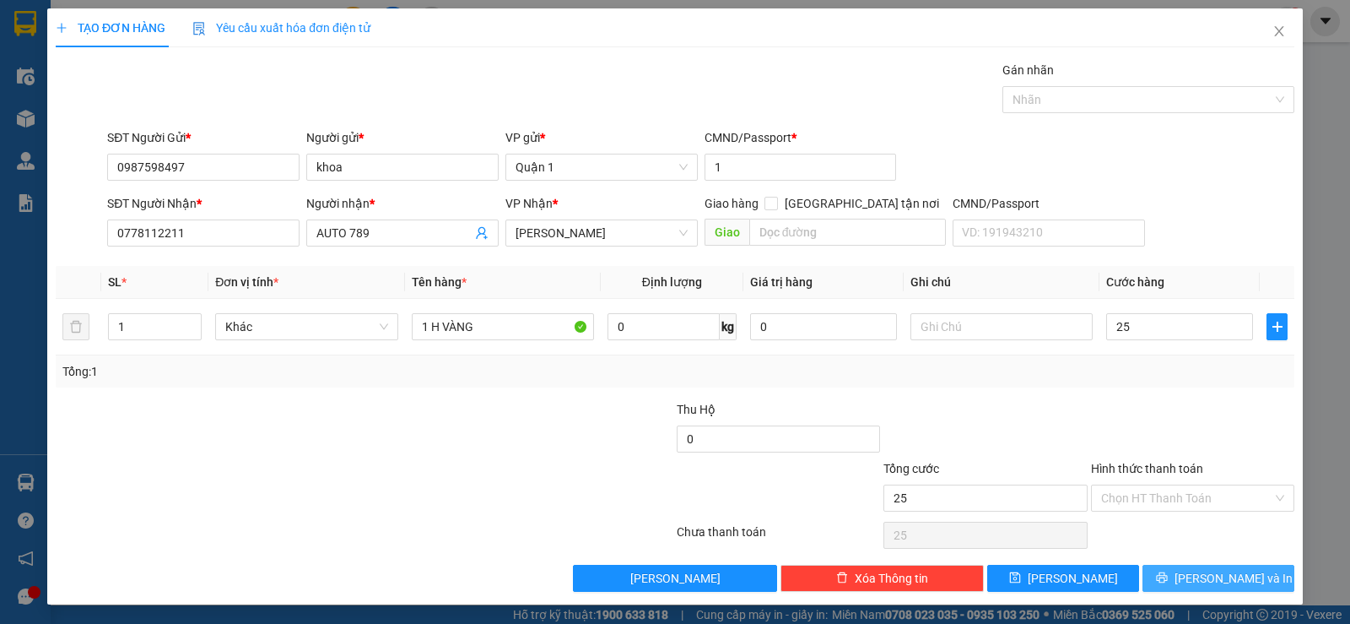
type input "25.000"
click at [1189, 573] on button "[PERSON_NAME] và In" at bounding box center [1218, 577] width 152 height 27
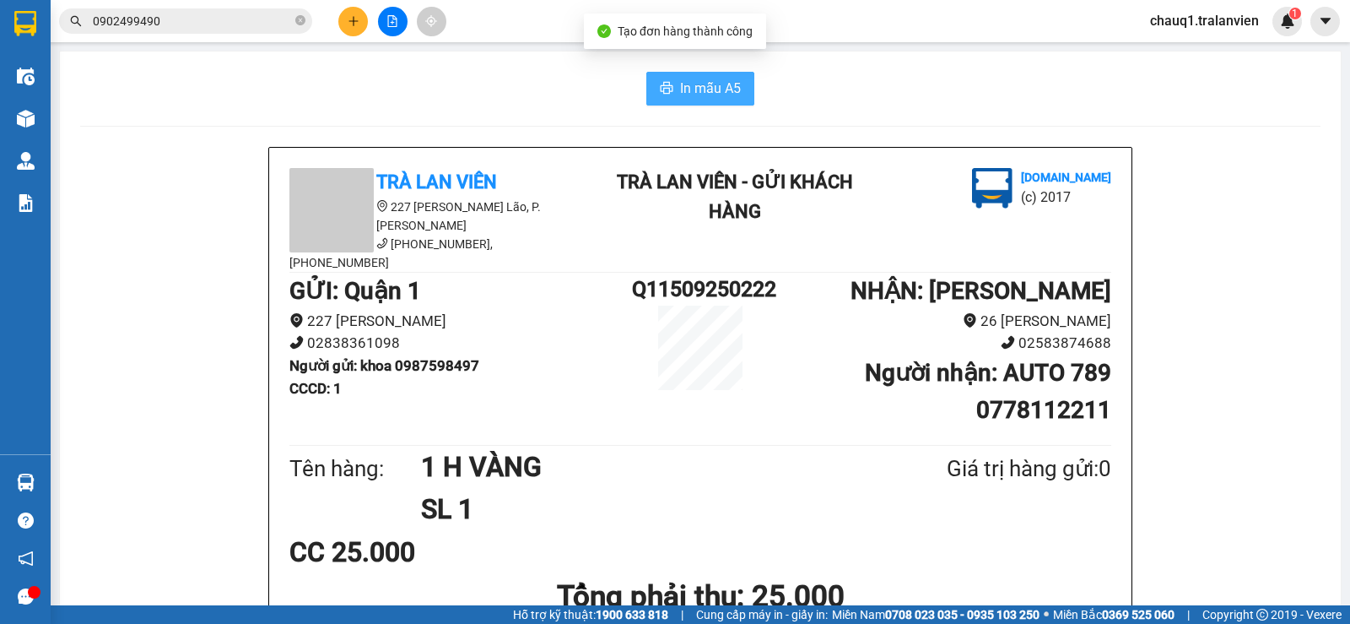
click at [717, 84] on span "In mẫu A5" at bounding box center [710, 88] width 61 height 21
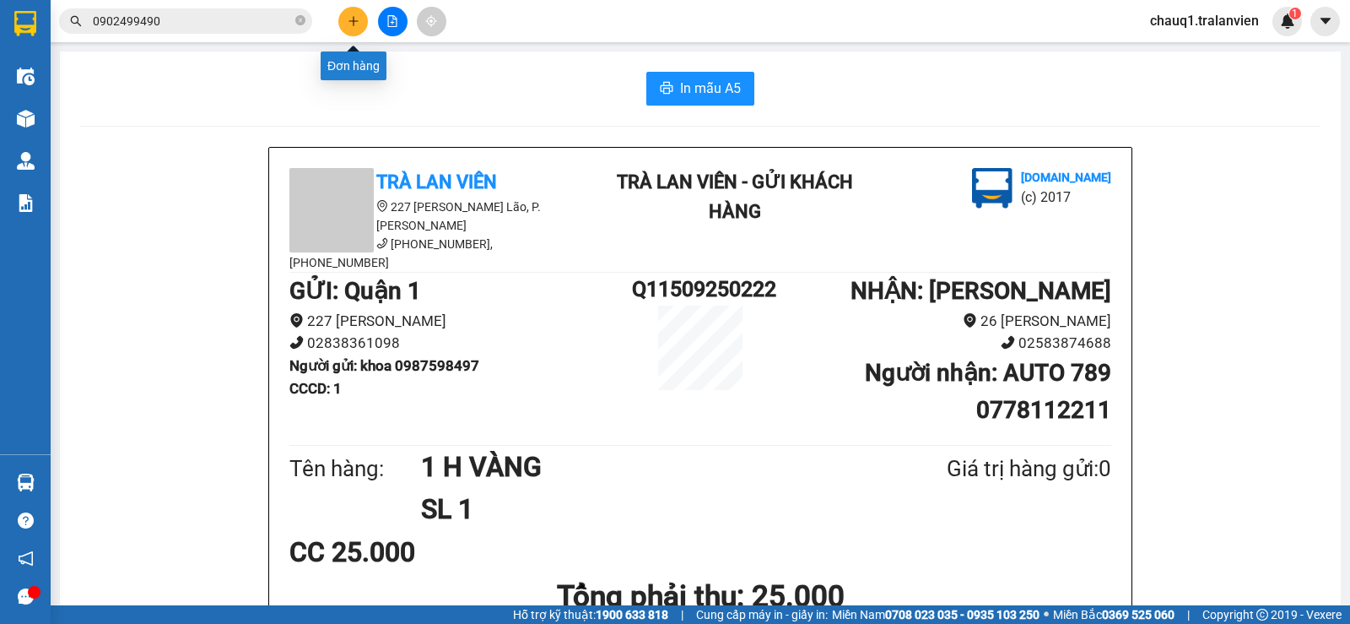
click at [354, 23] on icon "plus" at bounding box center [354, 21] width 12 height 12
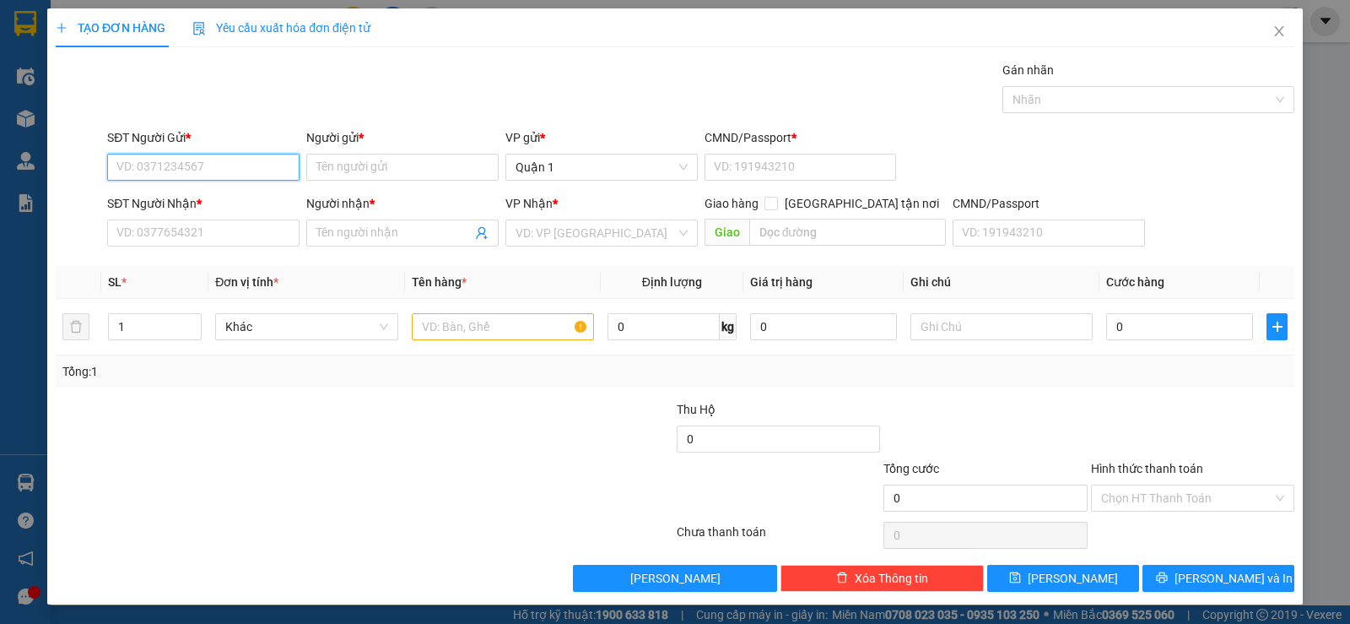
click at [269, 174] on input "SĐT Người Gửi *" at bounding box center [203, 167] width 192 height 27
click at [160, 196] on div "0988060708 - ĐẠT" at bounding box center [201, 201] width 170 height 19
type input "0988060708"
type input "ĐẠT"
type input "1"
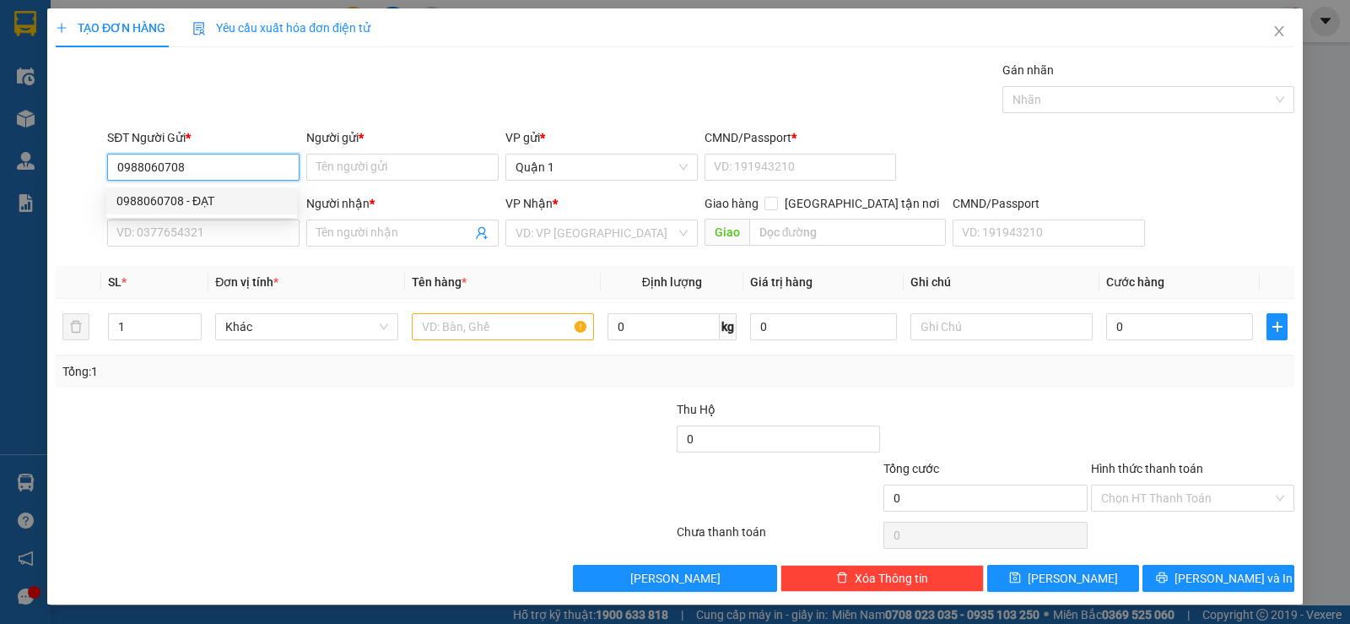
type input "0905028202"
type input "HÙNG"
type input "0988060708"
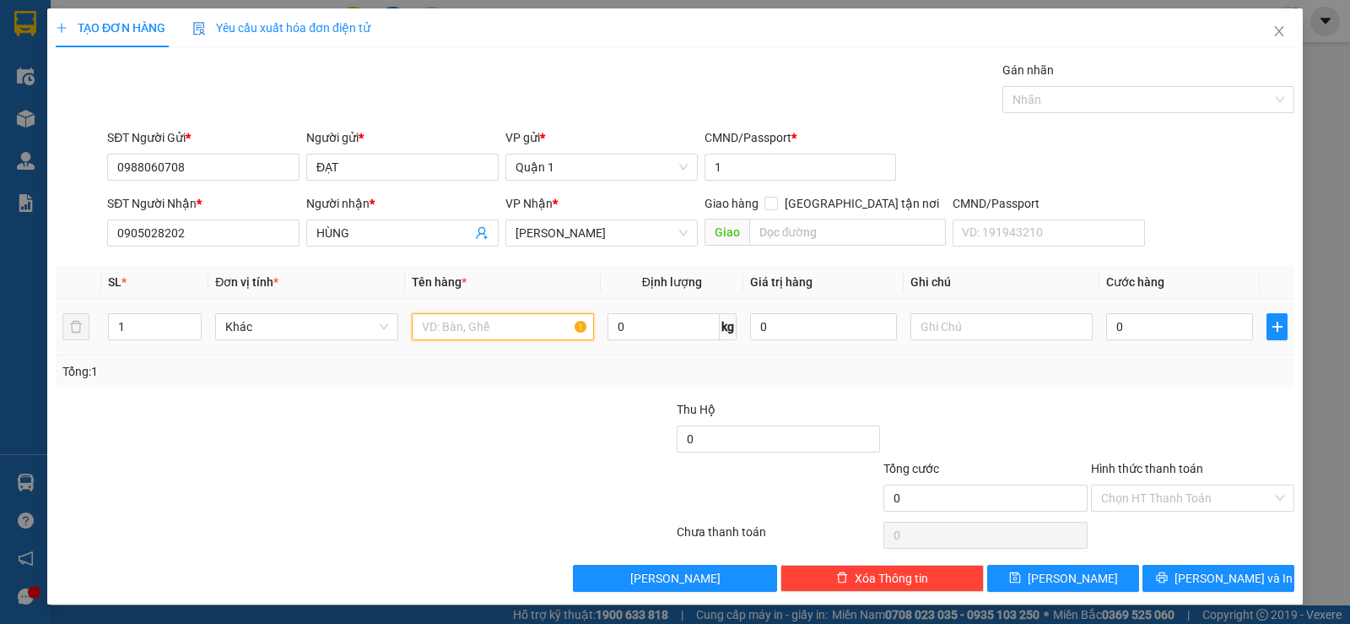
click at [426, 329] on input "text" at bounding box center [503, 326] width 182 height 27
type input "1 CỤC ĐEN"
click at [1132, 318] on input "0" at bounding box center [1179, 326] width 147 height 27
type input "6"
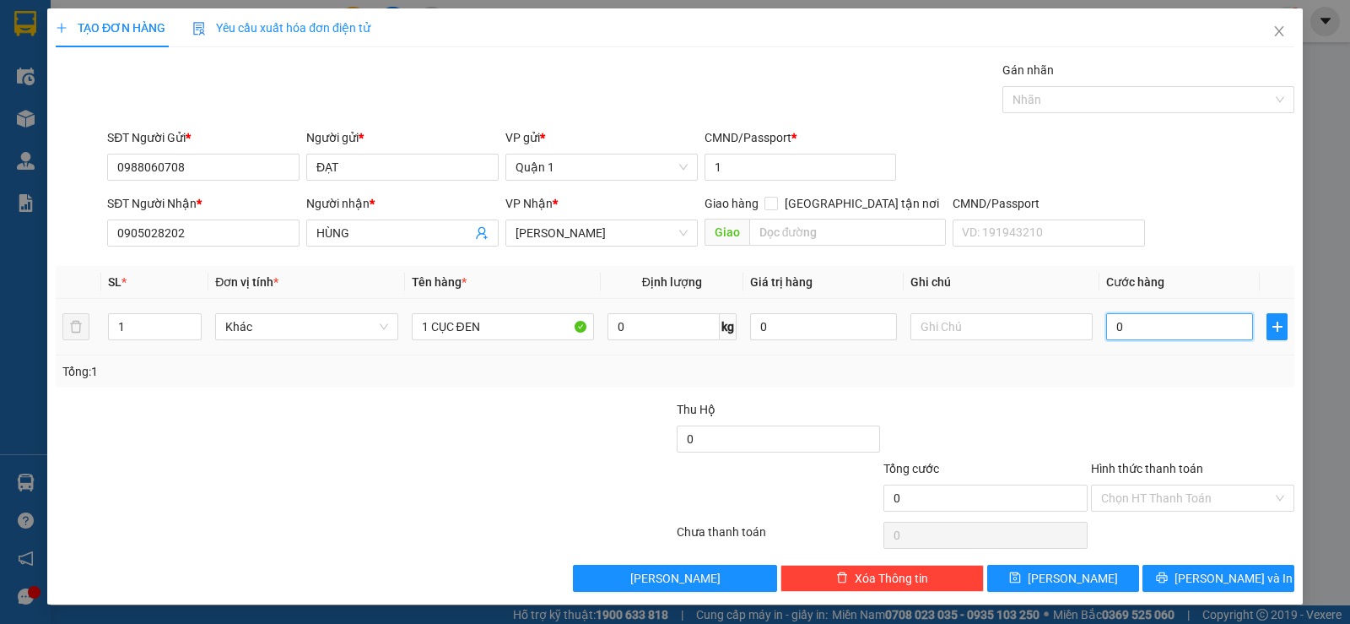
type input "6"
type input "0"
type input "05"
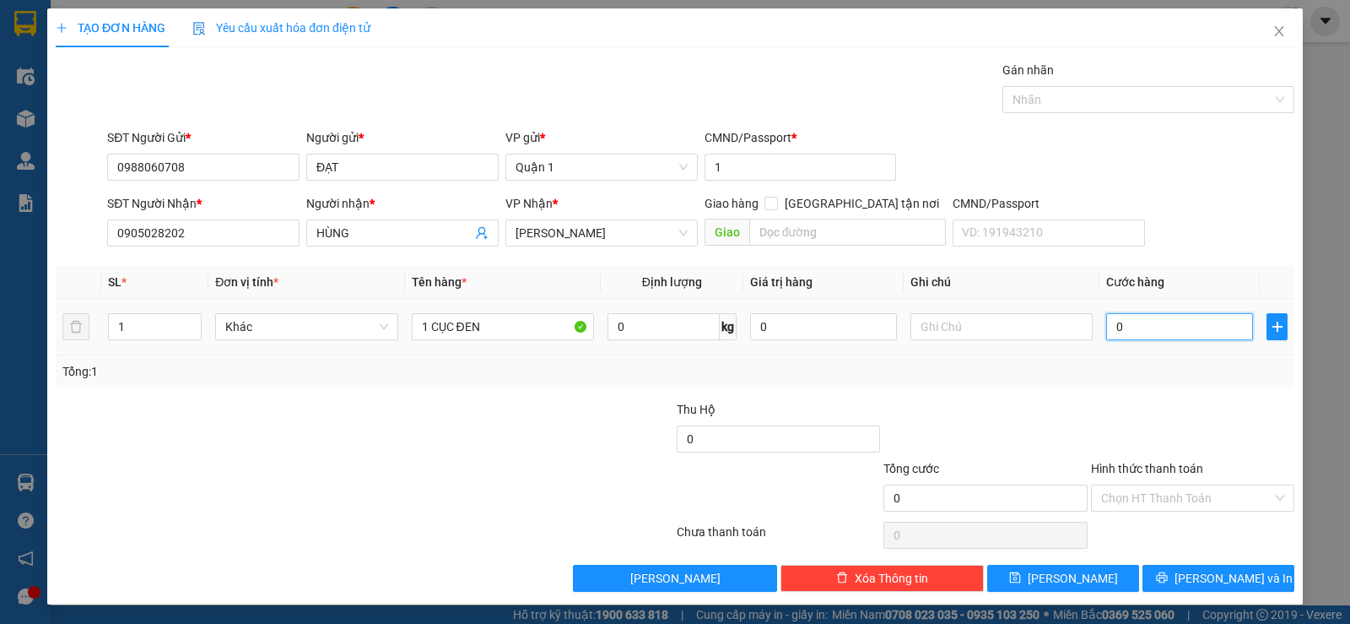
type input "5"
type input "050"
type input "50"
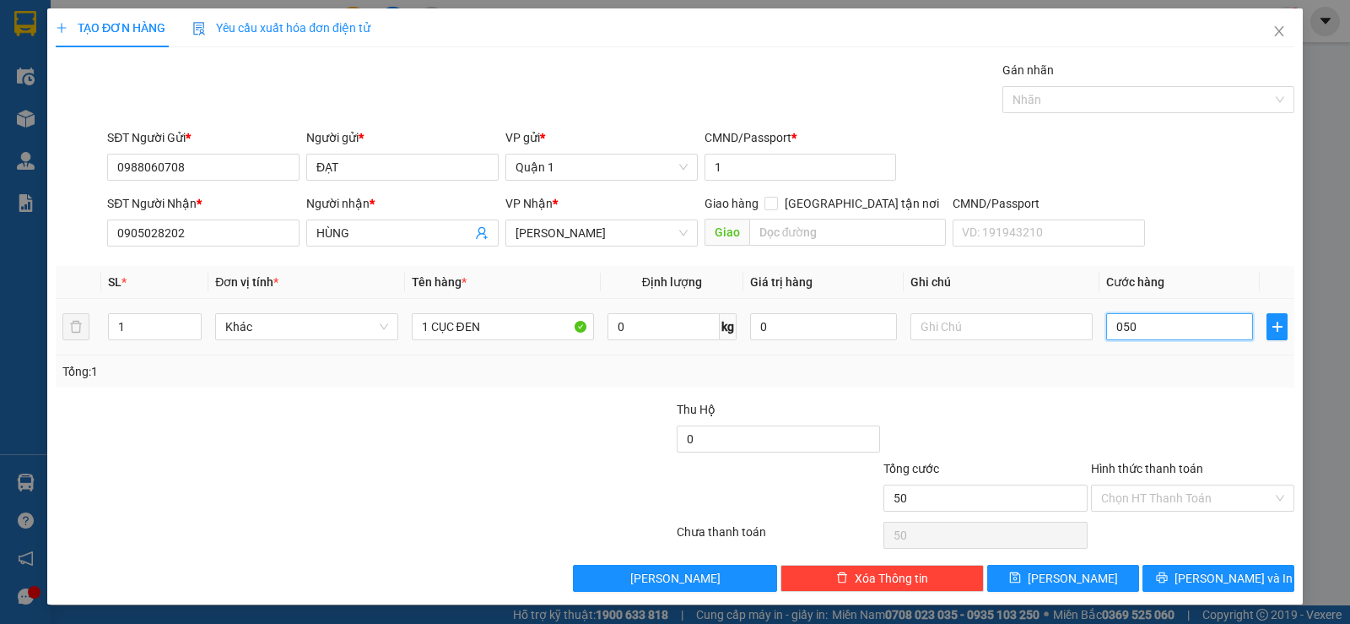
type input "05"
type input "5"
type input "0"
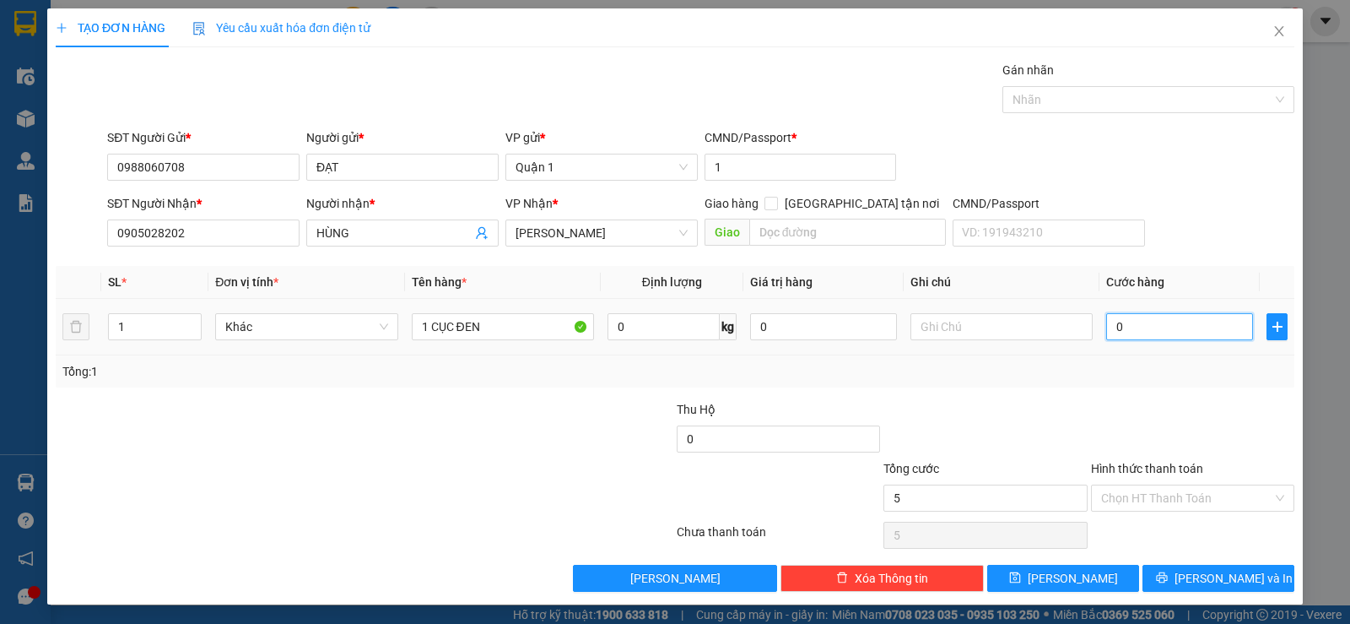
type input "0"
type input "06"
type input "6"
type input "060"
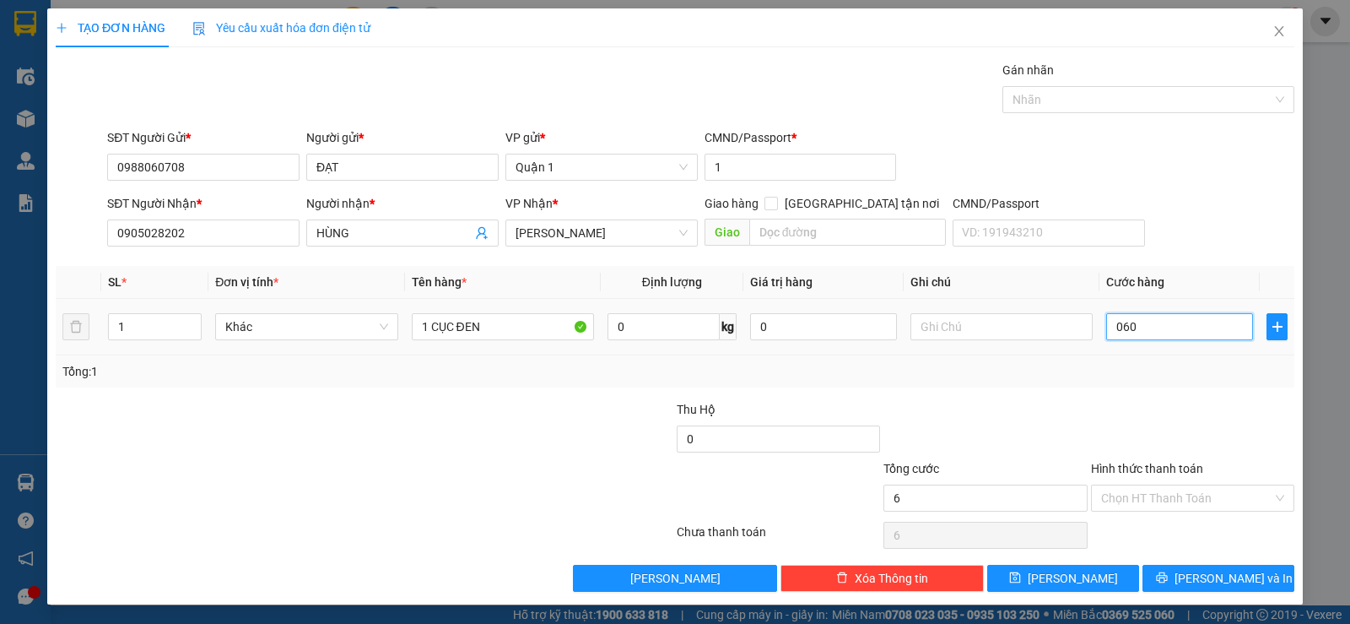
type input "60"
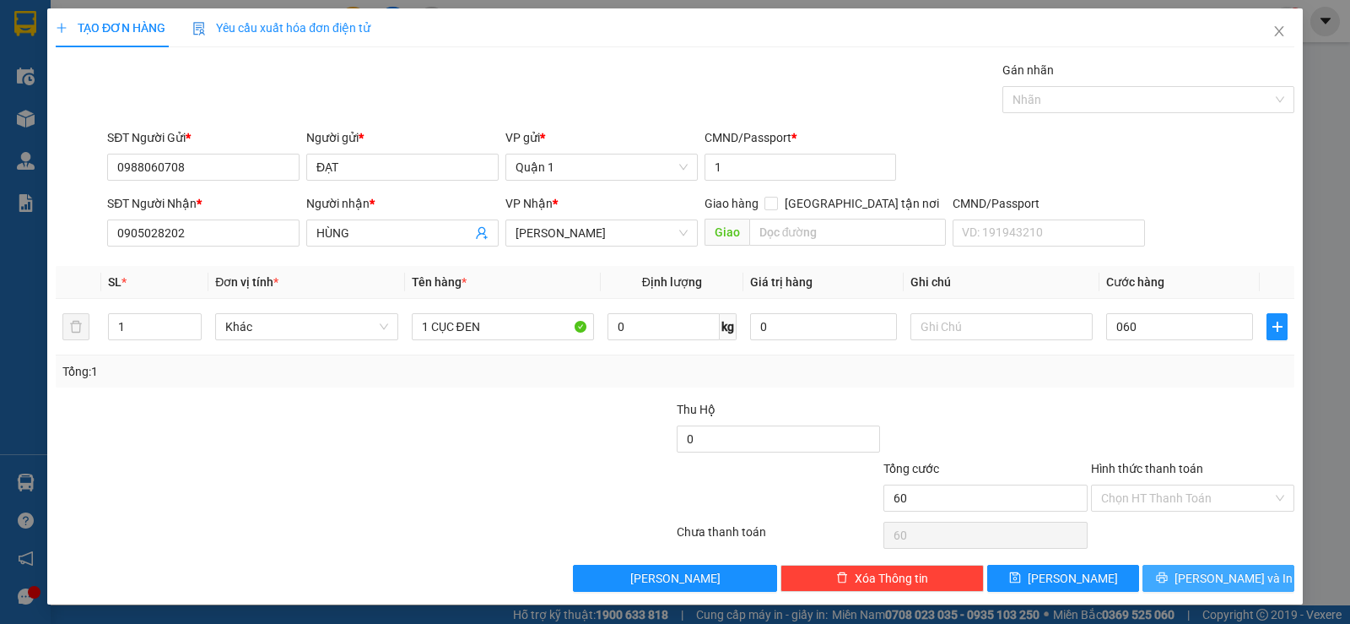
type input "60.000"
drag, startPoint x: 1219, startPoint y: 574, endPoint x: 1142, endPoint y: 433, distance: 160.5
click at [1216, 572] on span "[PERSON_NAME] và In" at bounding box center [1234, 578] width 118 height 19
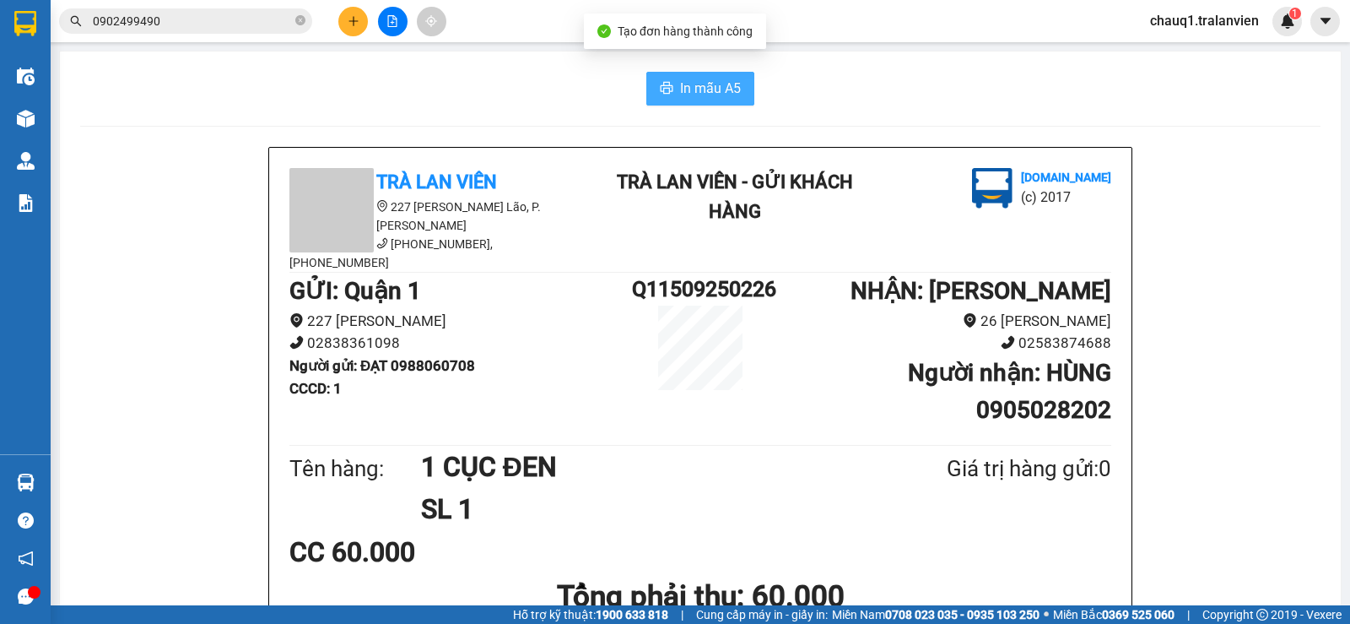
click at [701, 96] on span "In mẫu A5" at bounding box center [710, 88] width 61 height 21
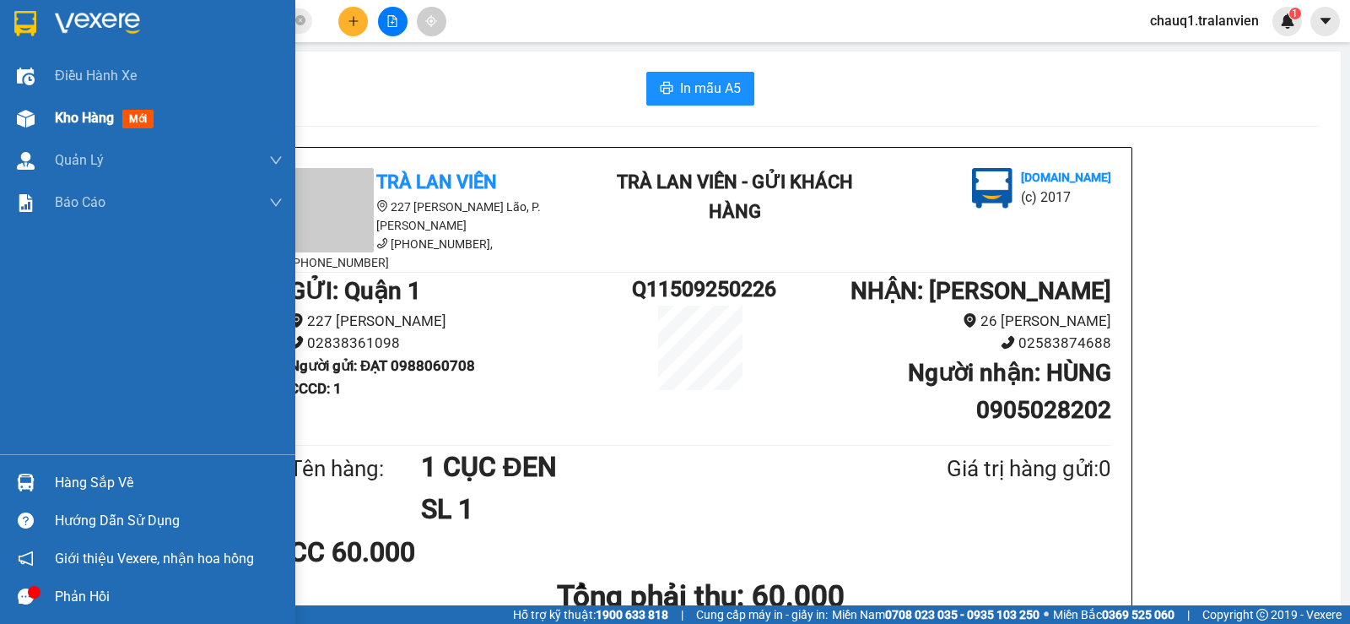
click at [80, 116] on span "Kho hàng" at bounding box center [84, 118] width 59 height 16
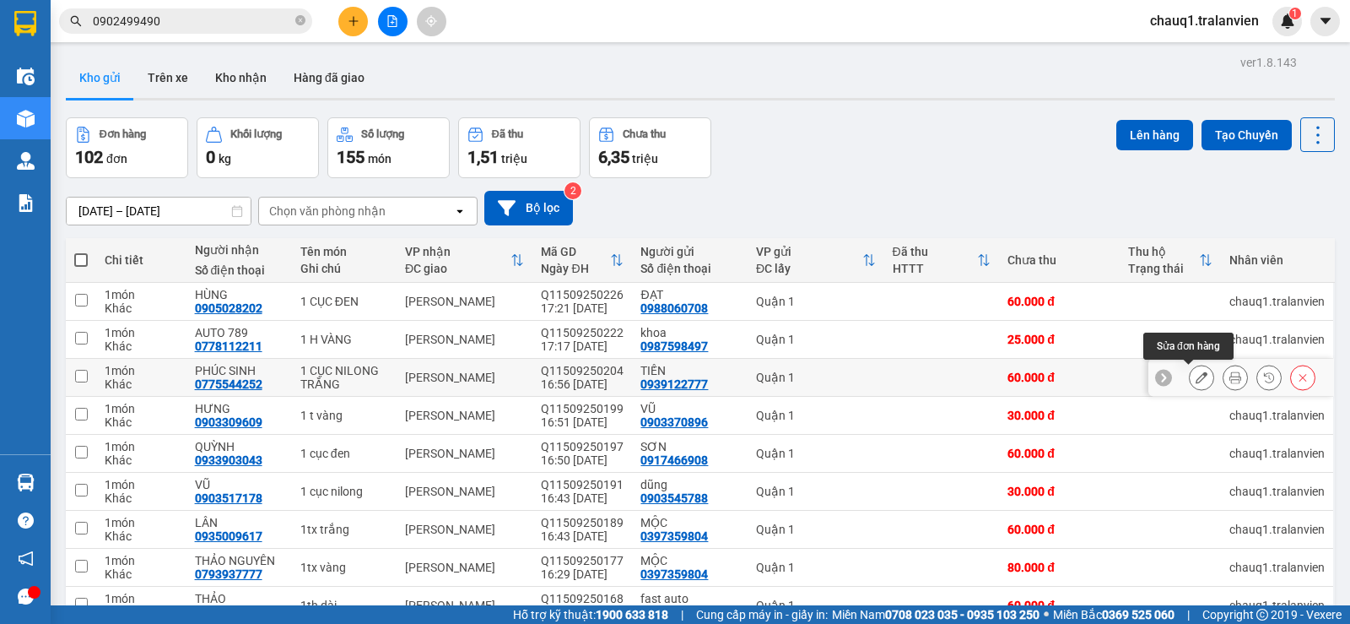
click at [1196, 379] on icon at bounding box center [1202, 377] width 12 height 12
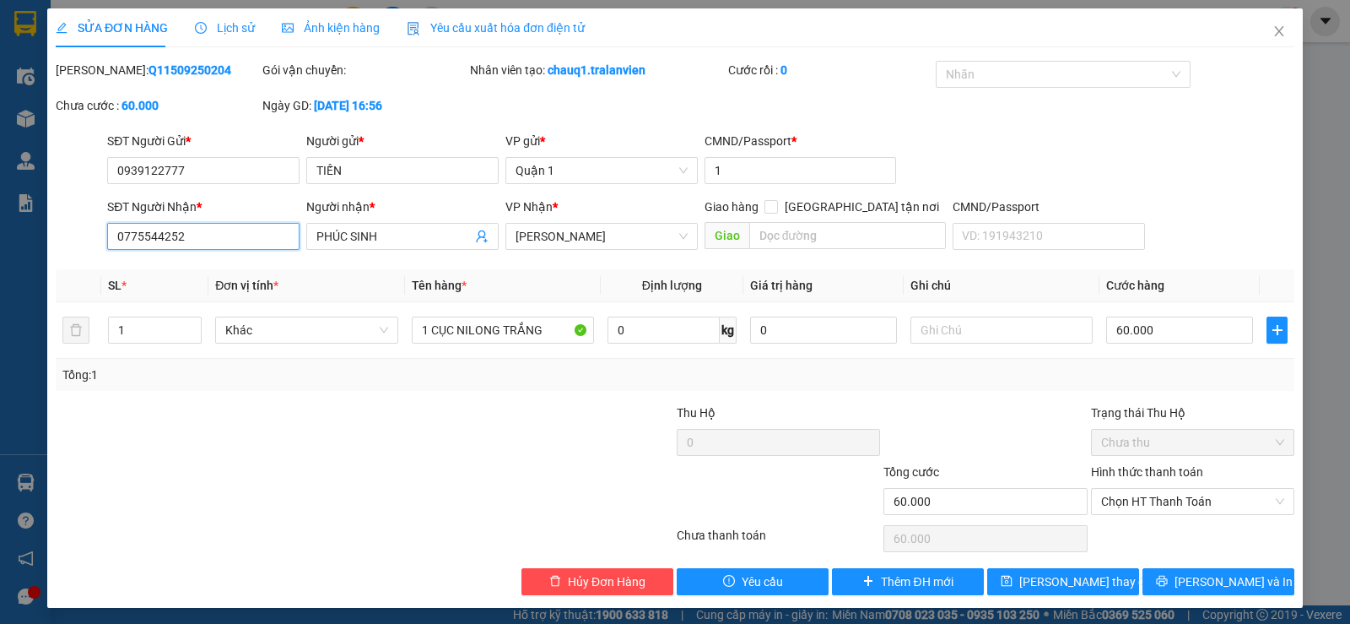
click at [213, 231] on input "0775544252" at bounding box center [203, 236] width 192 height 27
type input "0775544525"
click at [1090, 578] on span "[PERSON_NAME] thay đổi" at bounding box center [1086, 581] width 135 height 19
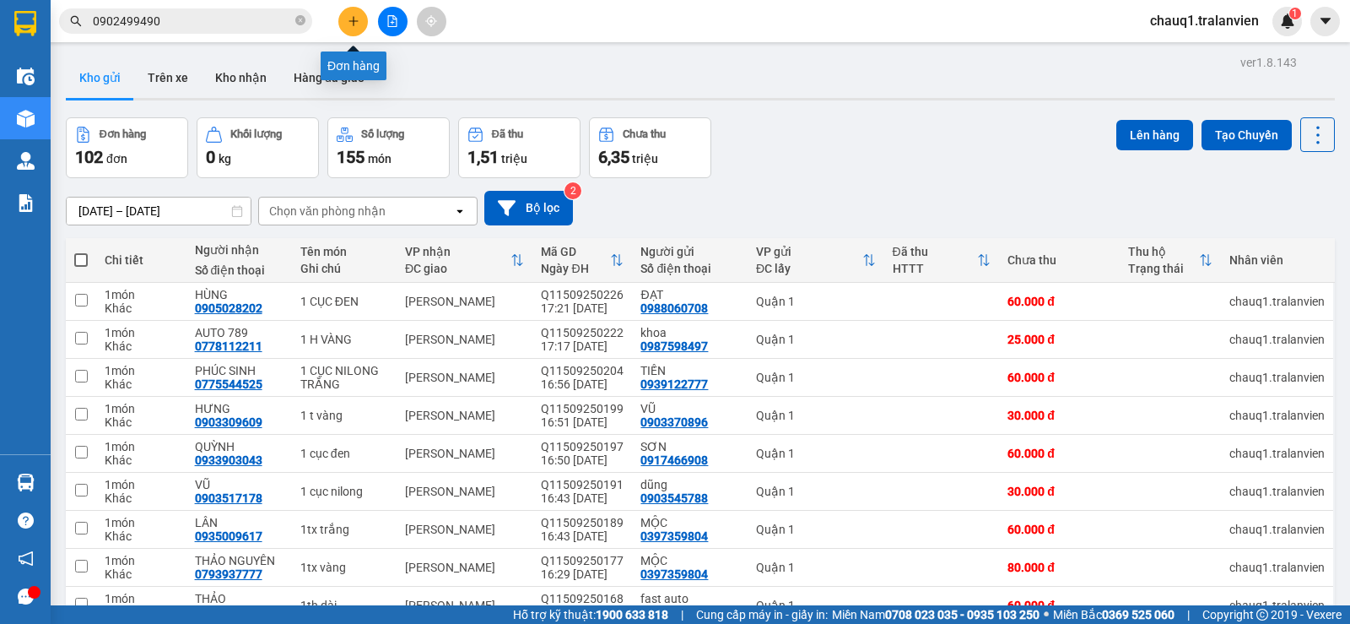
click at [359, 19] on icon "plus" at bounding box center [354, 21] width 12 height 12
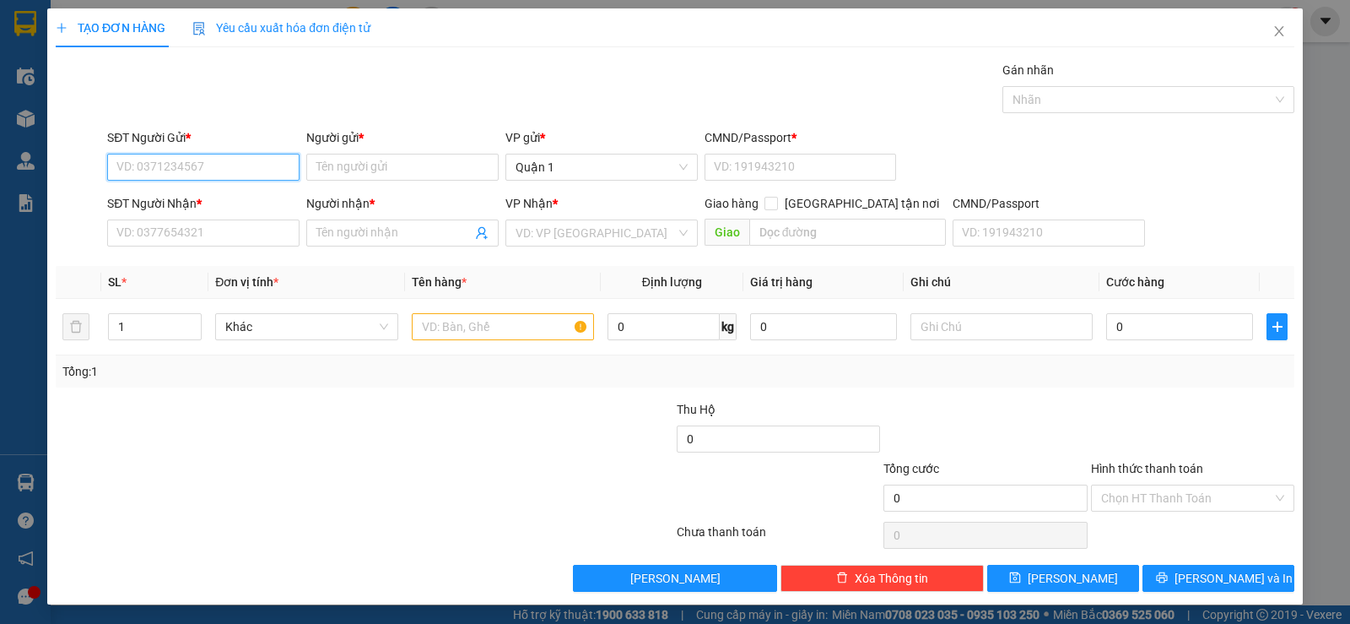
click at [241, 170] on input "SĐT Người Gửi *" at bounding box center [203, 167] width 192 height 27
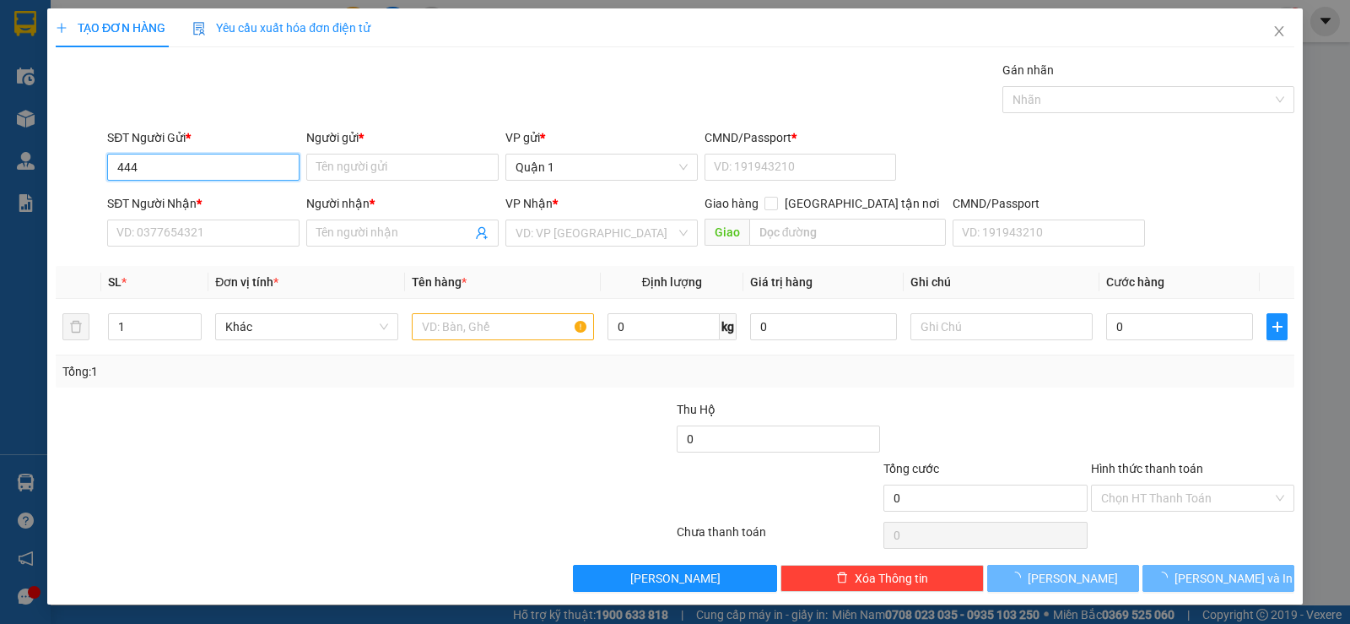
type input "4444"
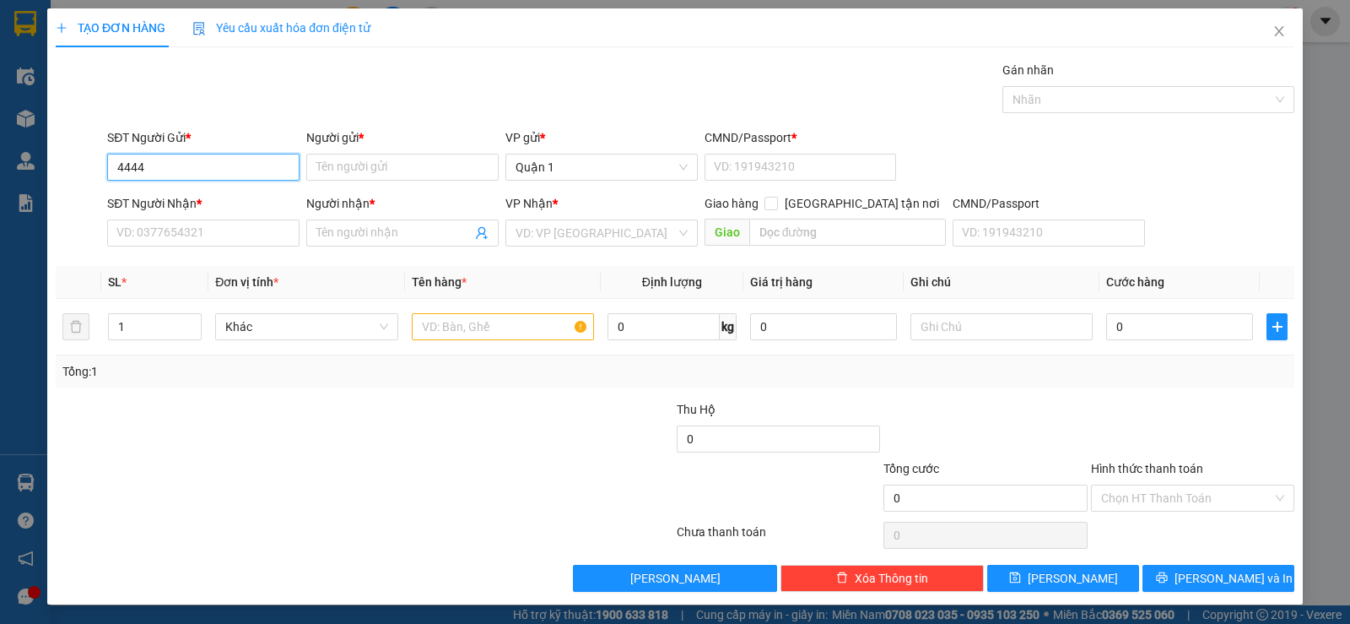
drag, startPoint x: 159, startPoint y: 173, endPoint x: 136, endPoint y: 179, distance: 24.4
click at [100, 176] on div "SĐT Người Gửi * 4444 4444 Người gửi * Tên người gửi VP gửi * Quận 1 CMND/Passpo…" at bounding box center [675, 157] width 1242 height 59
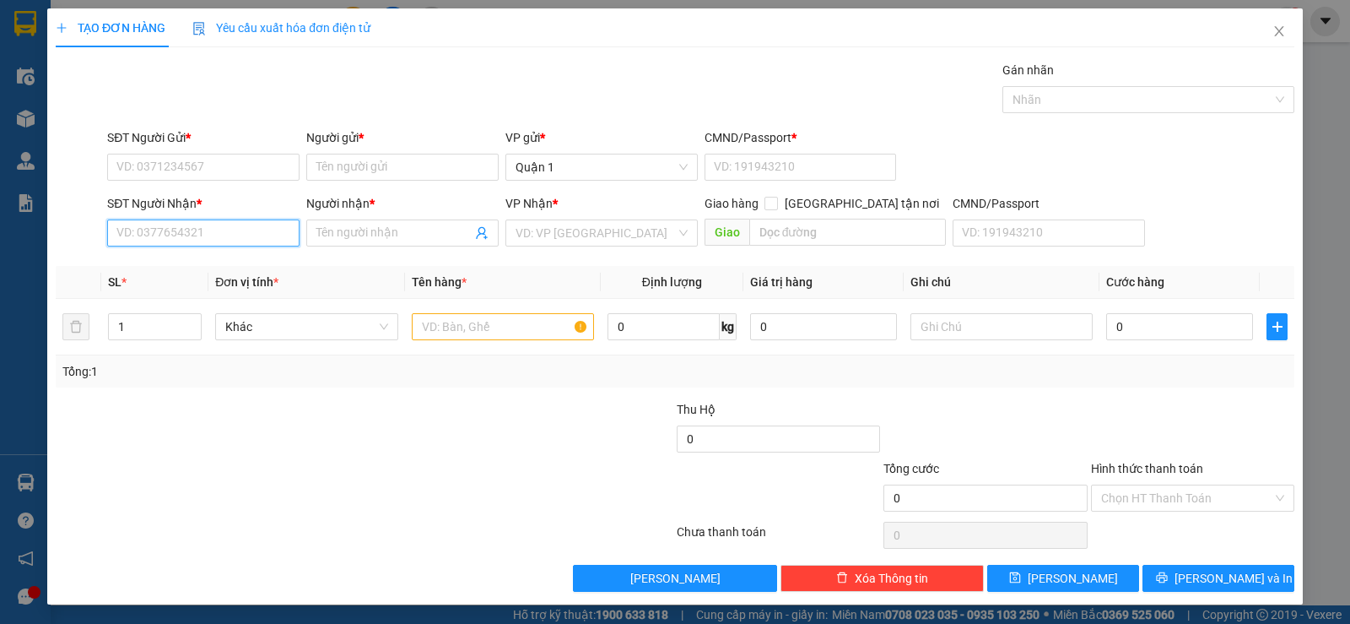
click at [159, 226] on input "SĐT Người Nhận *" at bounding box center [203, 232] width 192 height 27
type input "0778794444"
click at [150, 265] on div "0778794444 - NHƯ" at bounding box center [201, 266] width 170 height 19
type input "NHƯ"
type input "0778794444"
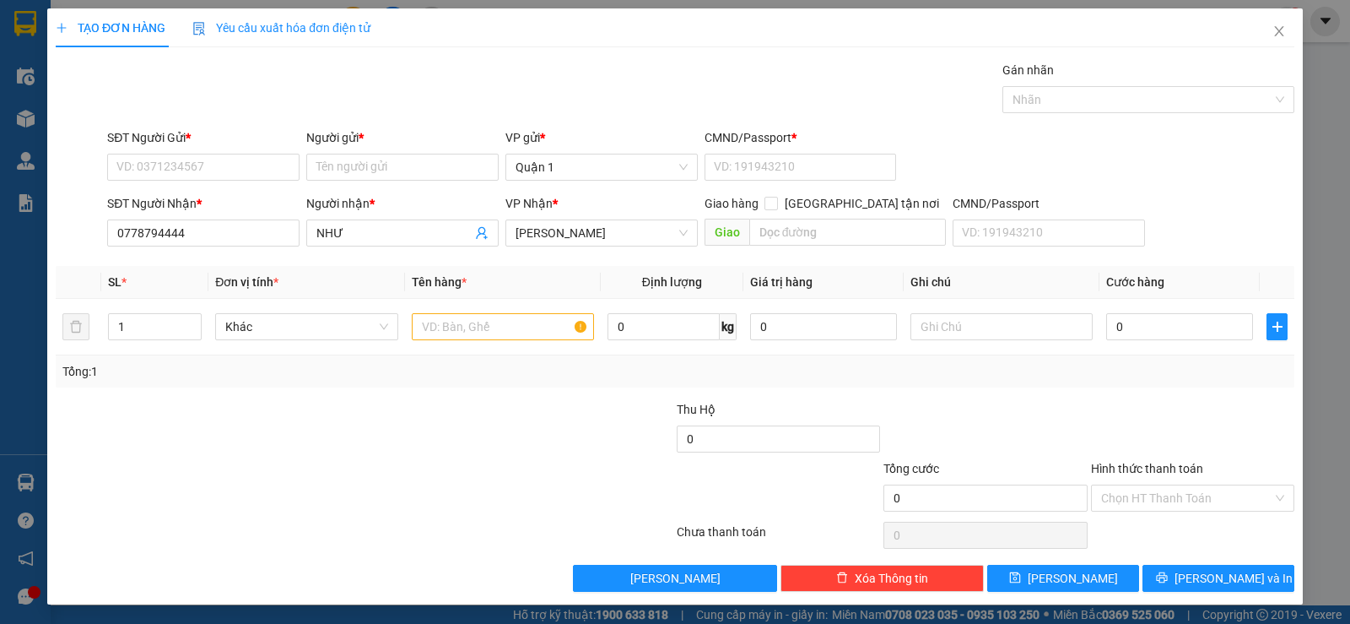
click at [159, 153] on div "SĐT Người Gửi *" at bounding box center [203, 140] width 192 height 25
click at [156, 159] on input "SĐT Người Gửi *" at bounding box center [203, 167] width 192 height 27
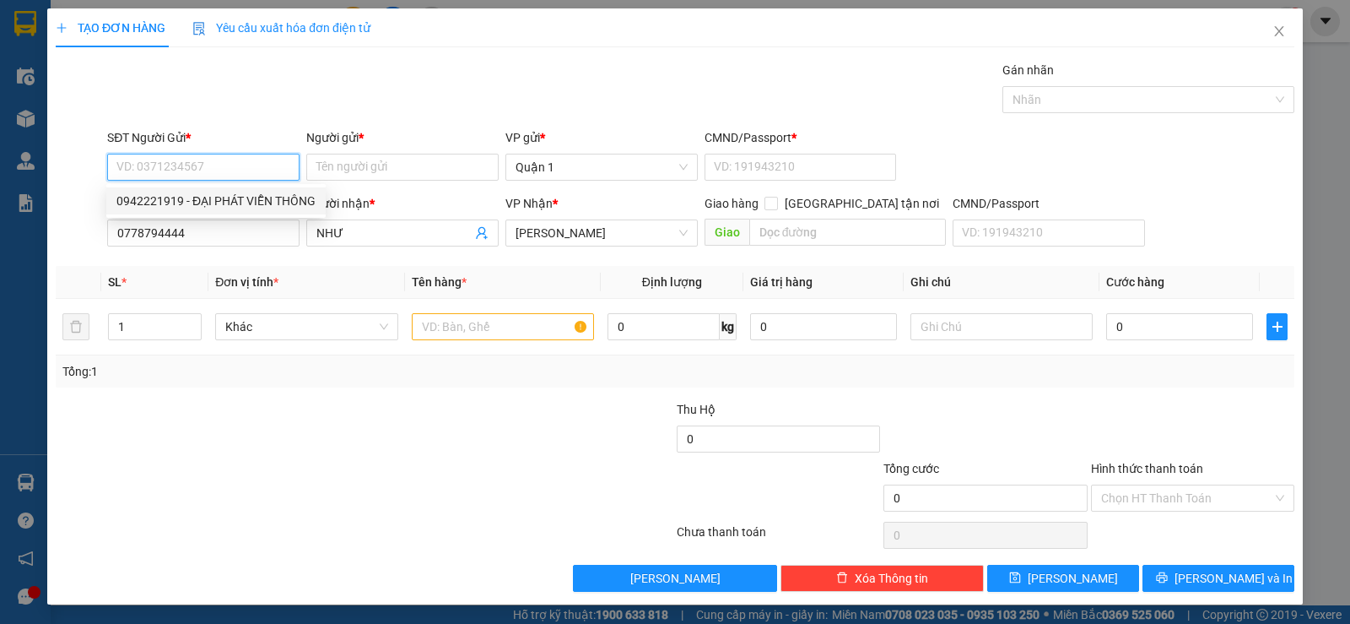
click at [153, 204] on div "0942221919 - ĐẠI PHÁT VIỄN THÔNG" at bounding box center [215, 201] width 199 height 19
type input "0942221919"
type input "ĐẠI PHÁT VIỄN THÔNG"
type input "079094012752"
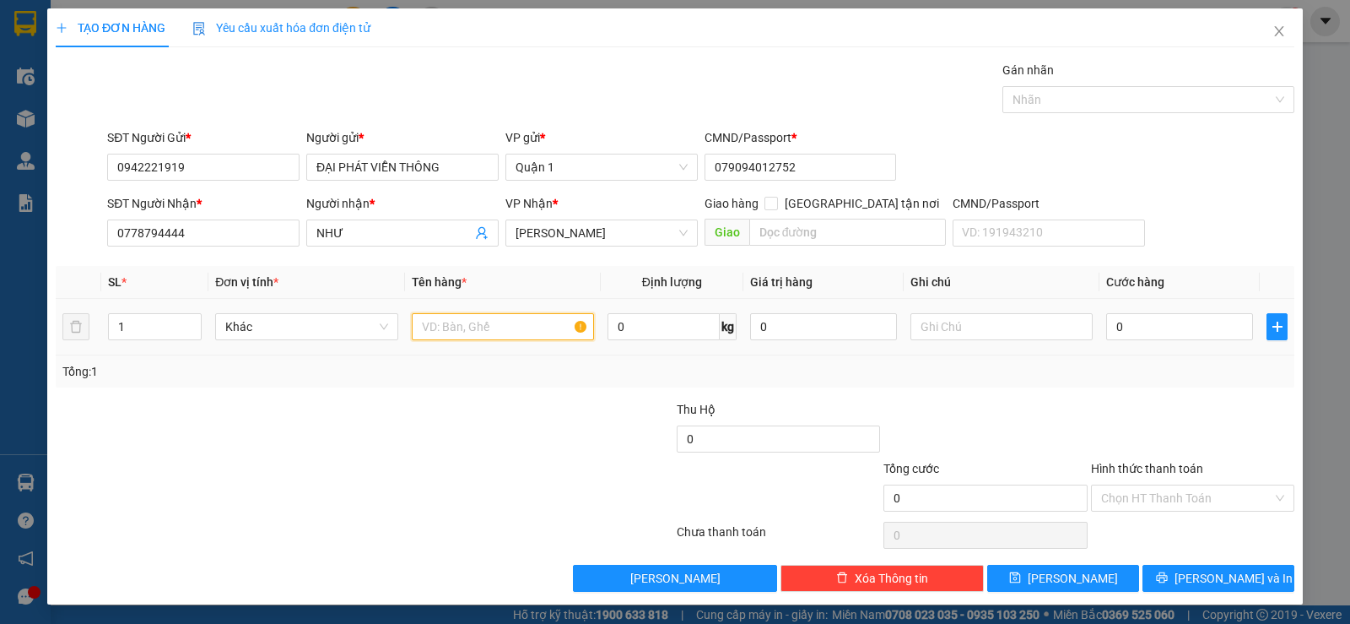
click at [445, 335] on input "text" at bounding box center [503, 326] width 182 height 27
type input "1 H VÀNG"
click at [1156, 317] on input "0" at bounding box center [1179, 326] width 147 height 27
type input "3"
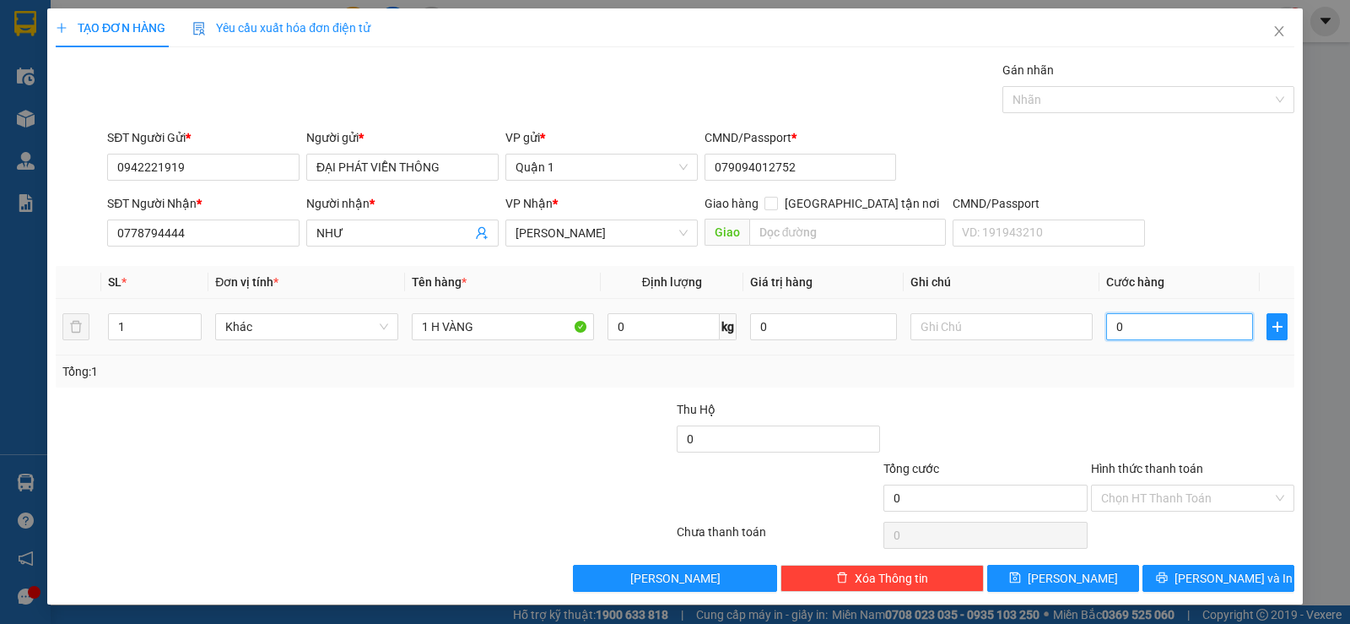
type input "3"
type input "30"
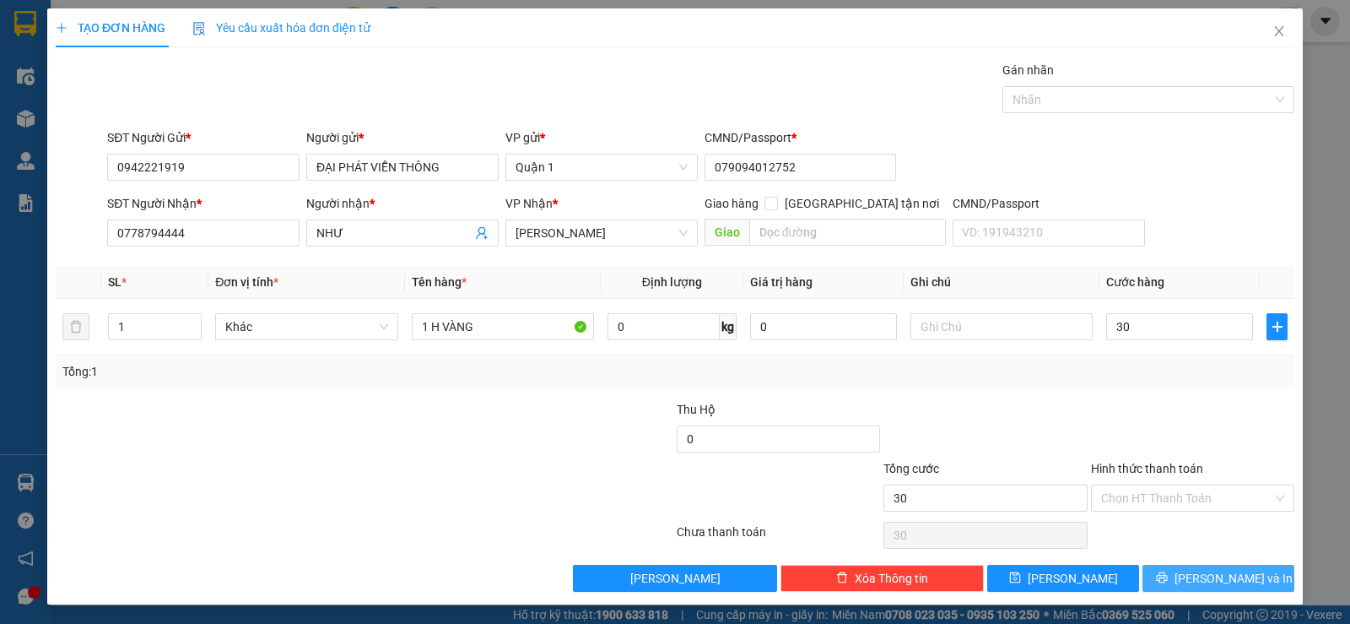
type input "30.000"
click at [1147, 570] on button "[PERSON_NAME] và In" at bounding box center [1218, 577] width 152 height 27
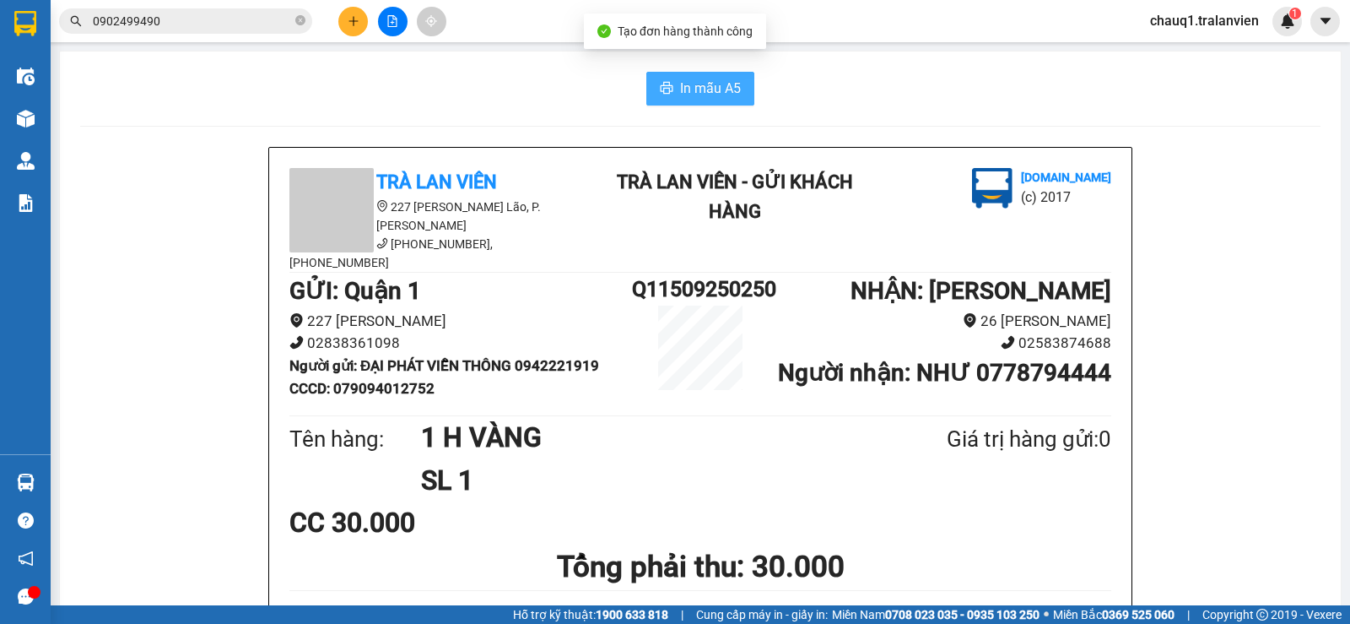
click at [729, 91] on span "In mẫu A5" at bounding box center [710, 88] width 61 height 21
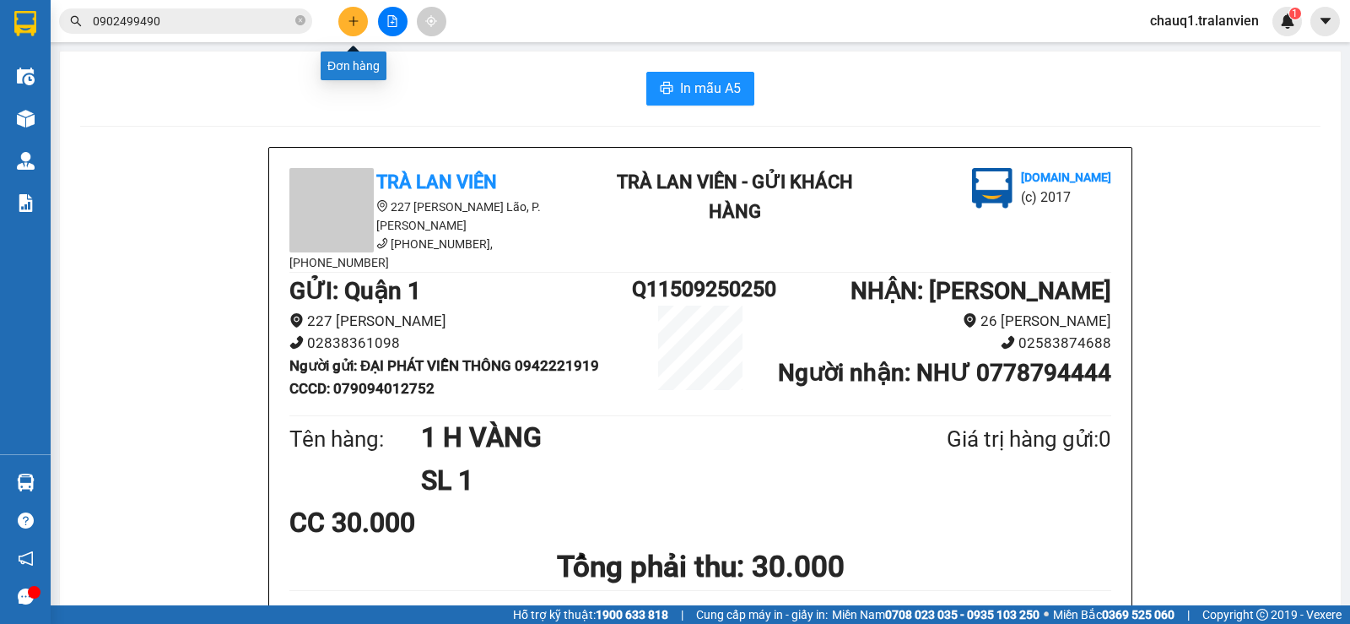
click at [353, 19] on icon "plus" at bounding box center [354, 21] width 12 height 12
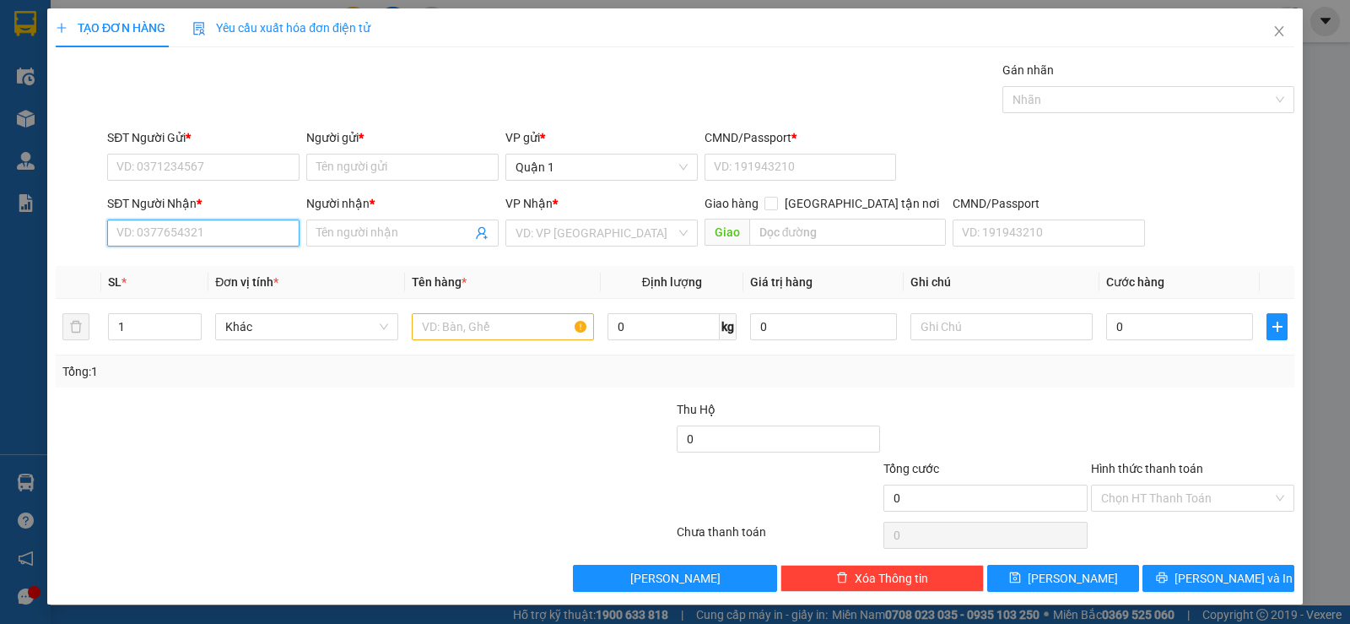
click at [199, 227] on input "SĐT Người Nhận *" at bounding box center [203, 232] width 192 height 27
click at [230, 267] on div "0774444124 - [GEOGRAPHIC_DATA]- [GEOGRAPHIC_DATA]" at bounding box center [271, 266] width 310 height 19
type input "0774444124"
type input "PHONG- [GEOGRAPHIC_DATA]"
type input "0774444124"
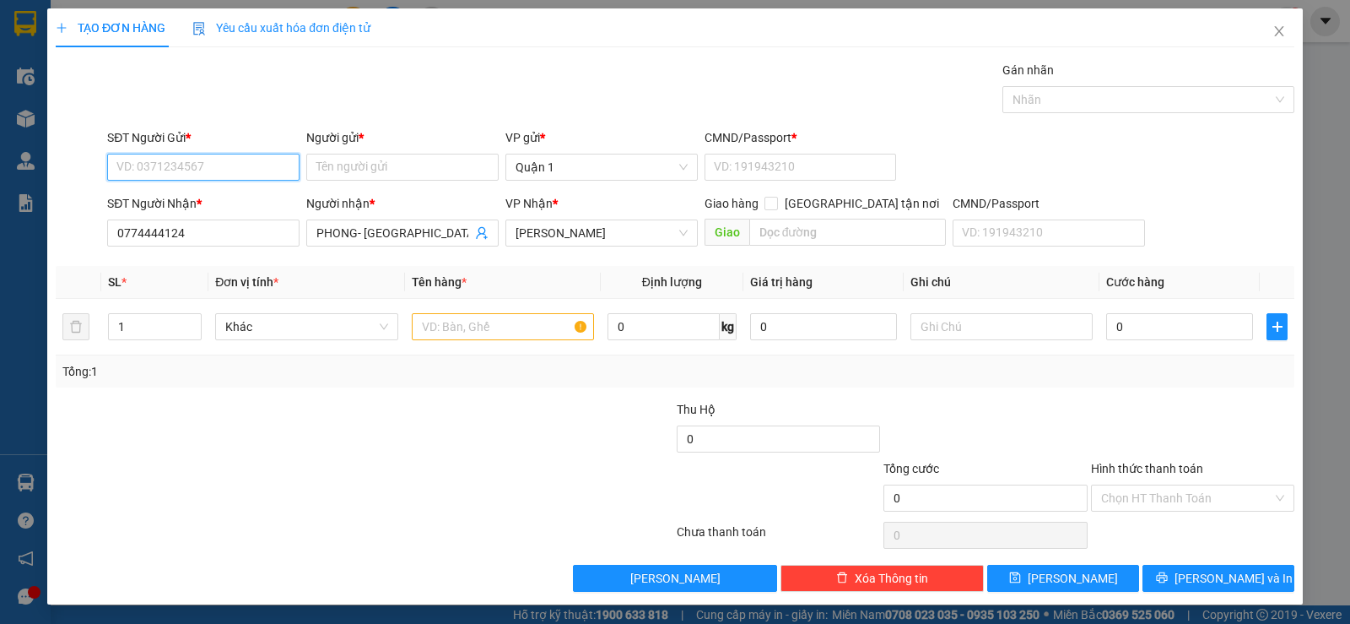
click at [219, 170] on input "SĐT Người Gửi *" at bounding box center [203, 167] width 192 height 27
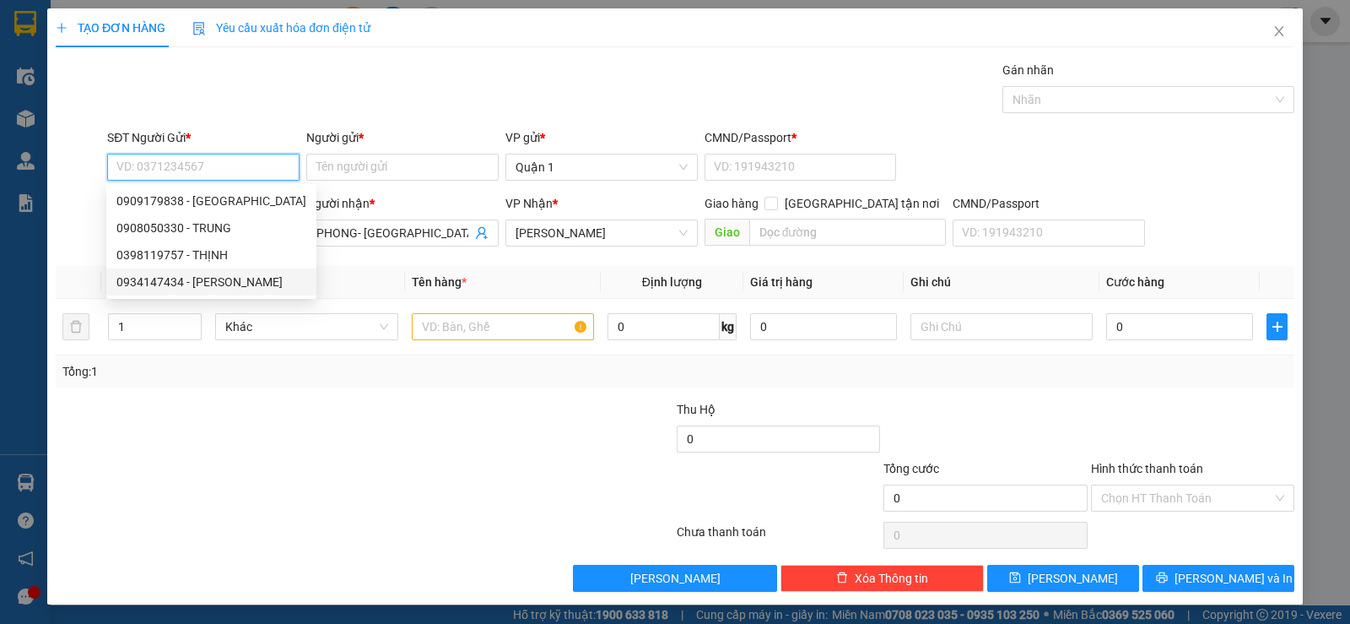
click at [183, 280] on div "0934147434 - [PERSON_NAME]" at bounding box center [211, 282] width 190 height 19
type input "0934147434"
type input "[PERSON_NAME]"
type input "1"
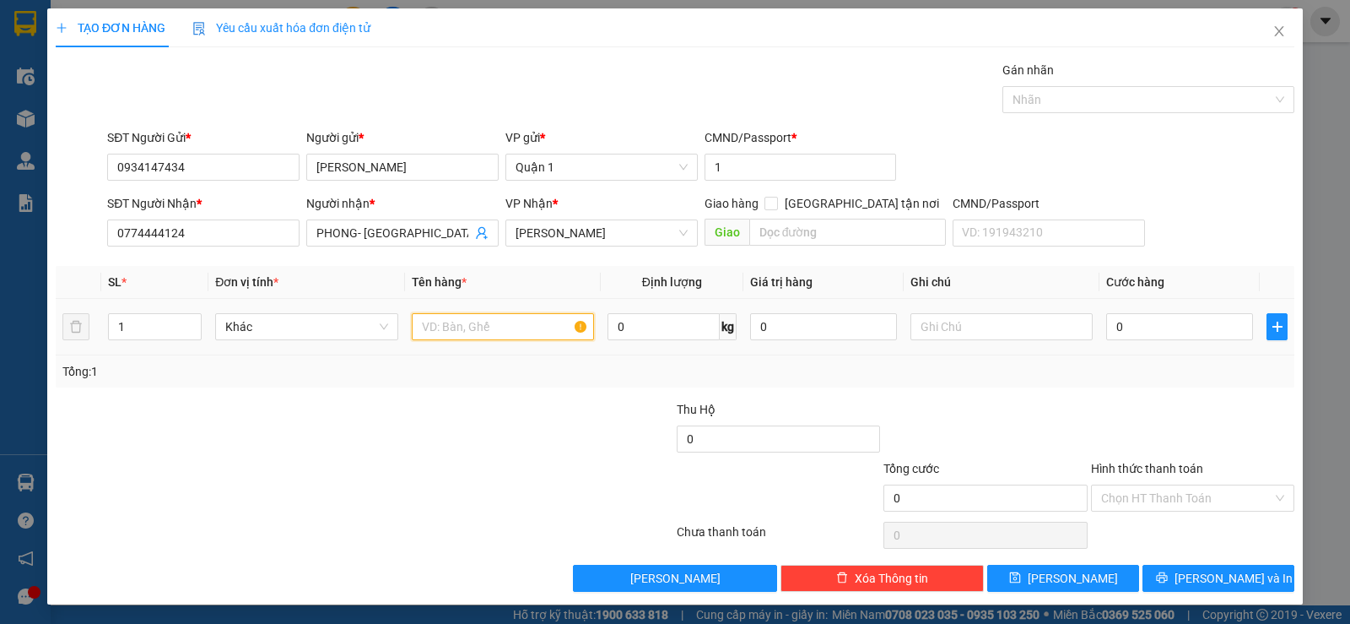
click at [510, 321] on input "text" at bounding box center [503, 326] width 182 height 27
type input "1 CỤC ĐEN"
click at [1173, 313] on input "0" at bounding box center [1179, 326] width 147 height 27
type input "3"
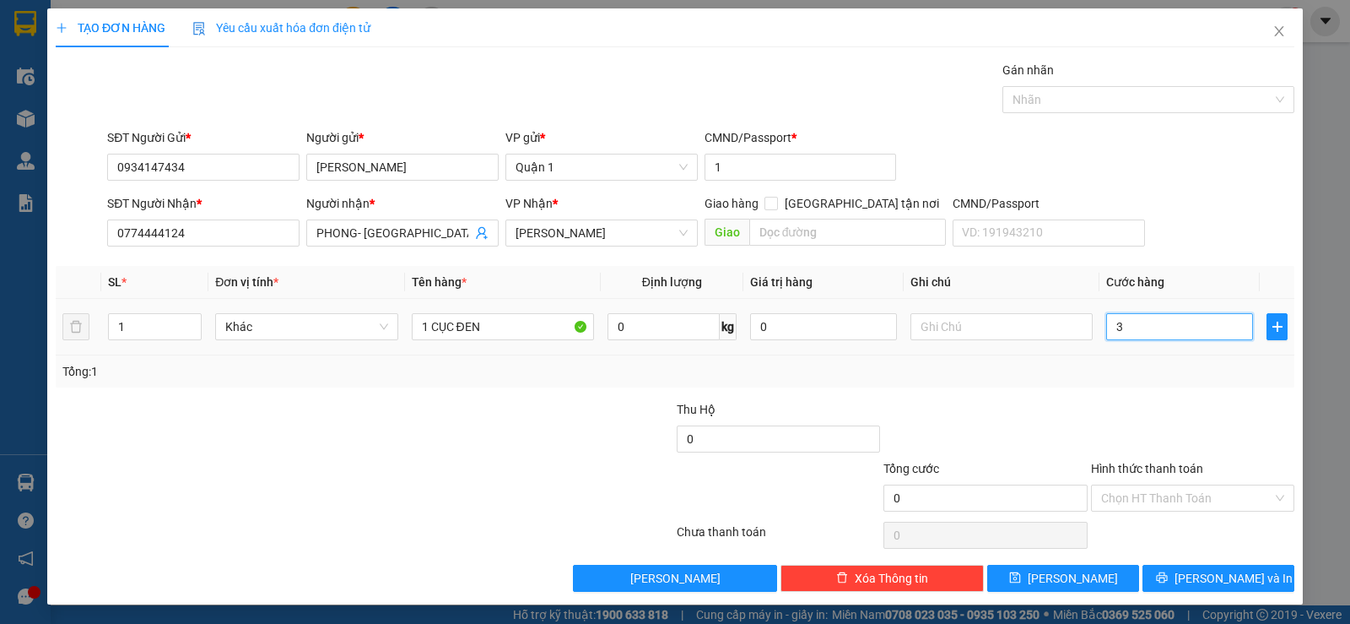
type input "3"
type input "30"
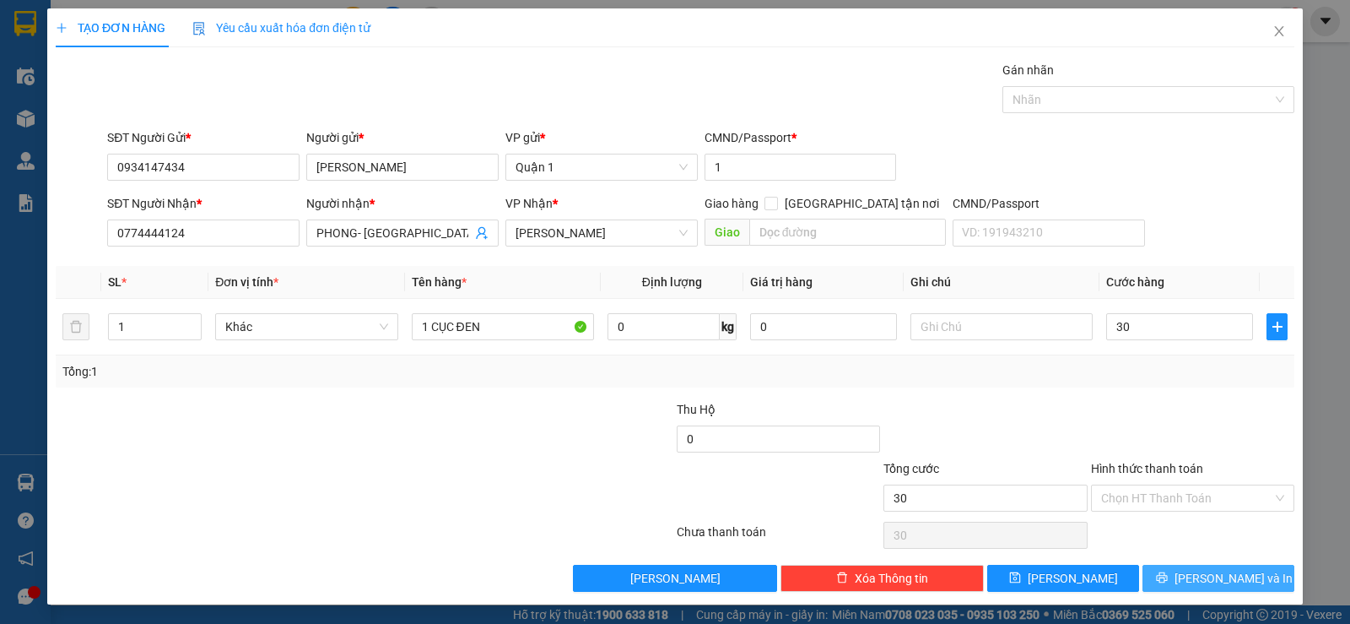
type input "30.000"
click at [1218, 577] on span "[PERSON_NAME] và In" at bounding box center [1234, 578] width 118 height 19
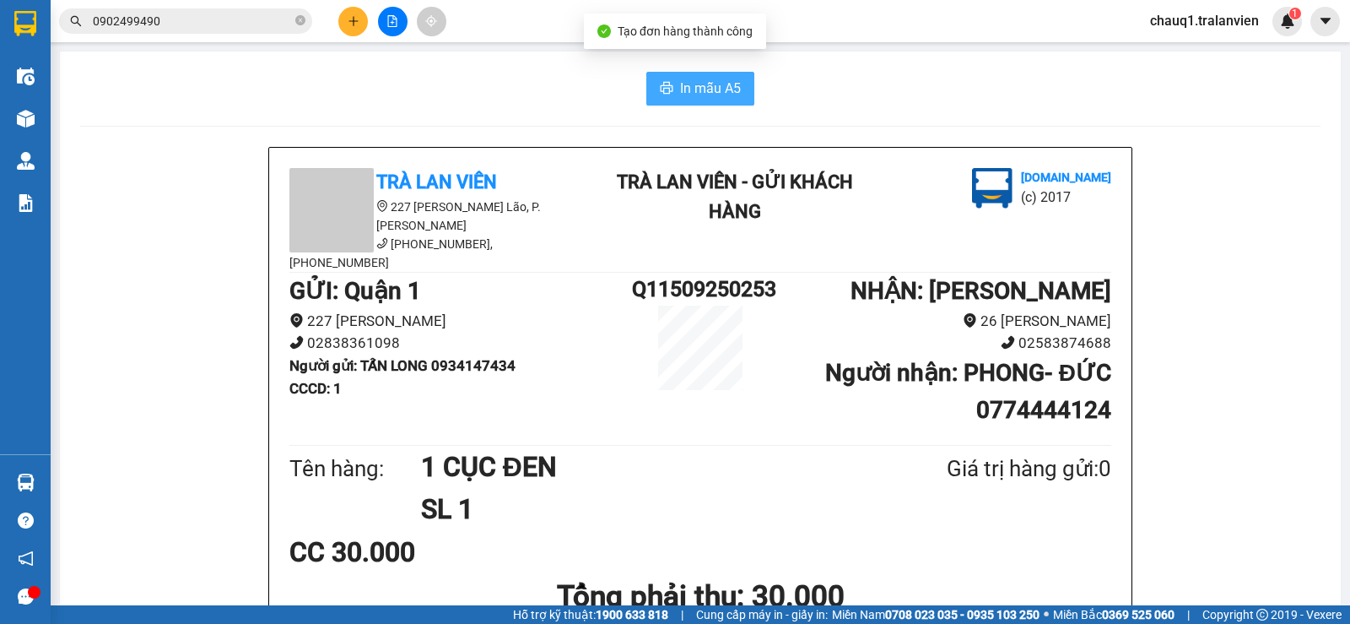
click at [703, 95] on span "In mẫu A5" at bounding box center [710, 88] width 61 height 21
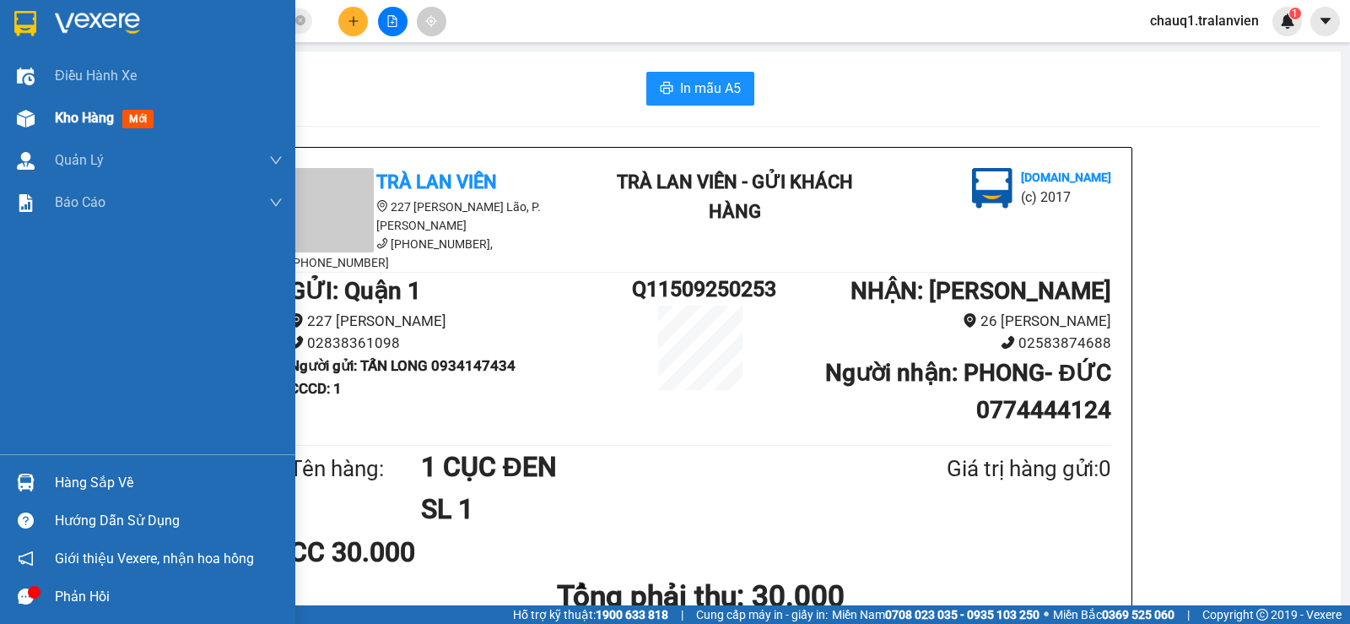
click at [92, 119] on span "Kho hàng" at bounding box center [84, 118] width 59 height 16
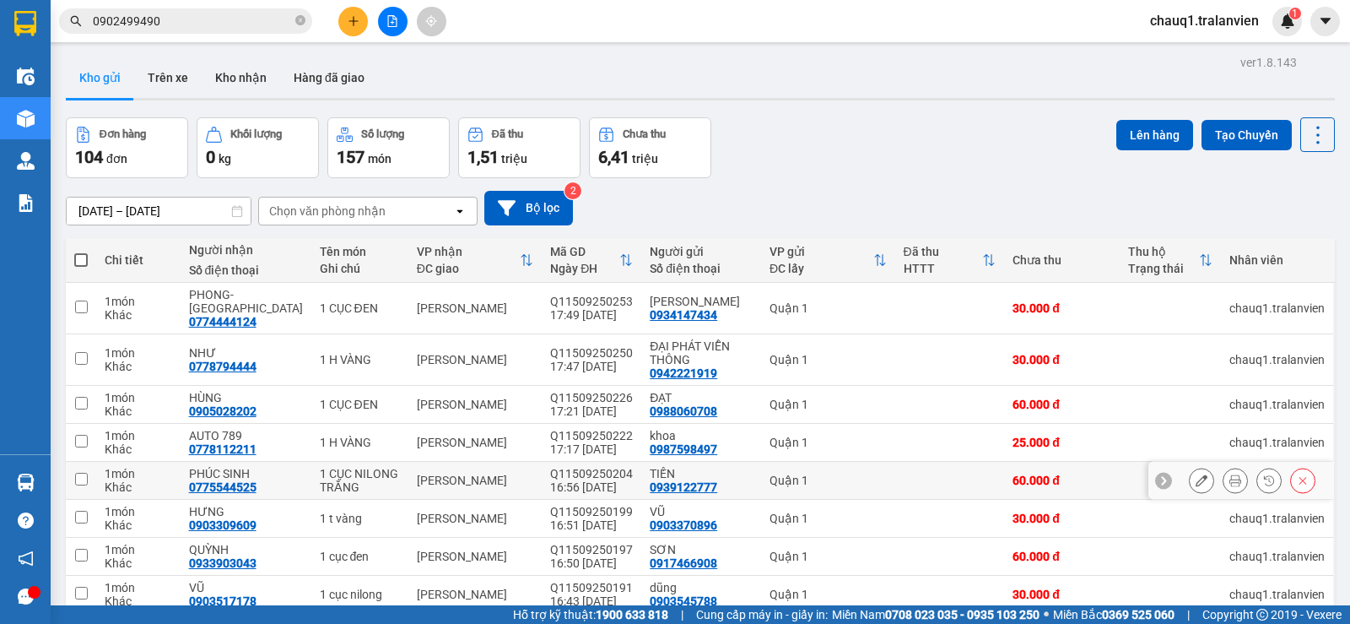
scroll to position [140, 0]
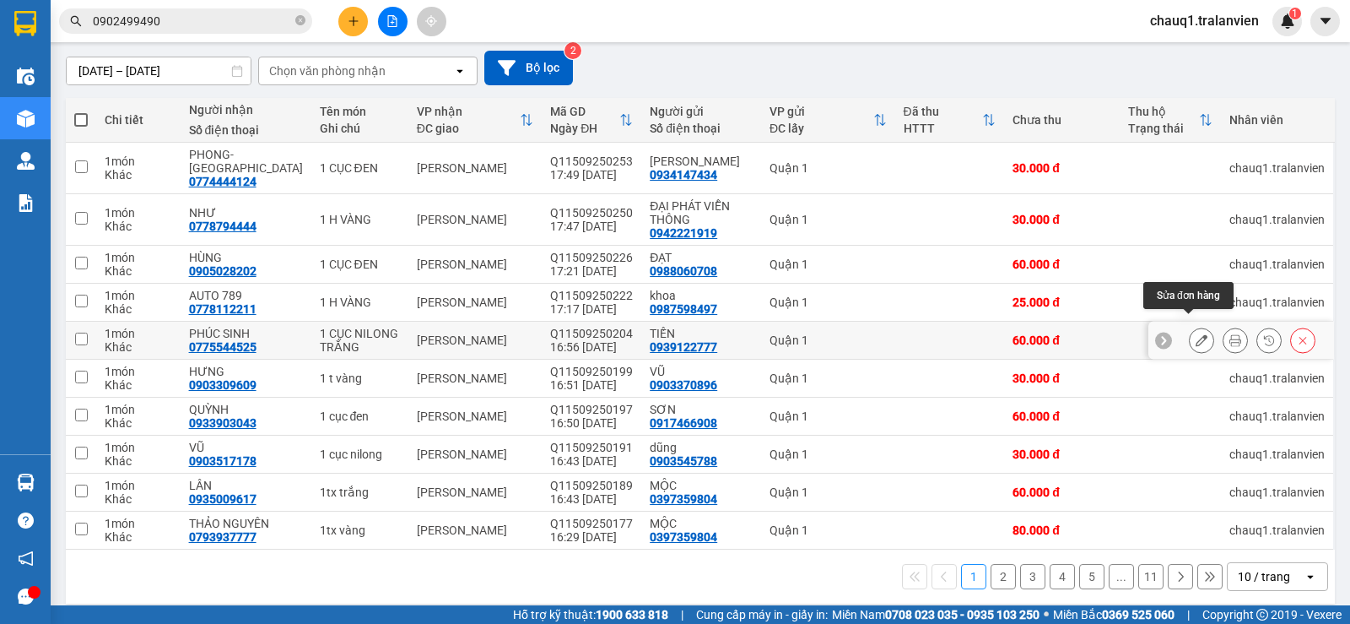
click at [1195, 330] on button at bounding box center [1202, 341] width 24 height 30
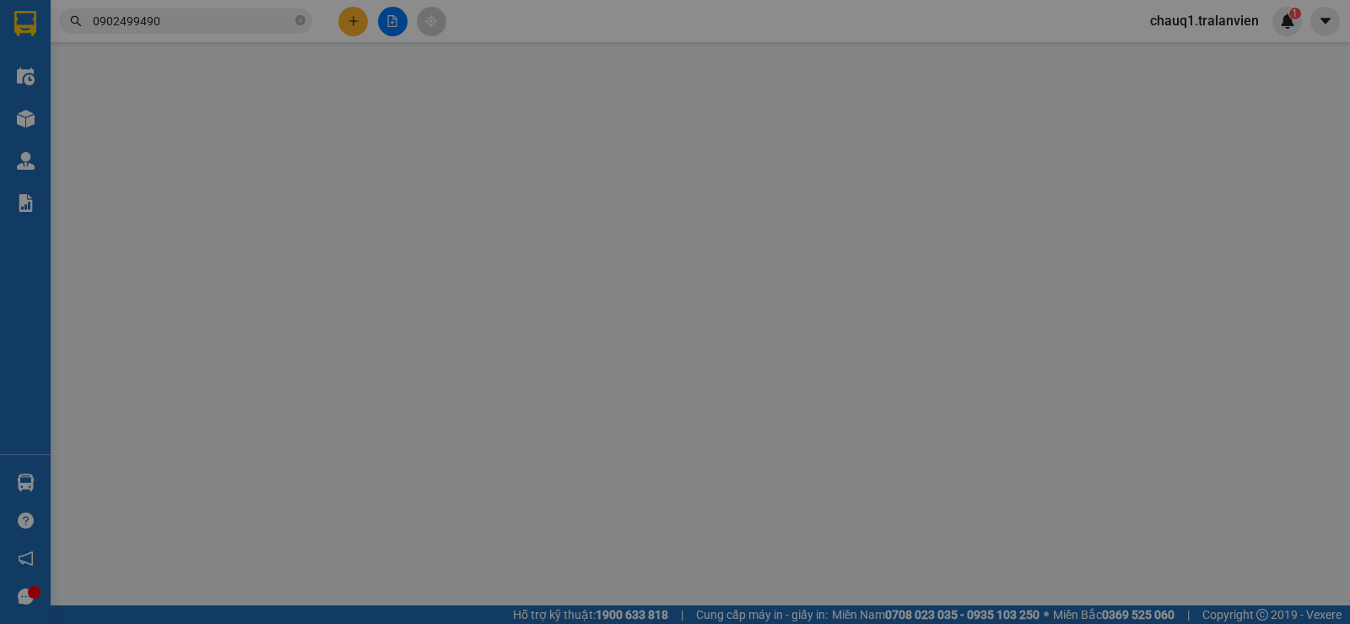
type input "0939122777"
type input "TIẾN"
type input "1"
type input "0775544525"
type input "PHÚC SINH"
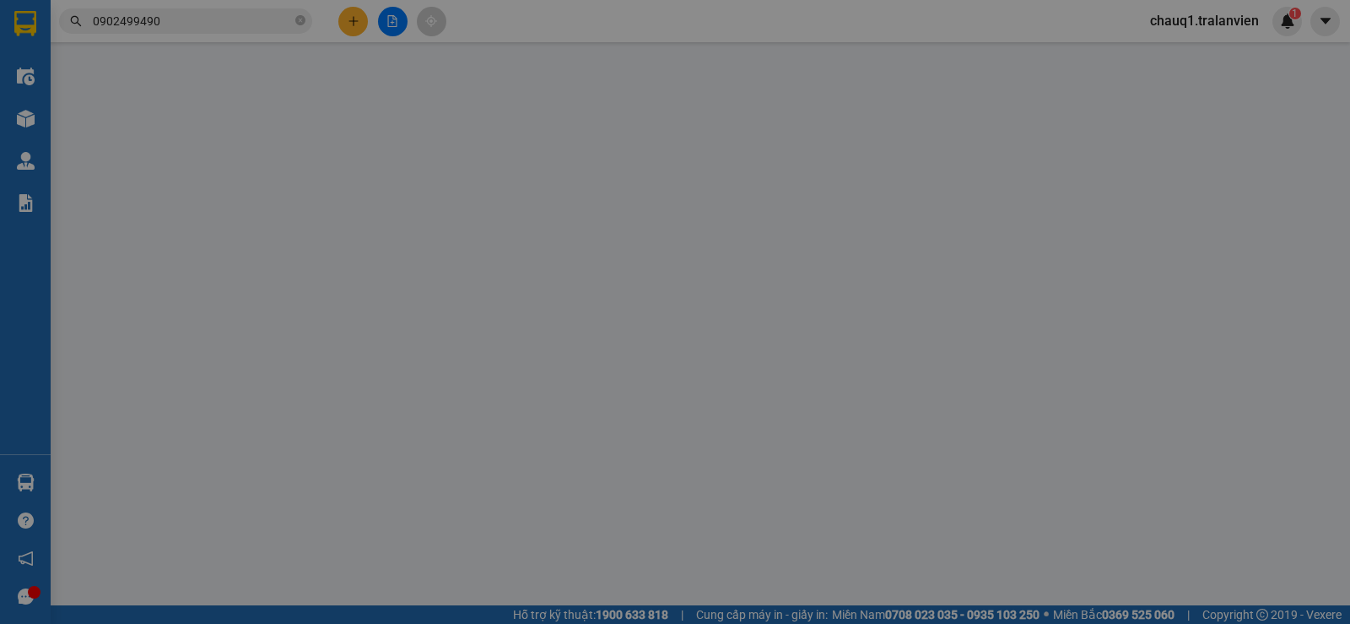
type input "60.000"
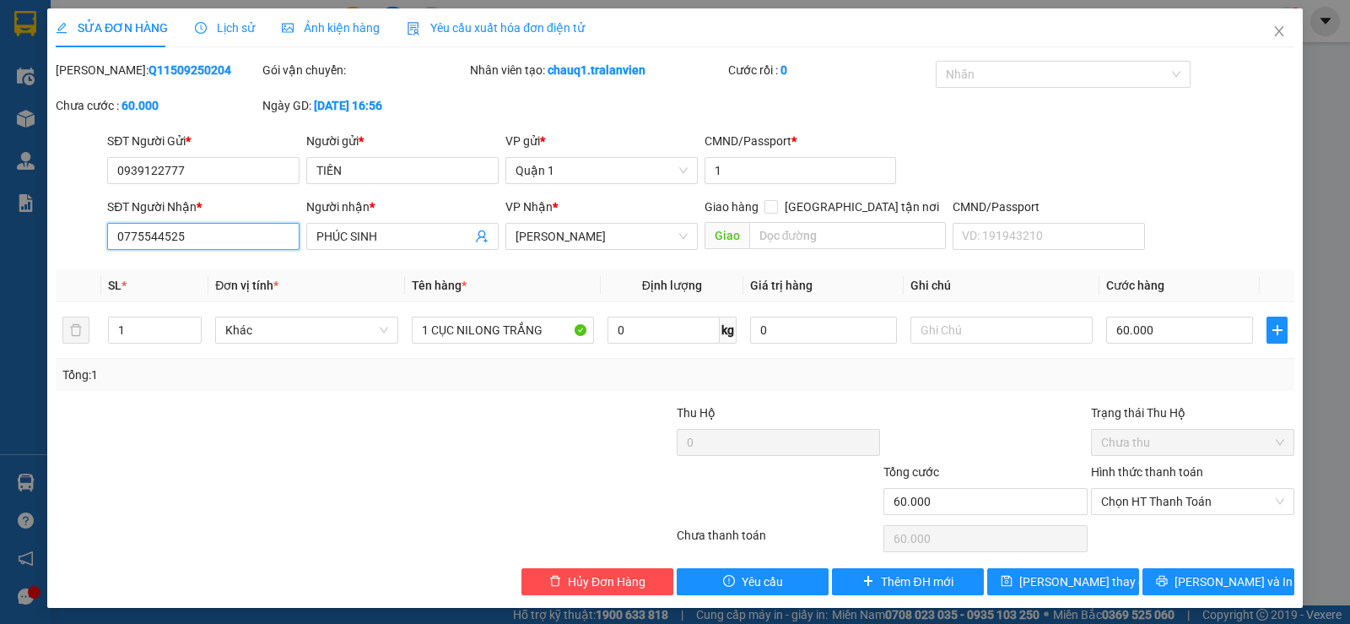
drag, startPoint x: 202, startPoint y: 240, endPoint x: 89, endPoint y: 257, distance: 114.3
click at [89, 257] on div "Total Paid Fee 0 Total UnPaid Fee 60.000 Cash Collection Total Fee Mã ĐH: Q1150…" at bounding box center [675, 328] width 1239 height 534
click at [1272, 30] on icon "close" at bounding box center [1279, 31] width 14 height 14
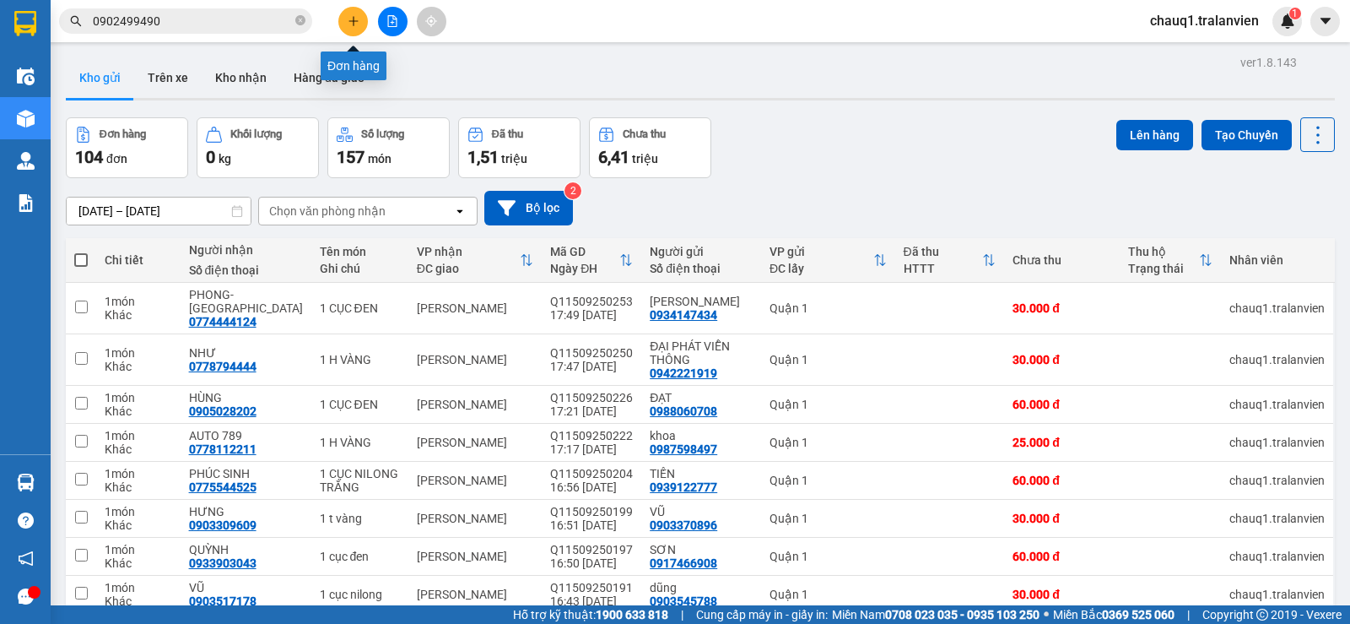
click at [348, 17] on icon "plus" at bounding box center [354, 21] width 12 height 12
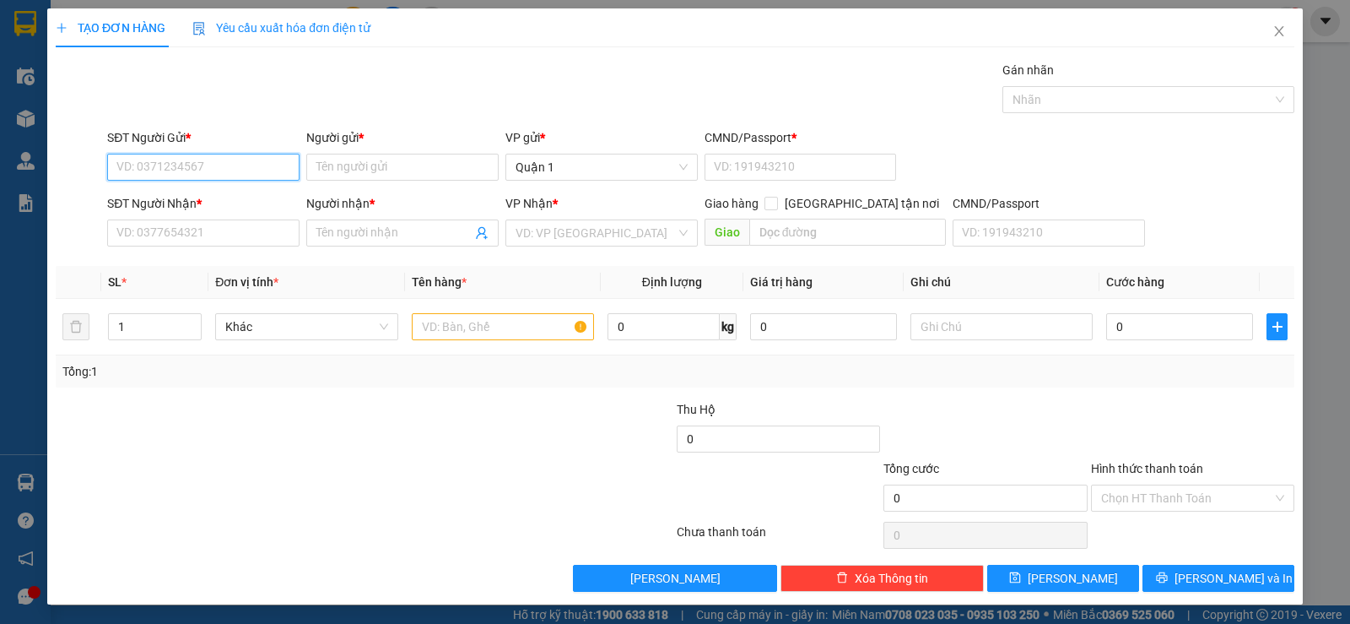
click at [215, 165] on input "SĐT Người Gửi *" at bounding box center [203, 167] width 192 height 27
click at [375, 169] on input "Người gửi *" at bounding box center [402, 167] width 192 height 27
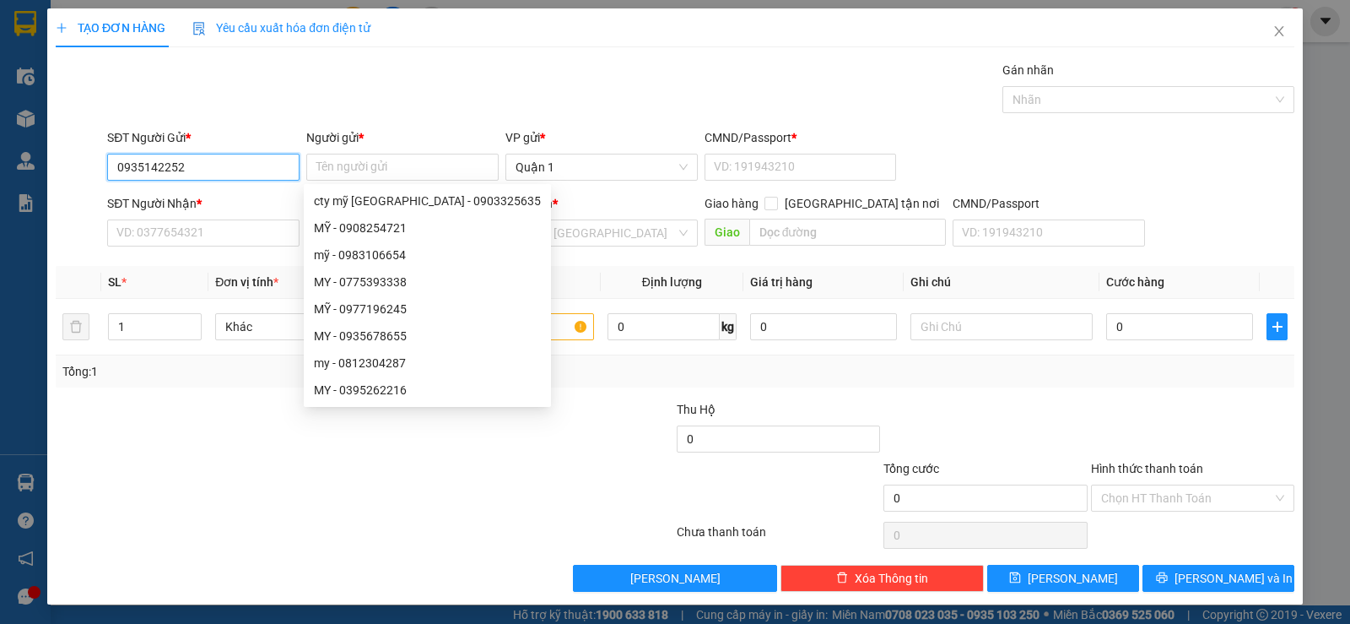
click at [187, 169] on input "0935142252" at bounding box center [203, 167] width 192 height 27
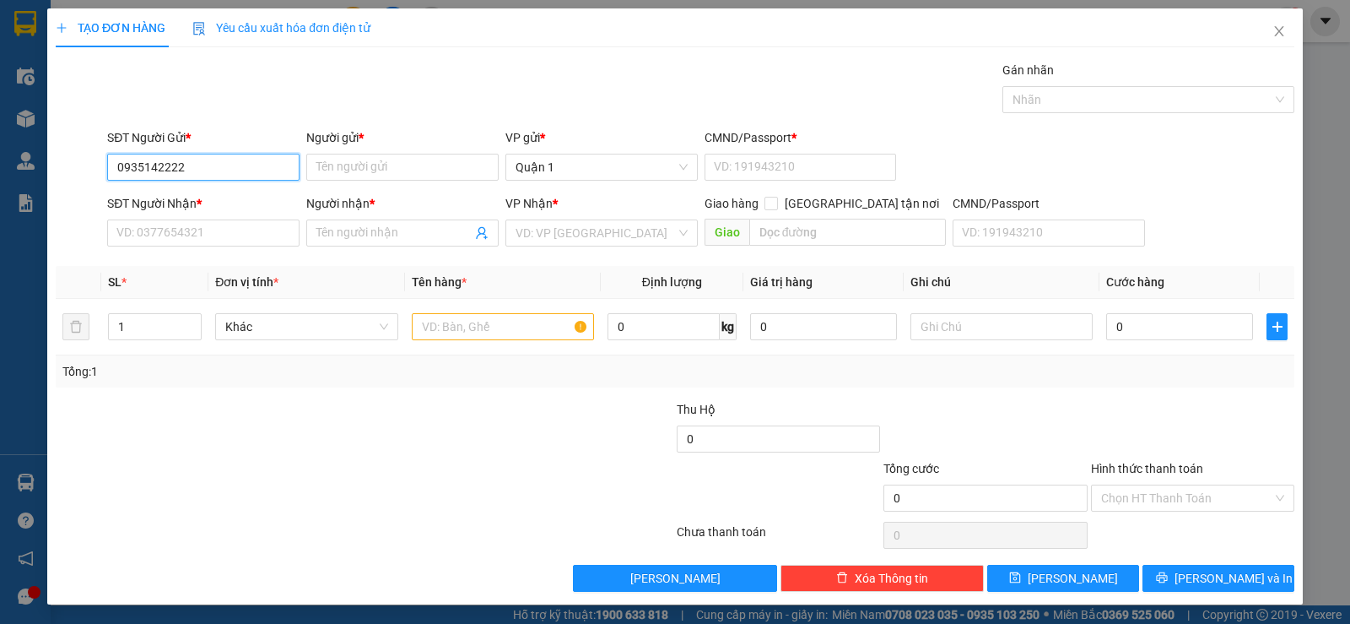
type input "0935142222"
click at [425, 149] on div "Người gửi *" at bounding box center [402, 140] width 192 height 25
click at [327, 160] on input "Người gửi *" at bounding box center [402, 167] width 192 height 27
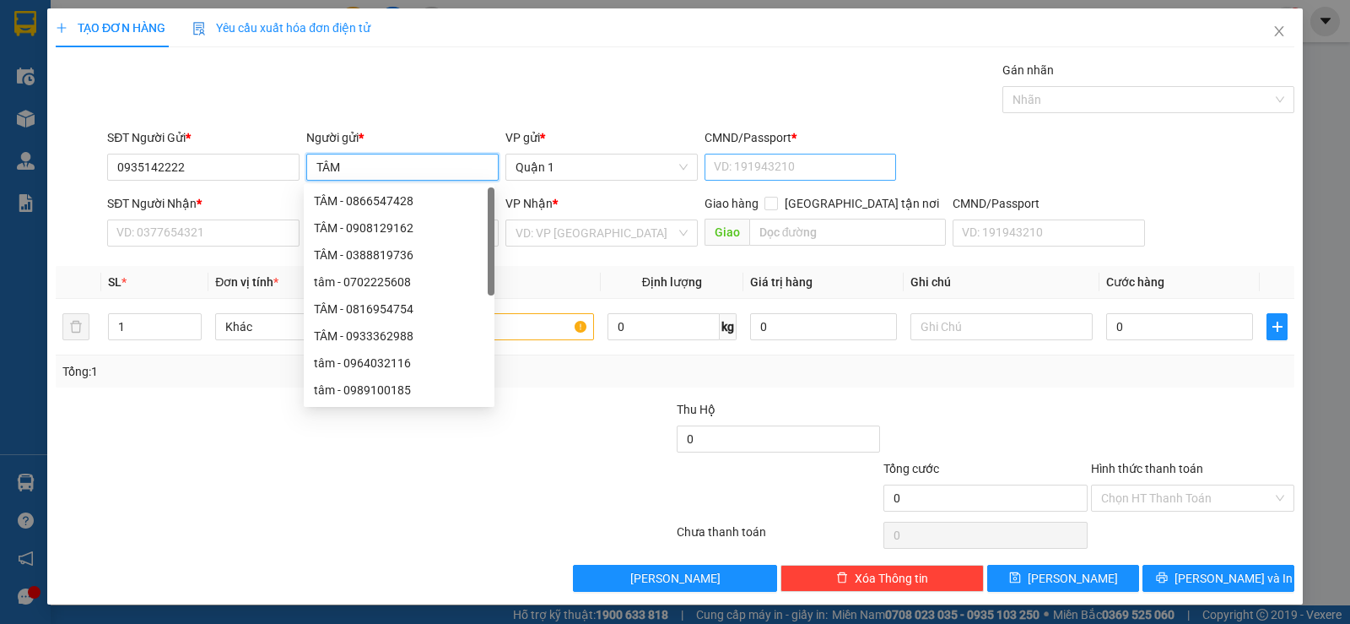
type input "TÂM"
click at [711, 169] on input "CMND/Passport *" at bounding box center [801, 167] width 192 height 27
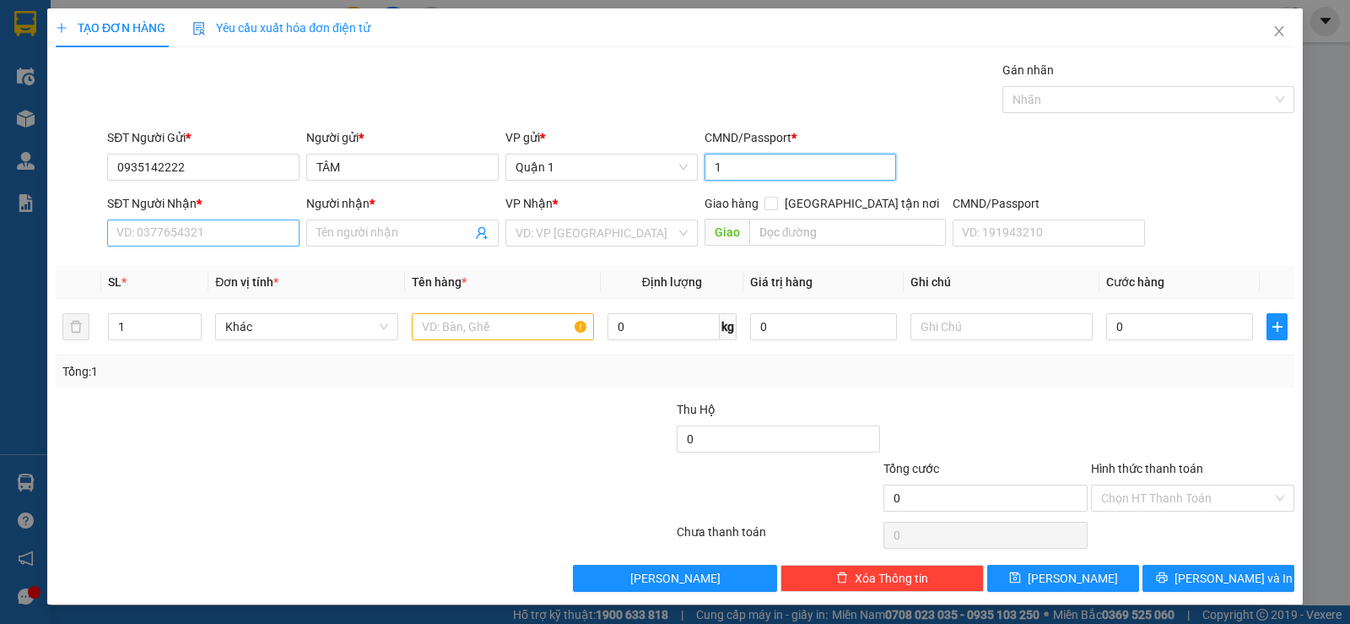
type input "1"
click at [262, 224] on input "SĐT Người Nhận *" at bounding box center [203, 232] width 192 height 27
type input "0935947950"
click at [336, 228] on input "Người nhận *" at bounding box center [393, 233] width 155 height 19
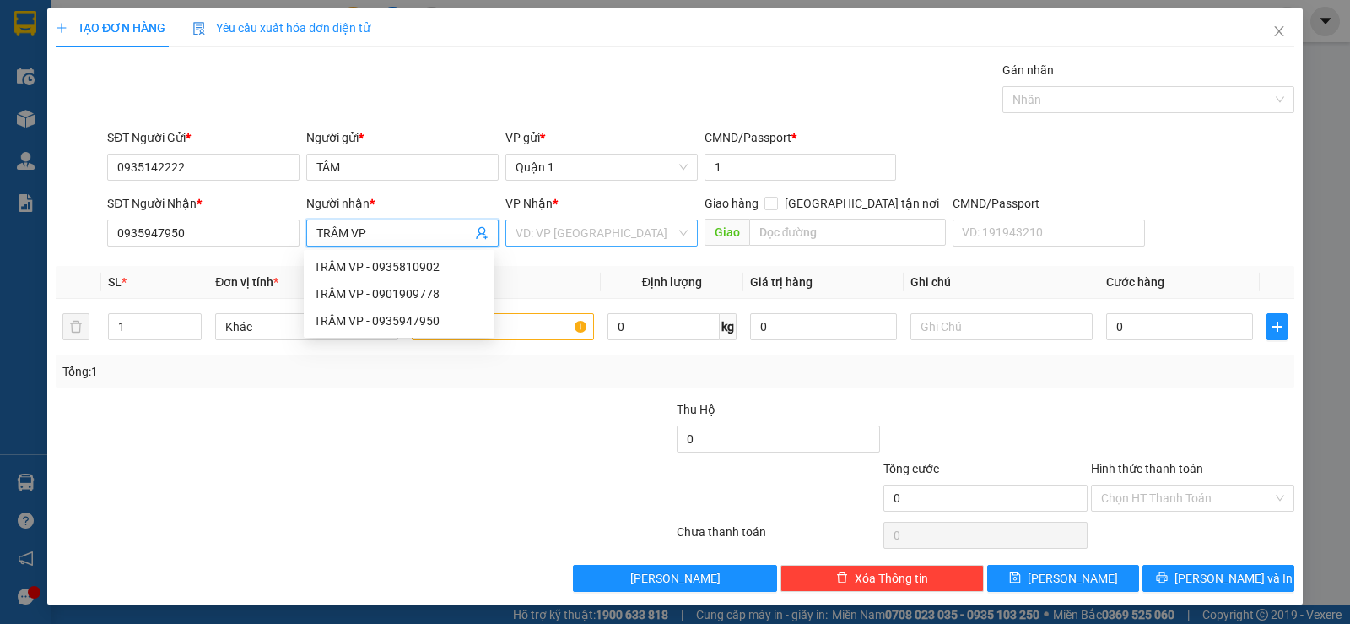
type input "TRÂM VP"
click at [553, 229] on input "search" at bounding box center [596, 232] width 160 height 25
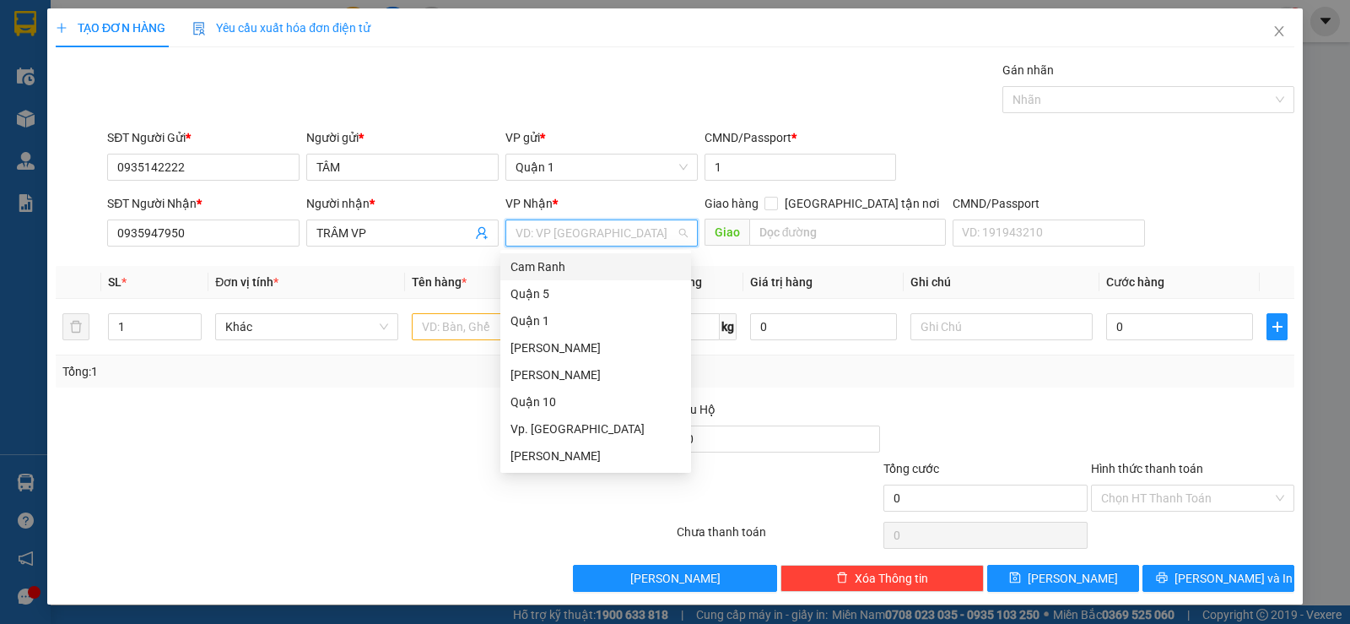
click at [546, 263] on div "Cam Ranh" at bounding box center [595, 266] width 170 height 19
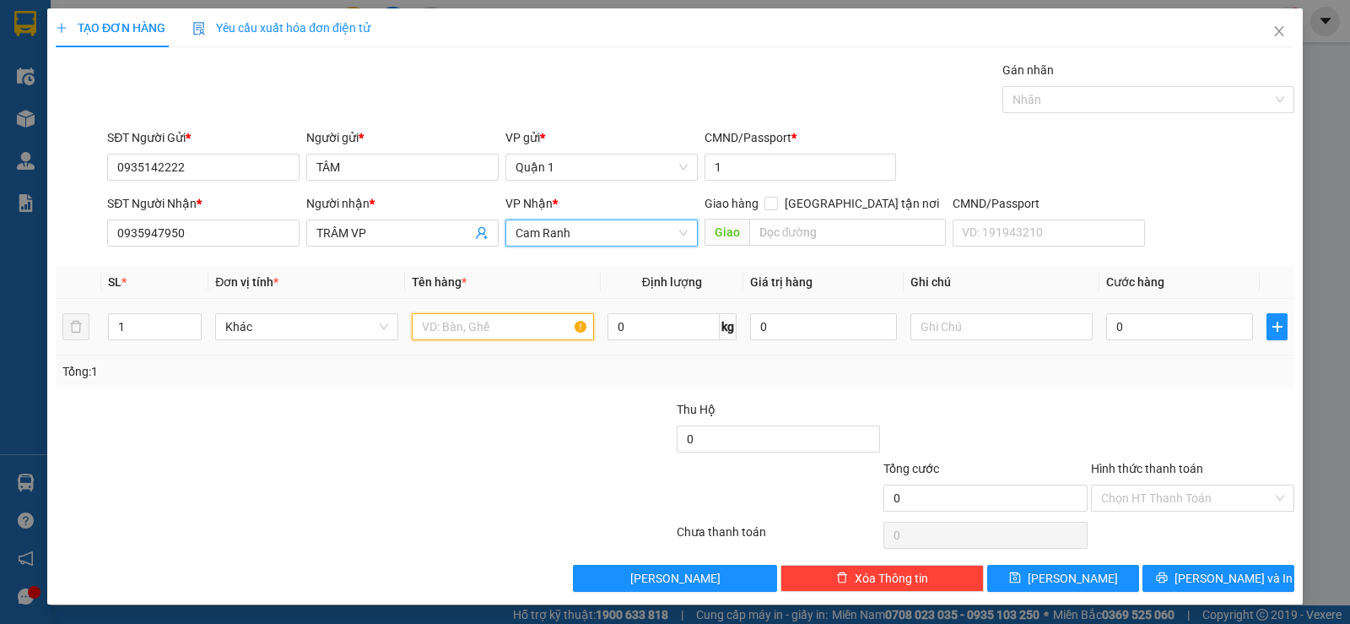
click at [454, 330] on input "text" at bounding box center [503, 326] width 182 height 27
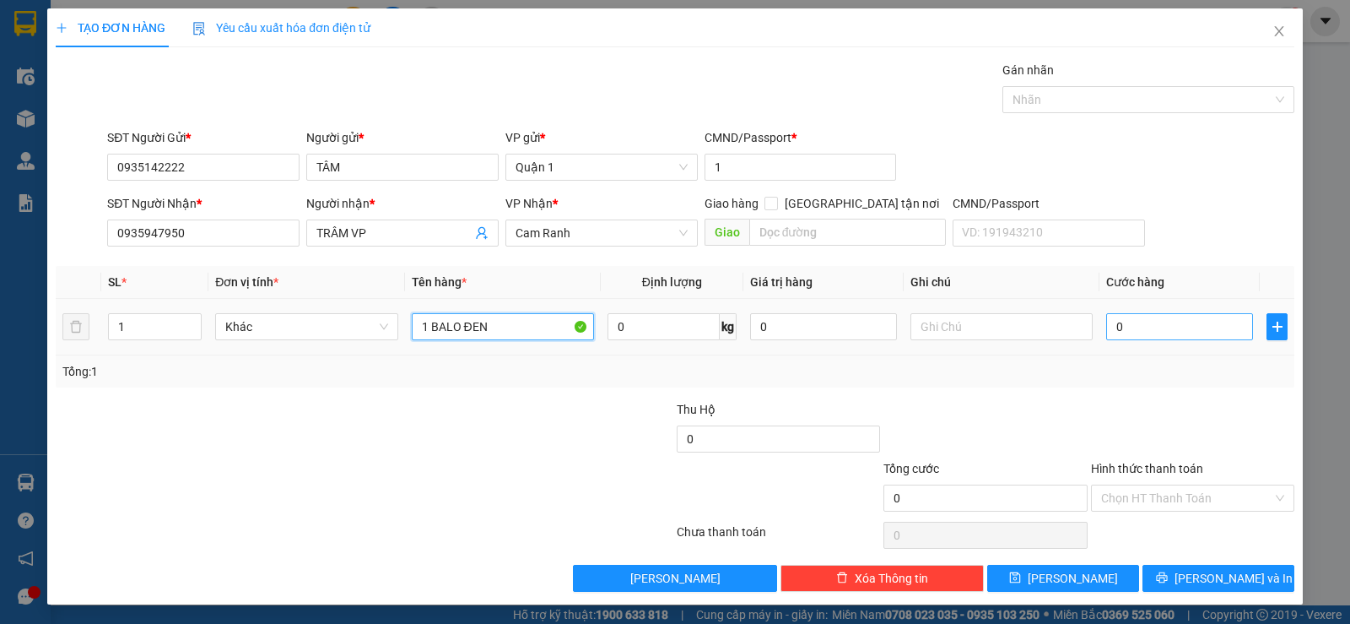
type input "1 BALO ĐEN"
click at [1157, 329] on input "0" at bounding box center [1179, 326] width 147 height 27
type input "5"
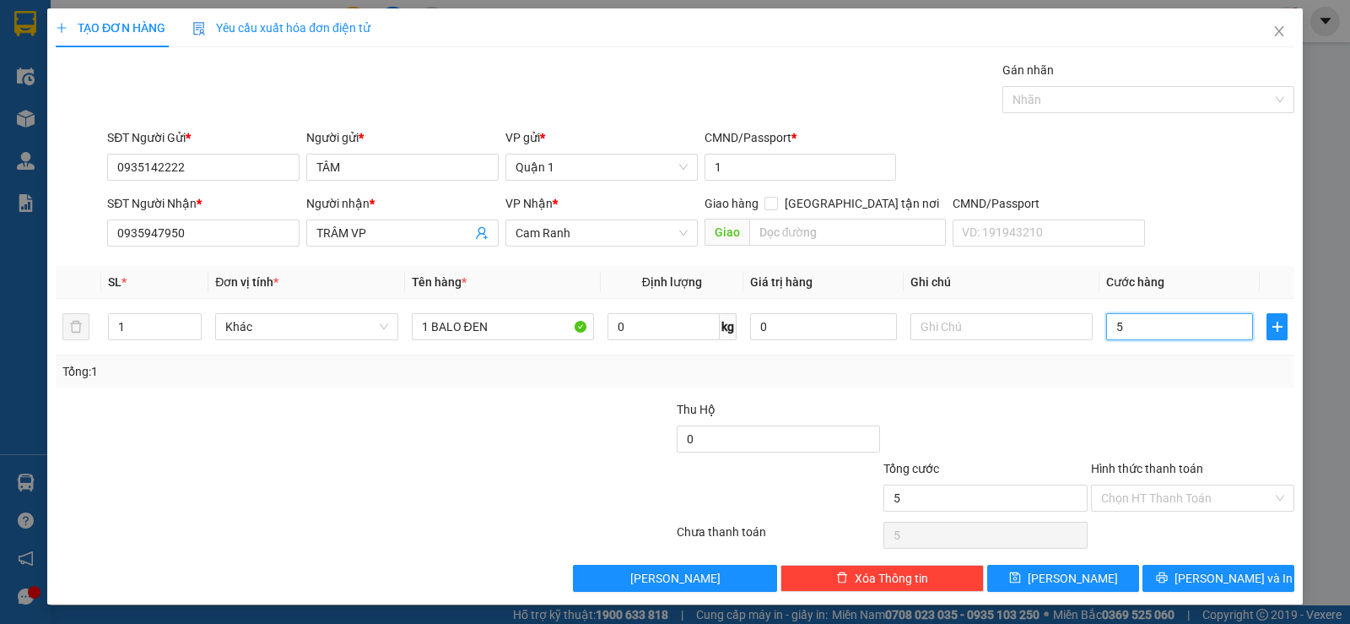
type input "50"
type input "50.000"
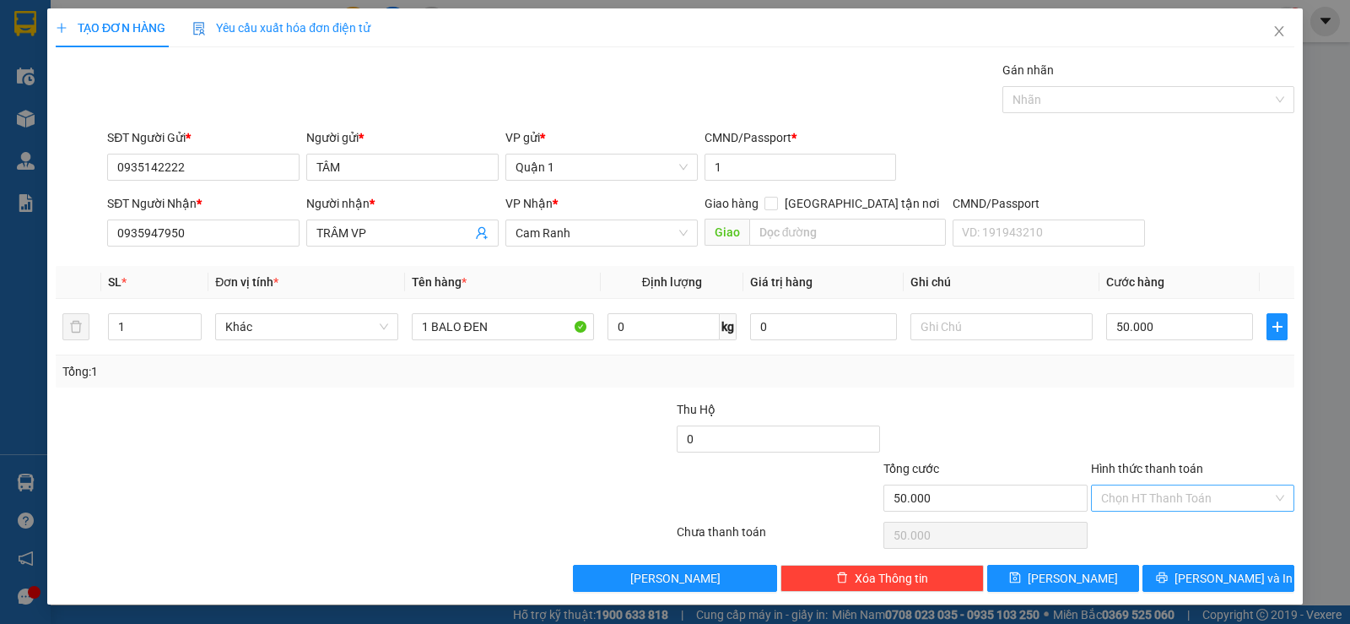
click at [1116, 498] on input "Hình thức thanh toán" at bounding box center [1186, 497] width 171 height 25
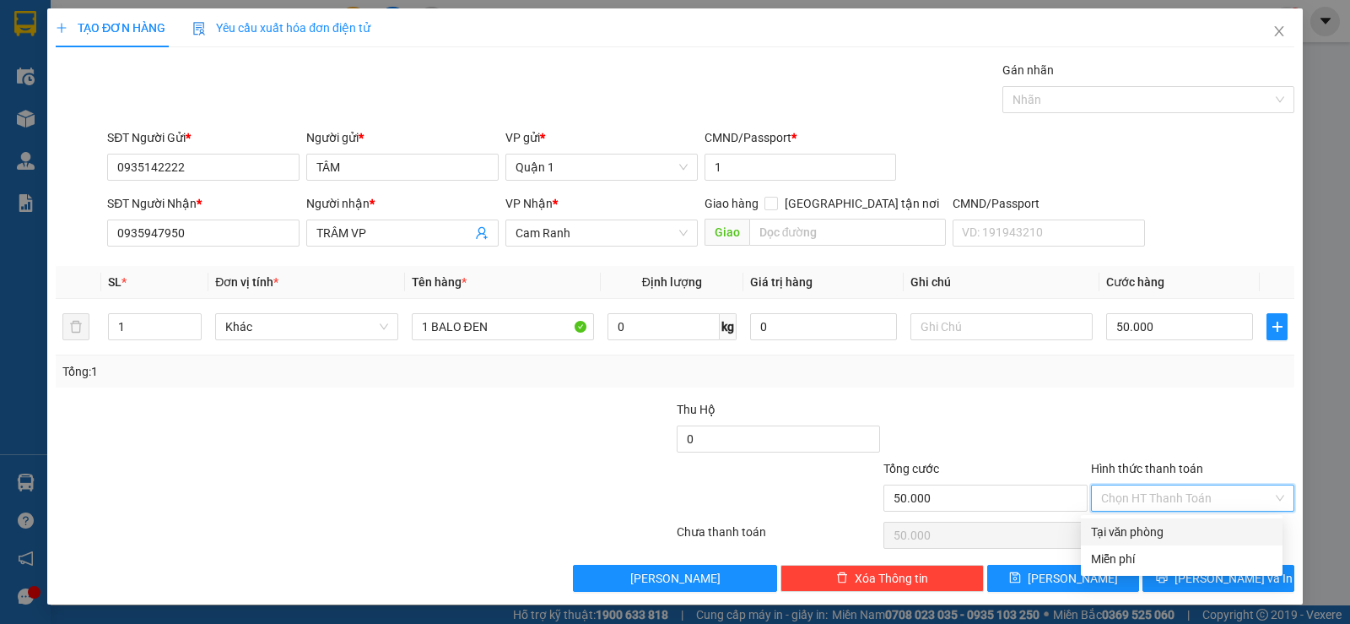
click at [1130, 527] on div "Tại văn phòng" at bounding box center [1181, 531] width 181 height 19
type input "0"
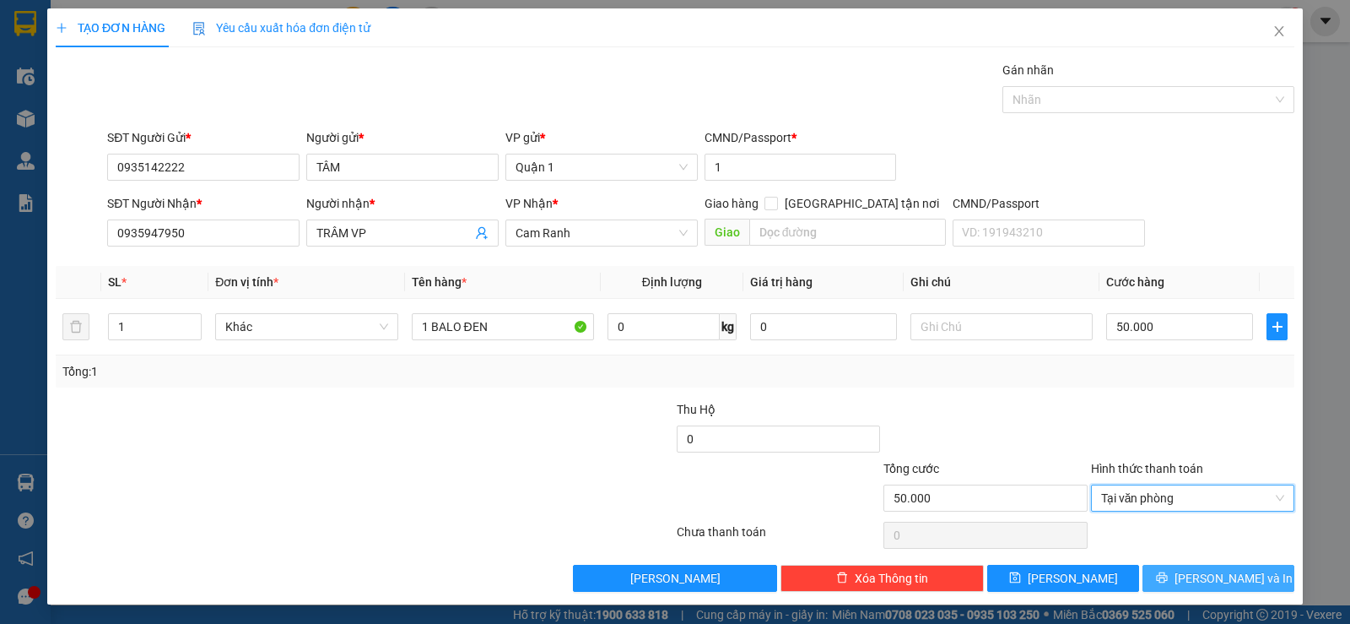
click at [1155, 576] on button "[PERSON_NAME] và In" at bounding box center [1218, 577] width 152 height 27
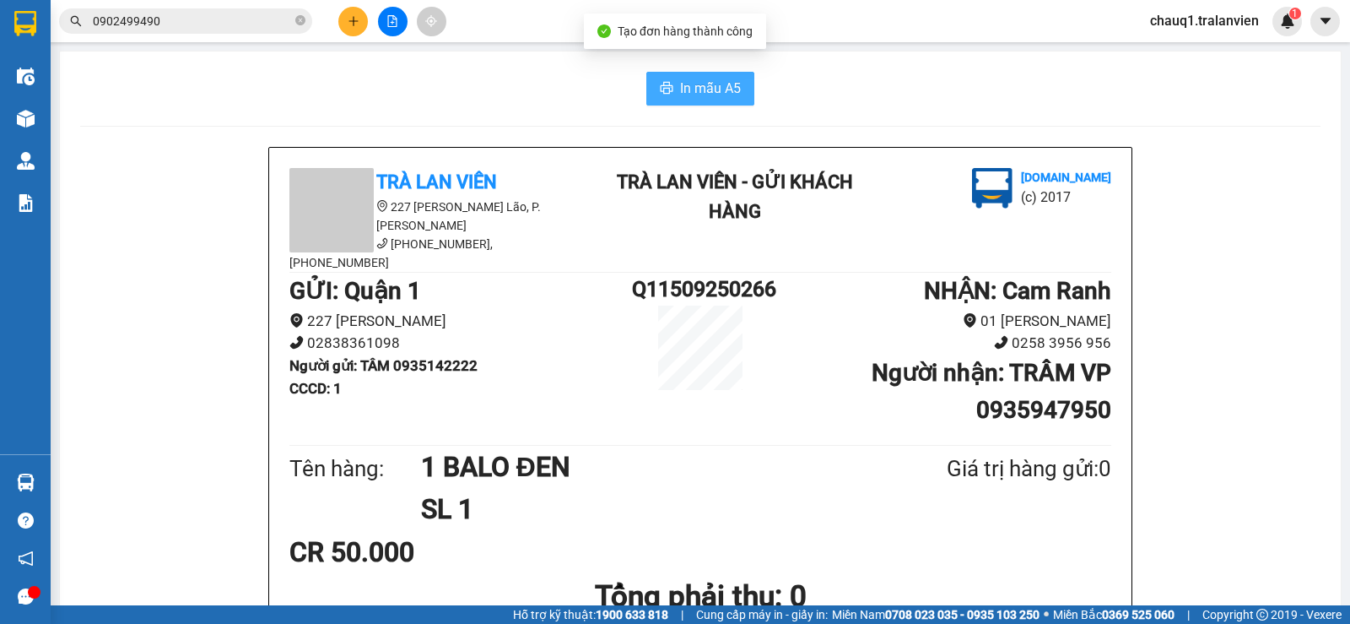
drag, startPoint x: 697, startPoint y: 86, endPoint x: 1349, endPoint y: 197, distance: 661.7
click at [797, 90] on div "In mẫu A5" at bounding box center [700, 89] width 1240 height 34
click at [646, 72] on button "In mẫu A5" at bounding box center [700, 89] width 108 height 34
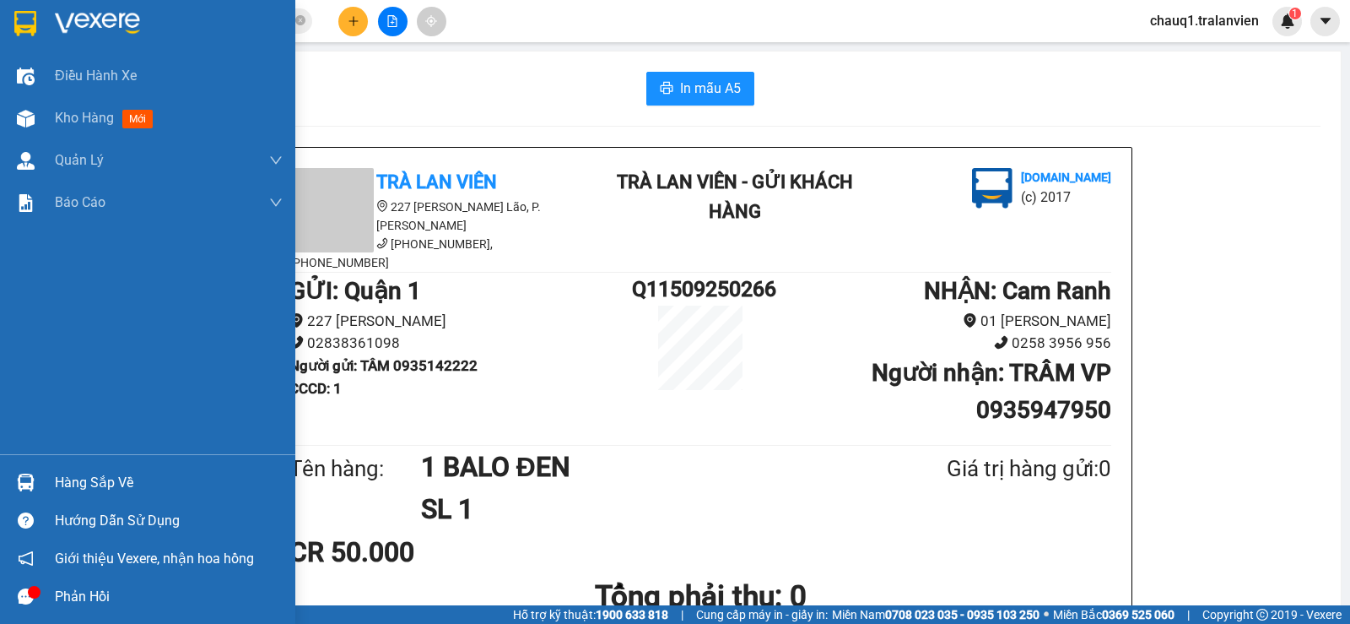
click at [50, 17] on div at bounding box center [147, 27] width 295 height 55
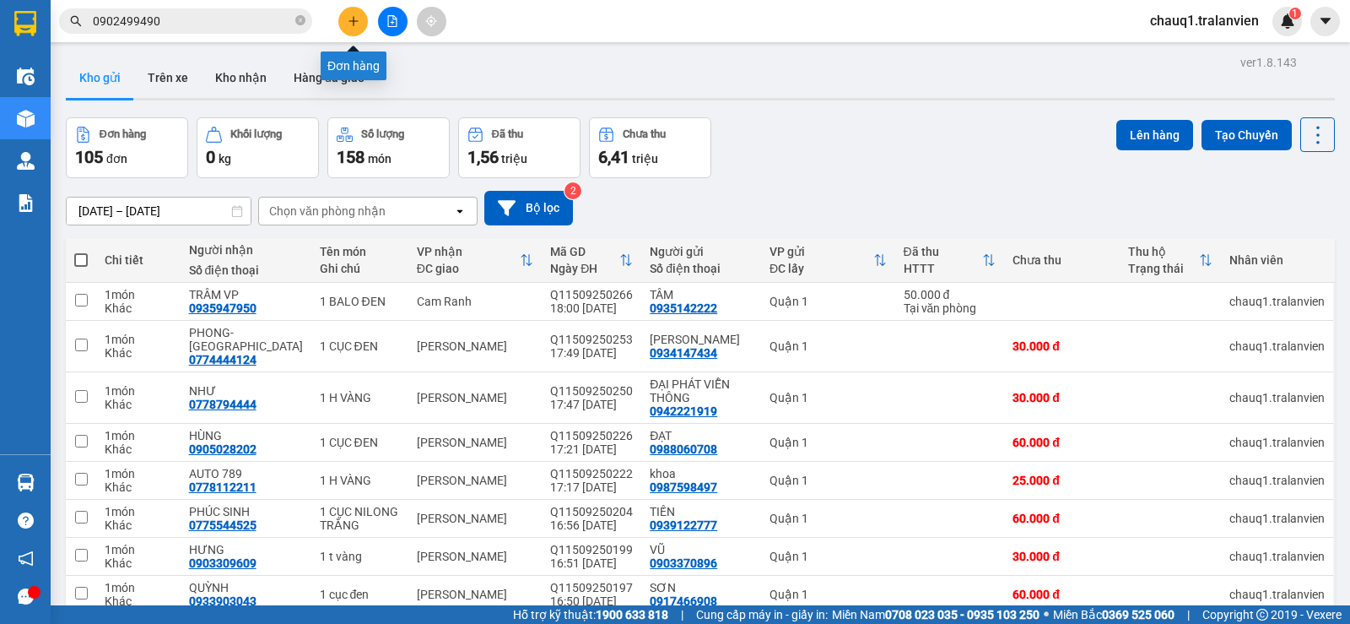
click at [354, 15] on icon "plus" at bounding box center [354, 21] width 12 height 12
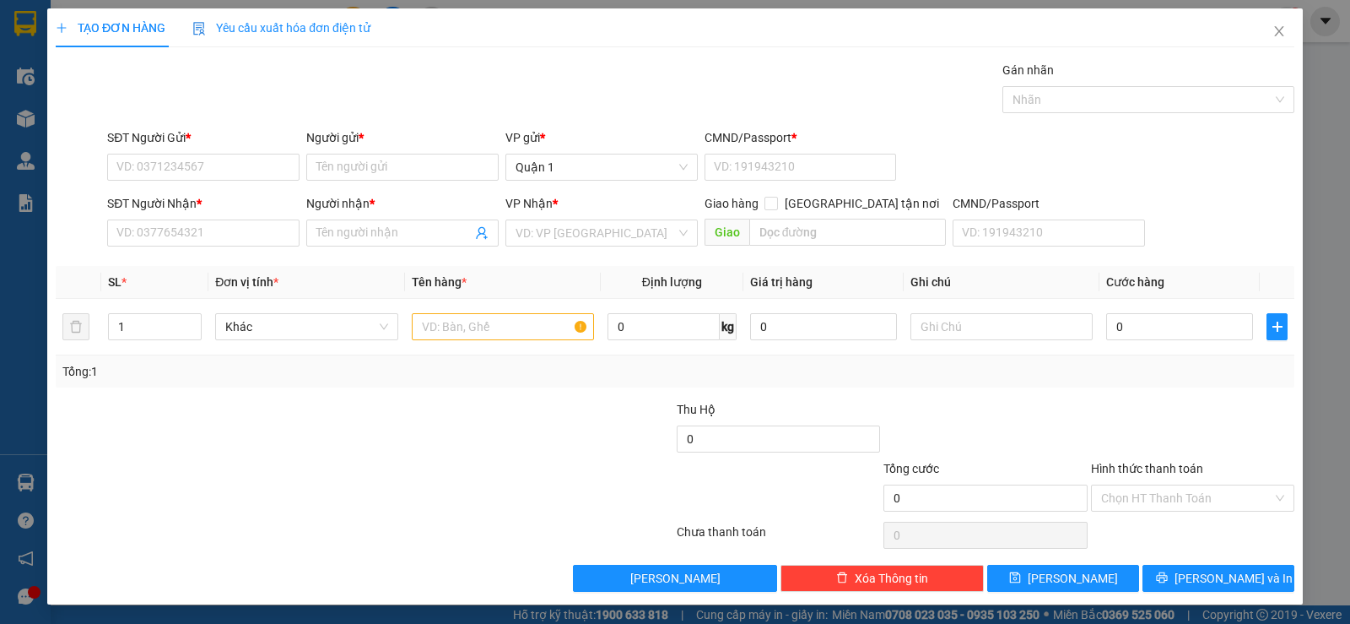
click at [224, 212] on div "SĐT Người Nhận *" at bounding box center [203, 203] width 192 height 19
click at [224, 219] on input "SĐT Người Nhận *" at bounding box center [203, 232] width 192 height 27
type input "3300"
click at [207, 235] on input "3300" at bounding box center [203, 232] width 192 height 27
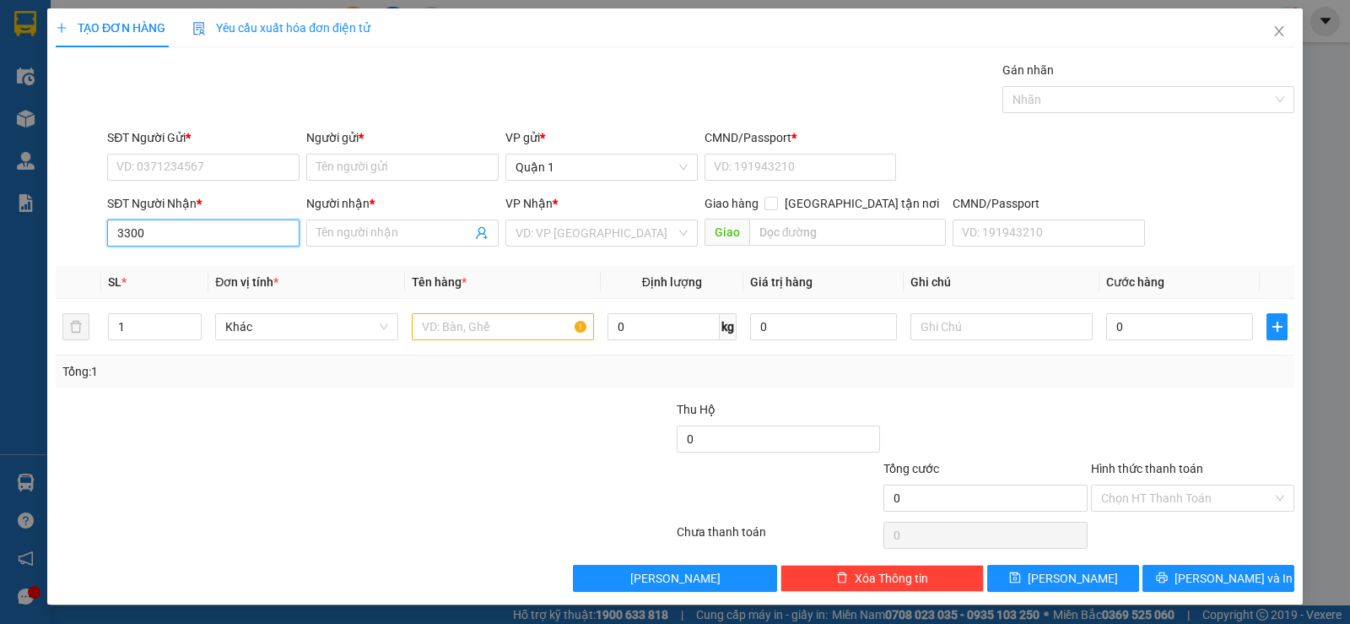
click at [207, 235] on input "3300" at bounding box center [203, 232] width 192 height 27
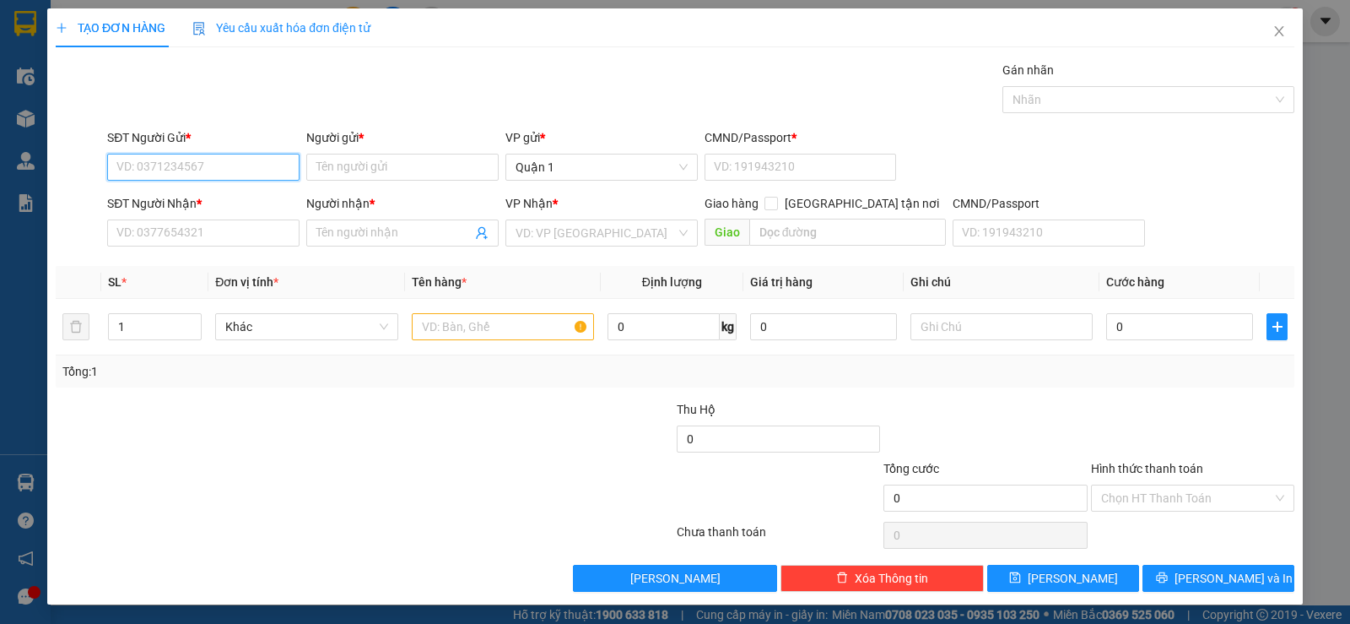
click at [263, 157] on input "SĐT Người Gửi *" at bounding box center [203, 167] width 192 height 27
click at [210, 203] on div "0906703300 - TRÍ" at bounding box center [201, 201] width 170 height 19
type input "0906703300"
type input "TRÍ"
type input "1"
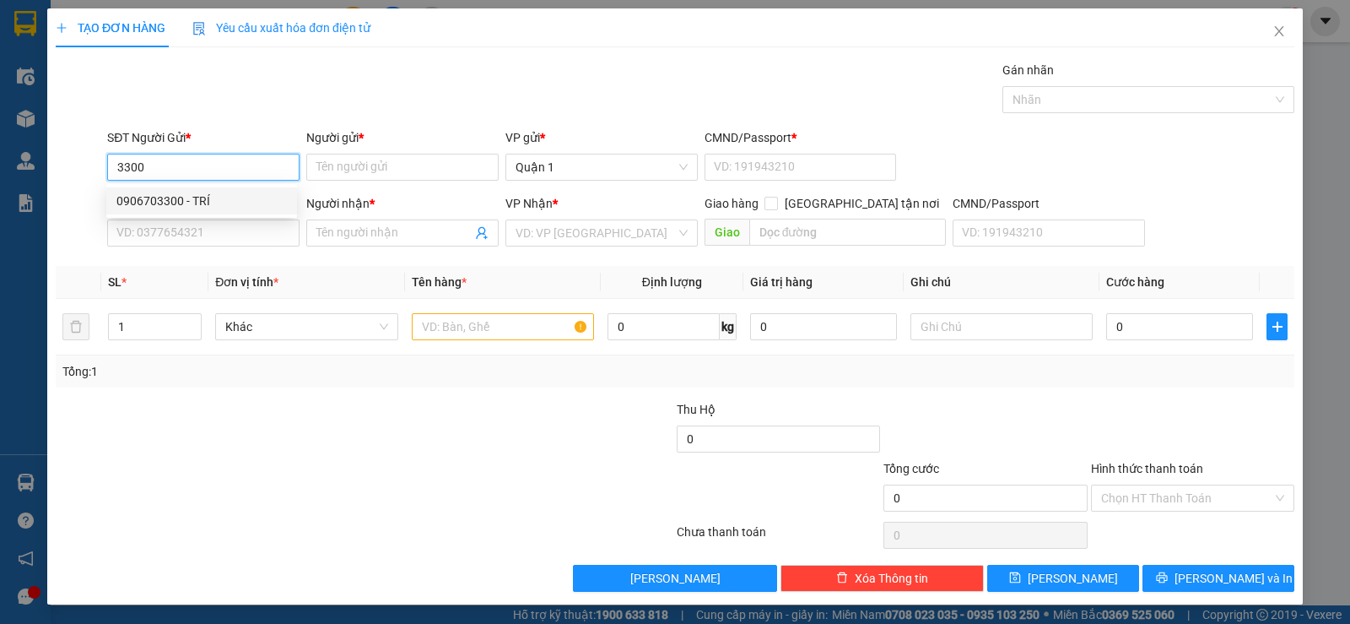
type input "0961627866"
type input "NGA"
type input "0906703300"
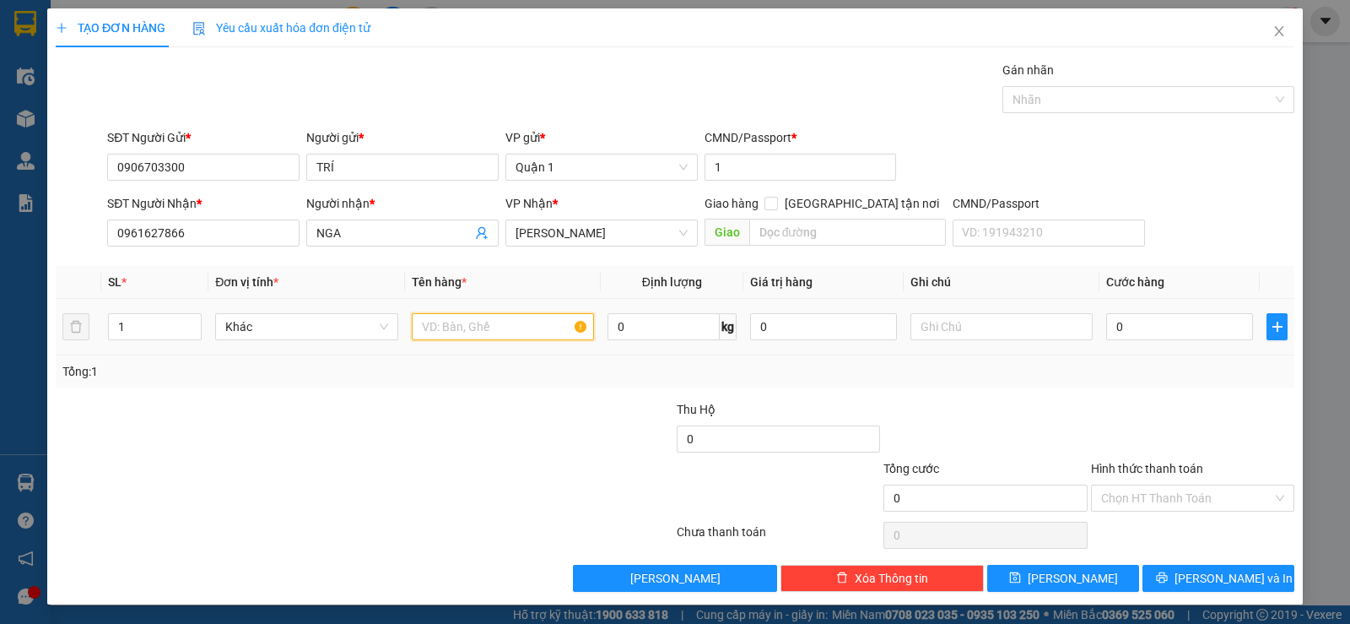
click at [441, 332] on input "text" at bounding box center [503, 326] width 182 height 27
type input "1 CỤC KEO VÀNG"
click at [1183, 318] on input "0" at bounding box center [1179, 326] width 147 height 27
type input "1"
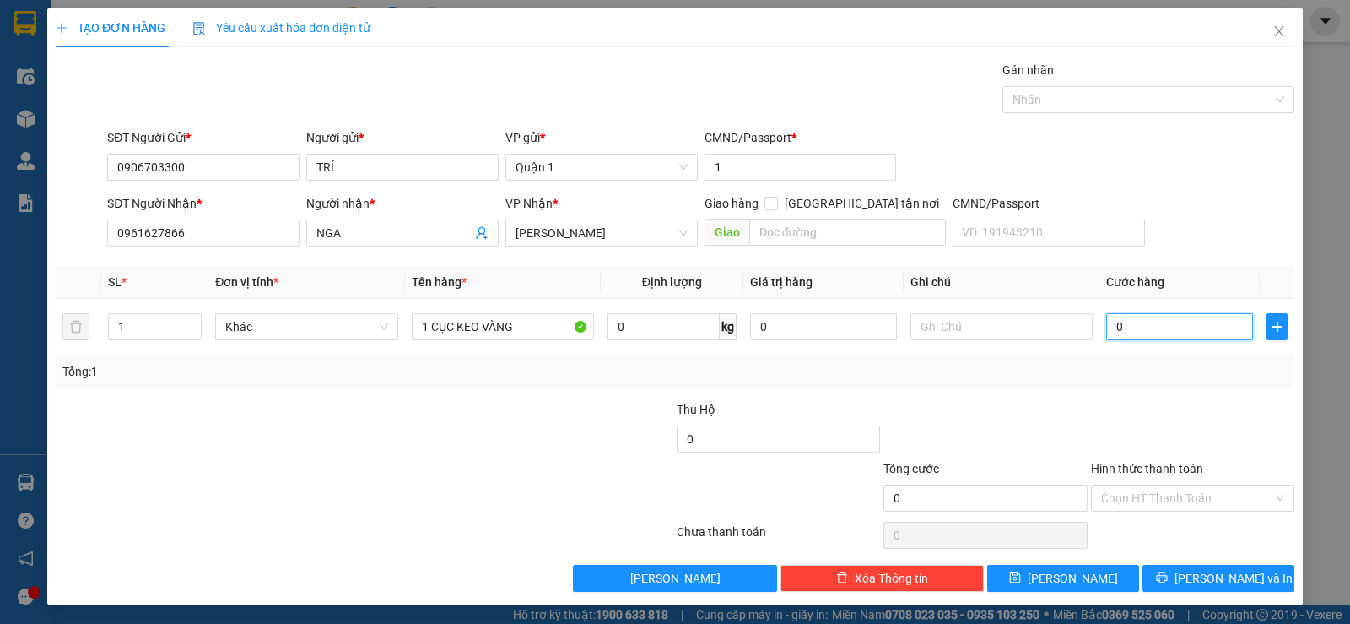
type input "1"
type input "0"
type input "03"
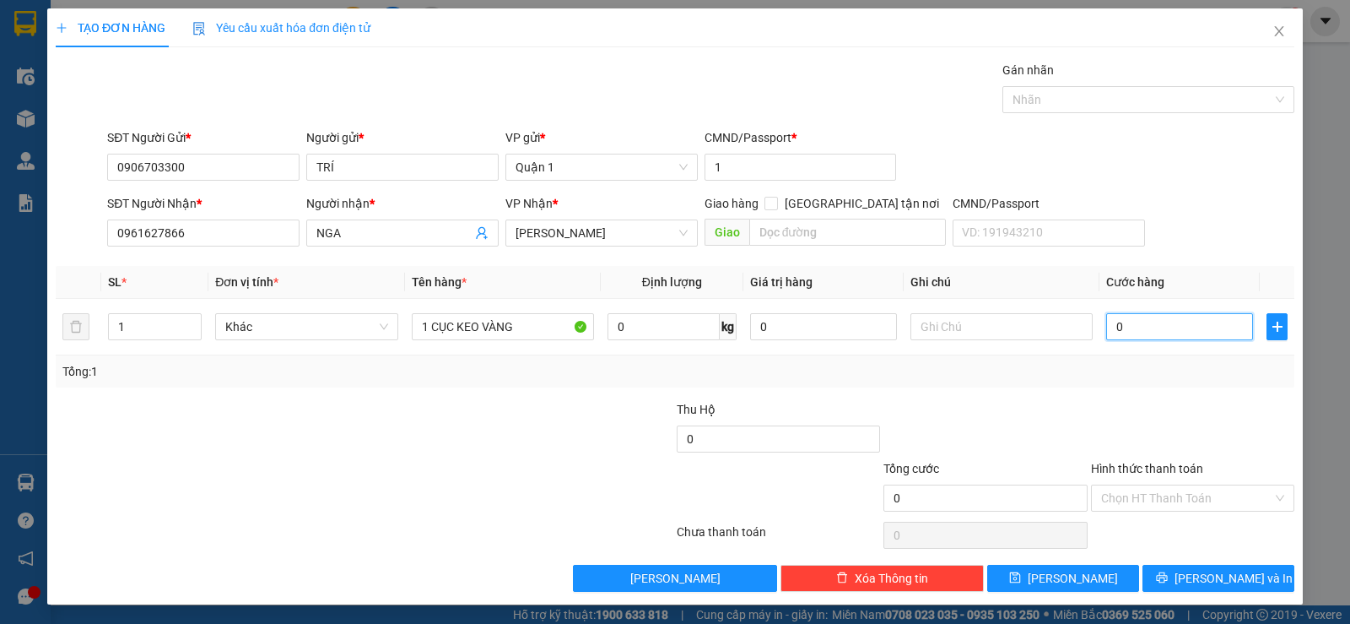
type input "3"
click at [1137, 392] on div "Transit Pickup Surcharge Ids Transit Deliver Surcharge Ids Transit Deliver Surc…" at bounding box center [675, 326] width 1239 height 531
click at [1207, 586] on span "[PERSON_NAME] và In" at bounding box center [1234, 578] width 118 height 19
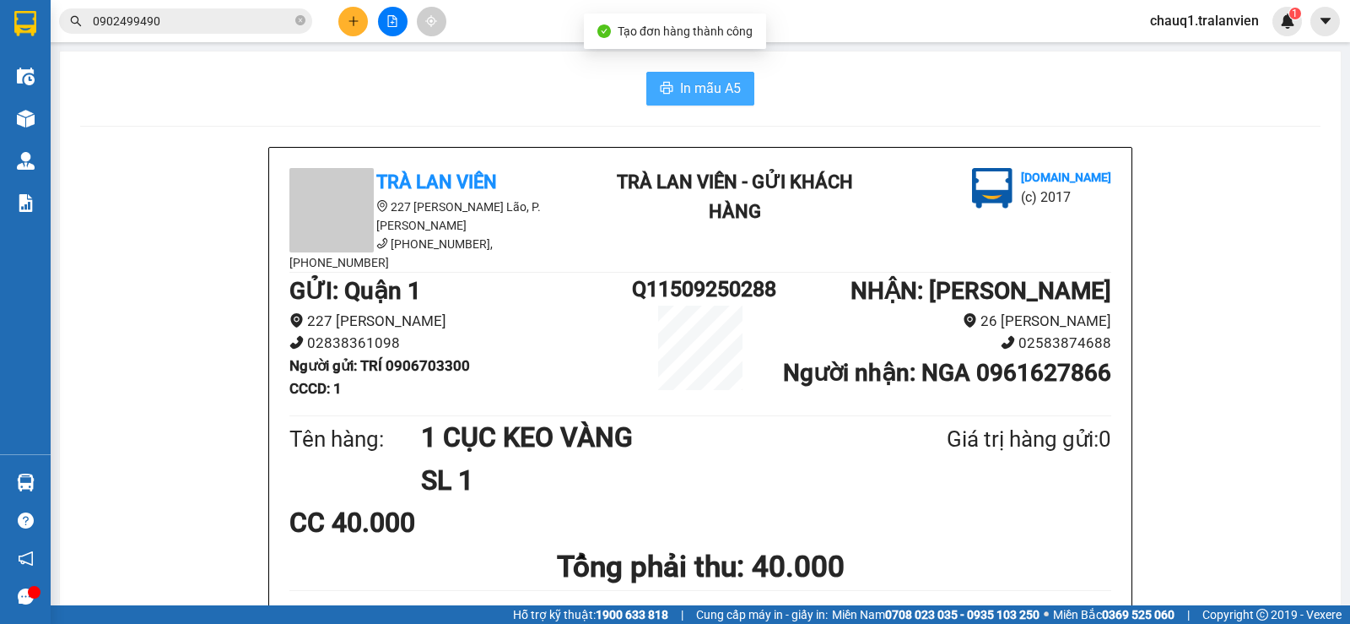
click at [699, 73] on button "In mẫu A5" at bounding box center [700, 89] width 108 height 34
